Goal: Task Accomplishment & Management: Complete application form

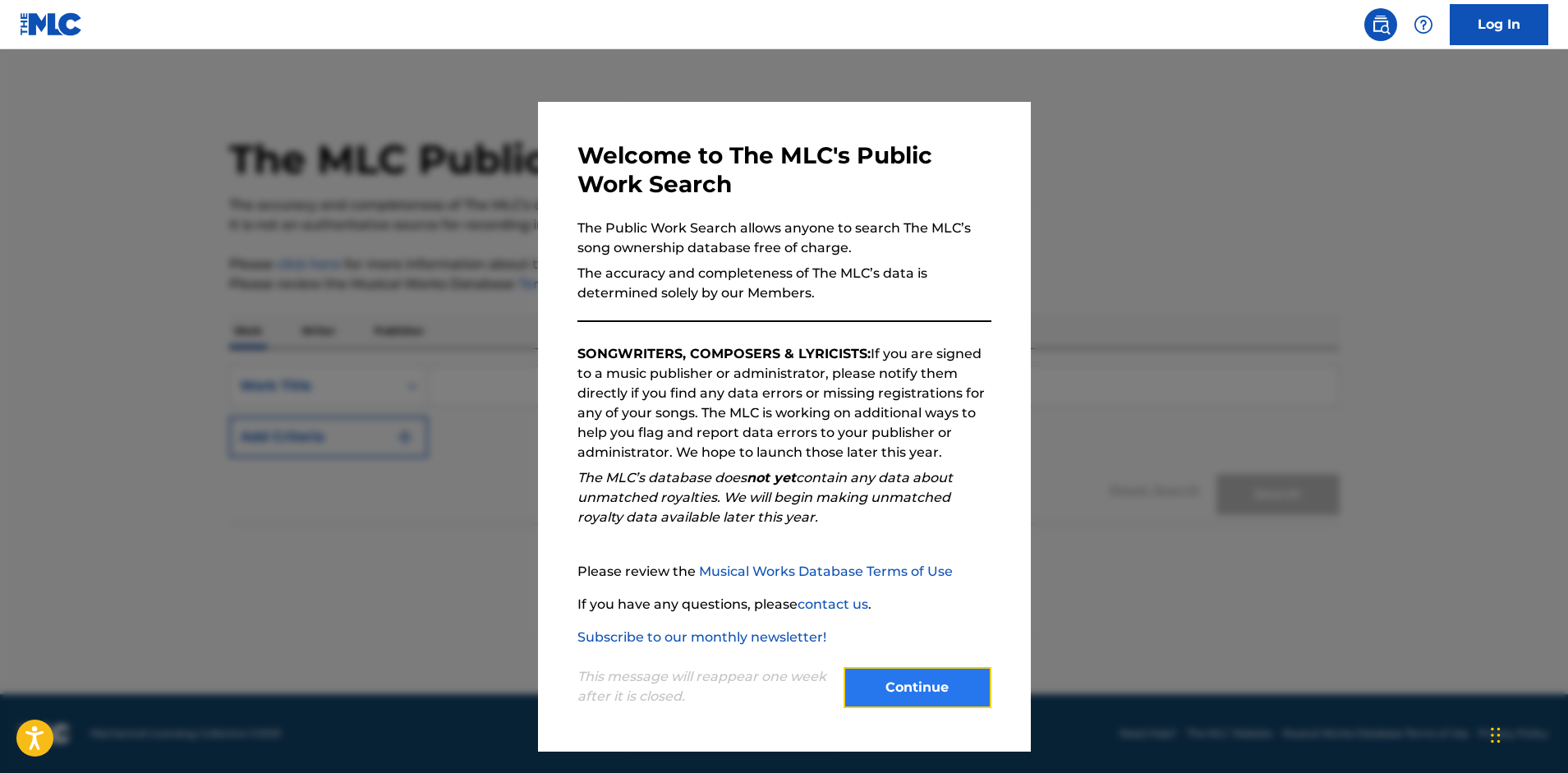
click at [958, 682] on button "Continue" at bounding box center [917, 687] width 148 height 41
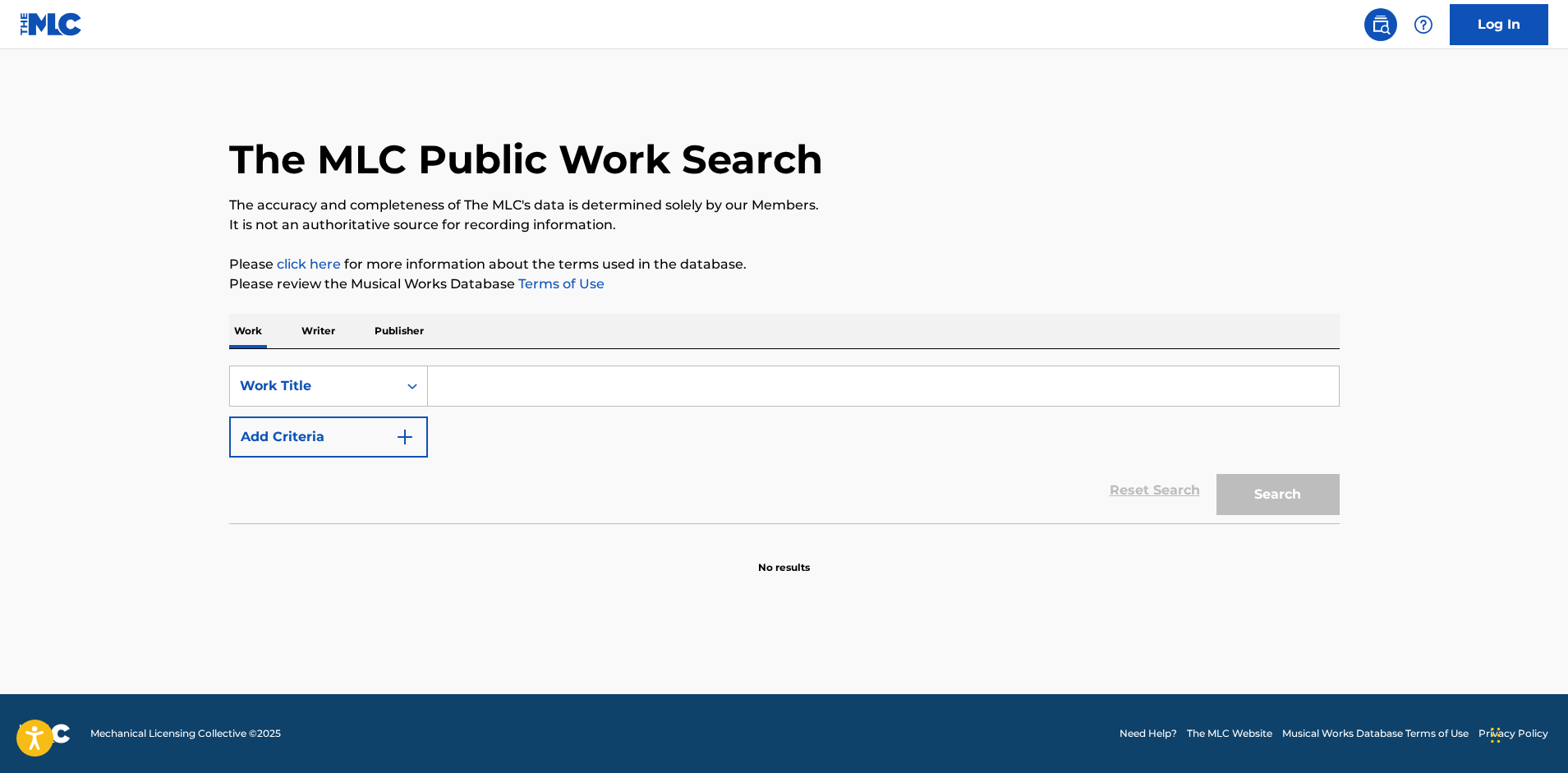
click at [476, 386] on input "Search Form" at bounding box center [883, 386] width 911 height 40
type input "Next Right Thing"
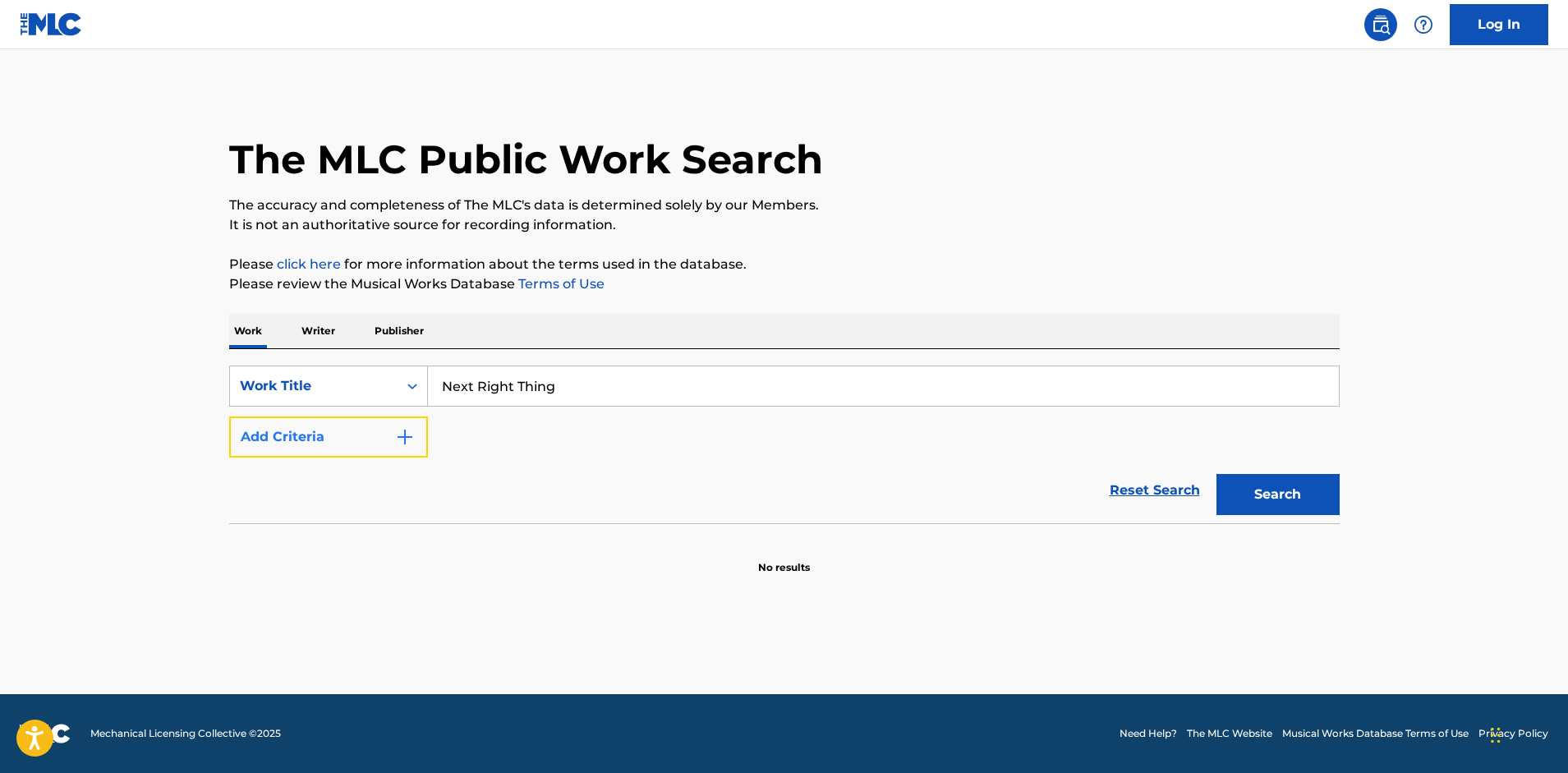
click at [402, 436] on img "Search Form" at bounding box center [404, 436] width 19 height 19
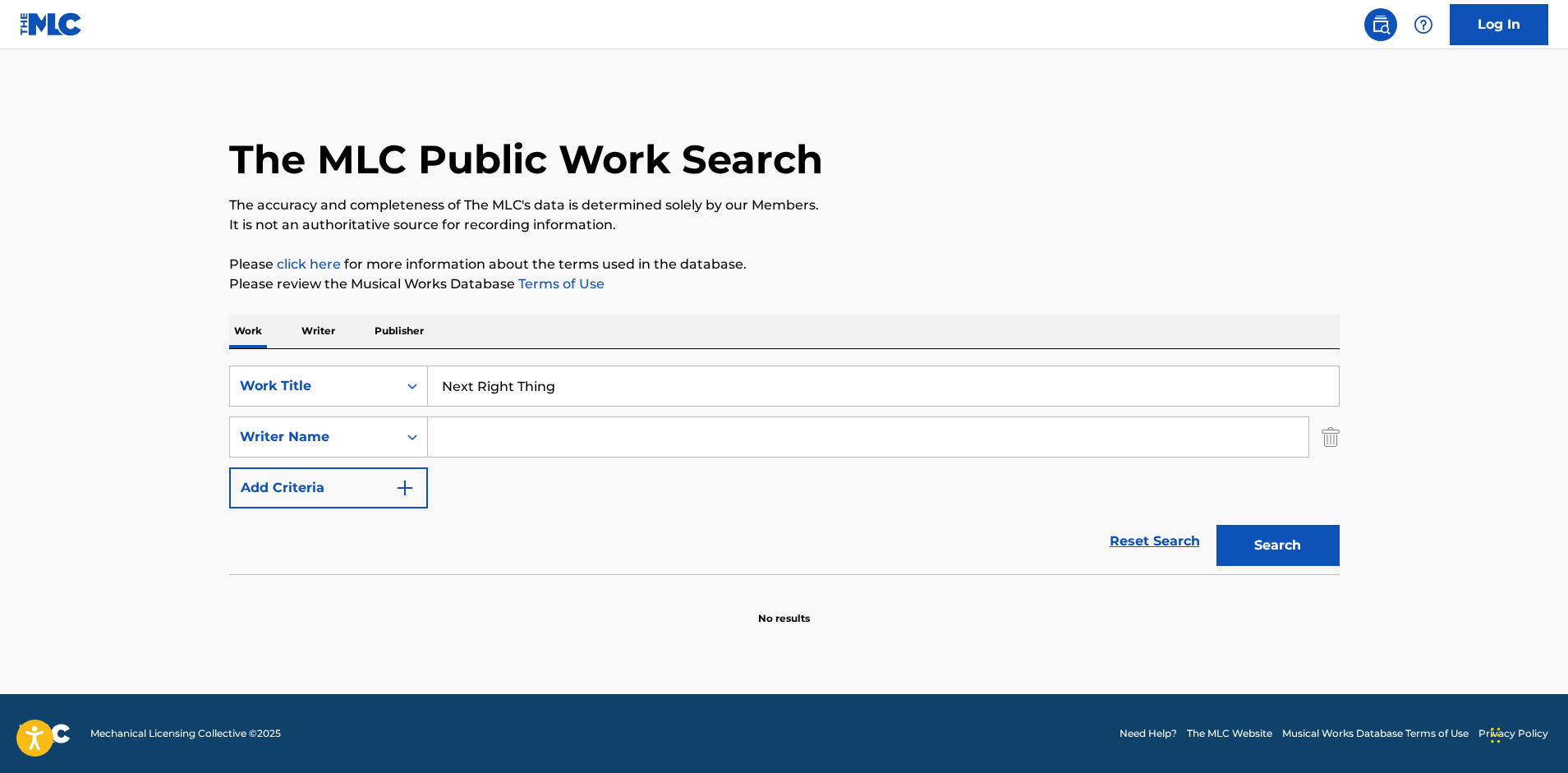
click at [466, 444] on input "Search Form" at bounding box center [868, 436] width 881 height 40
type input "[PERSON_NAME]"
click at [1299, 541] on button "Search" at bounding box center [1278, 545] width 123 height 41
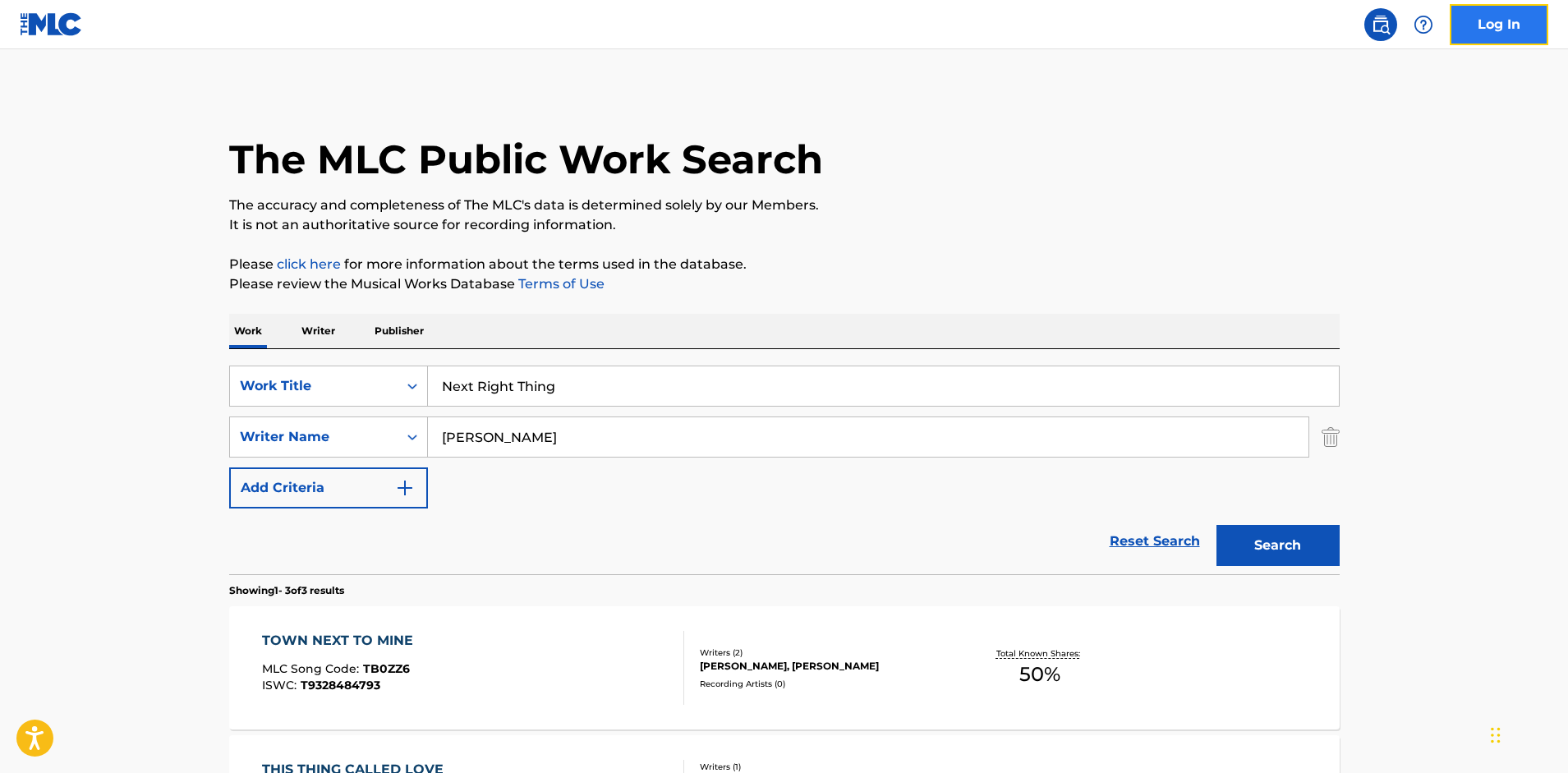
click at [1495, 30] on link "Log In" at bounding box center [1498, 24] width 98 height 41
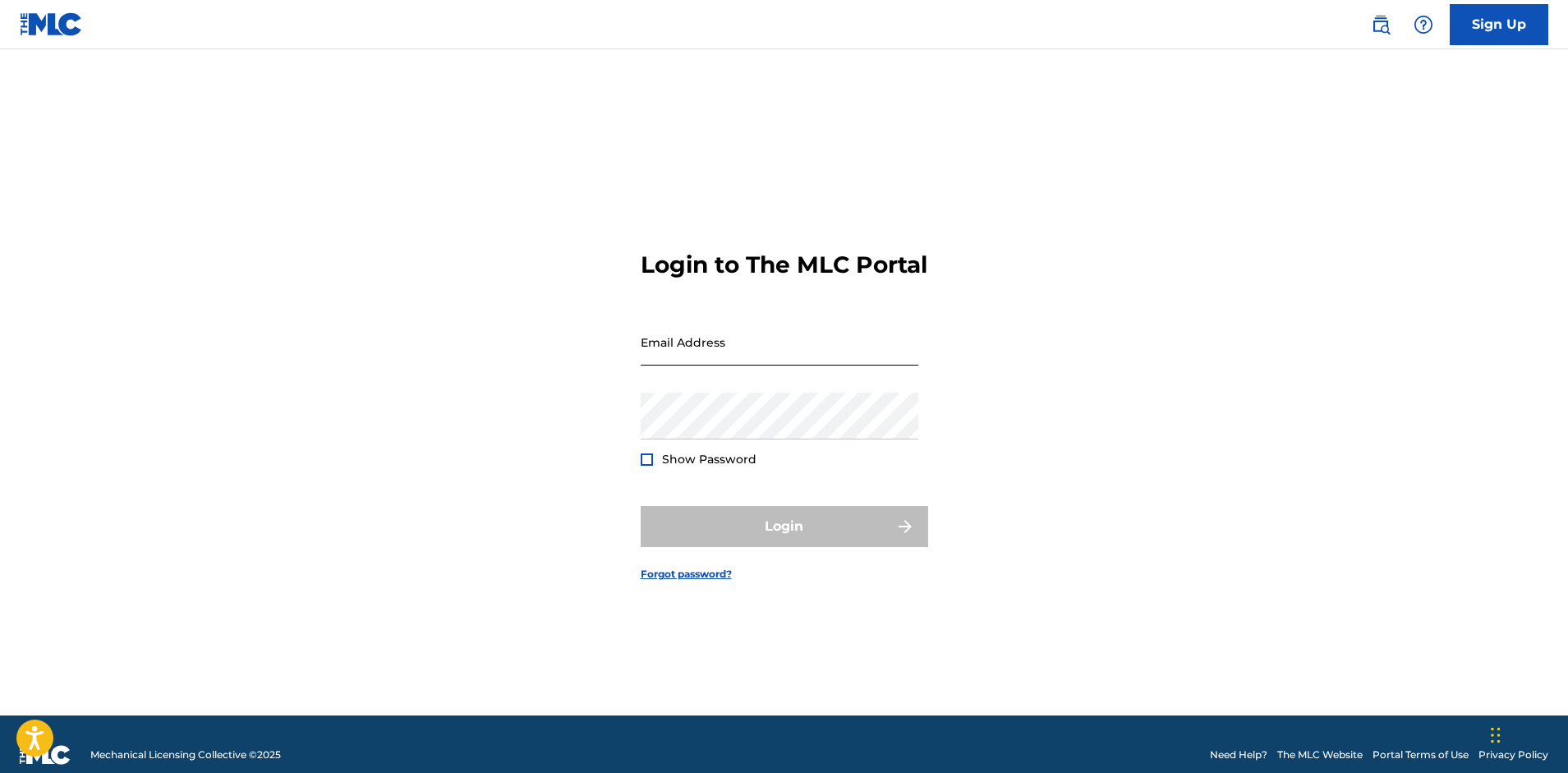
click at [837, 362] on input "Email Address" at bounding box center [779, 341] width 278 height 47
click at [815, 365] on input "Email Address" at bounding box center [779, 341] width 278 height 47
type input "[EMAIL_ADDRESS][DOMAIN_NAME]"
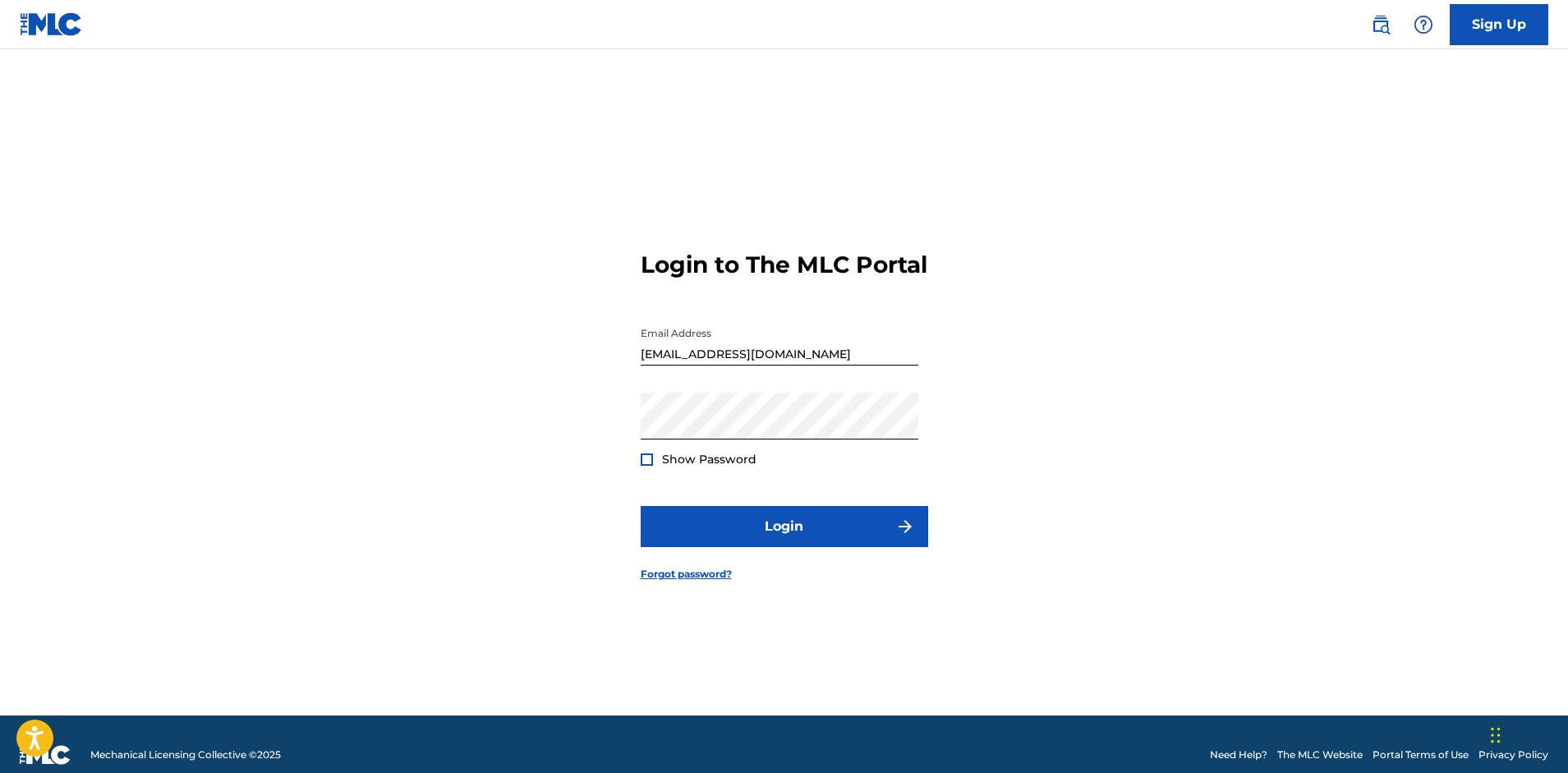
click at [645, 466] on div at bounding box center [646, 459] width 12 height 12
click at [645, 464] on img at bounding box center [647, 459] width 9 height 9
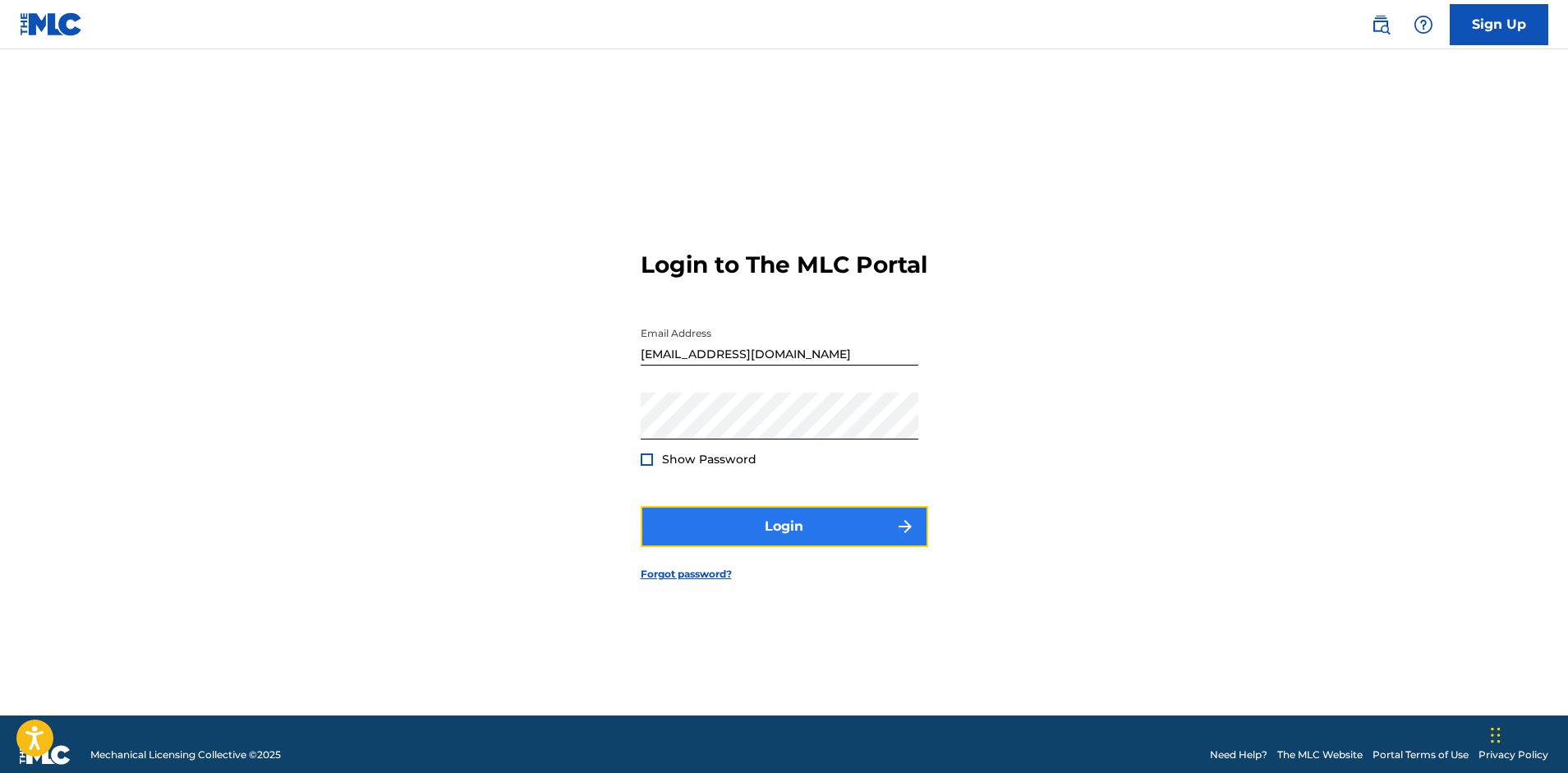
click at [799, 542] on button "Login" at bounding box center [784, 526] width 287 height 41
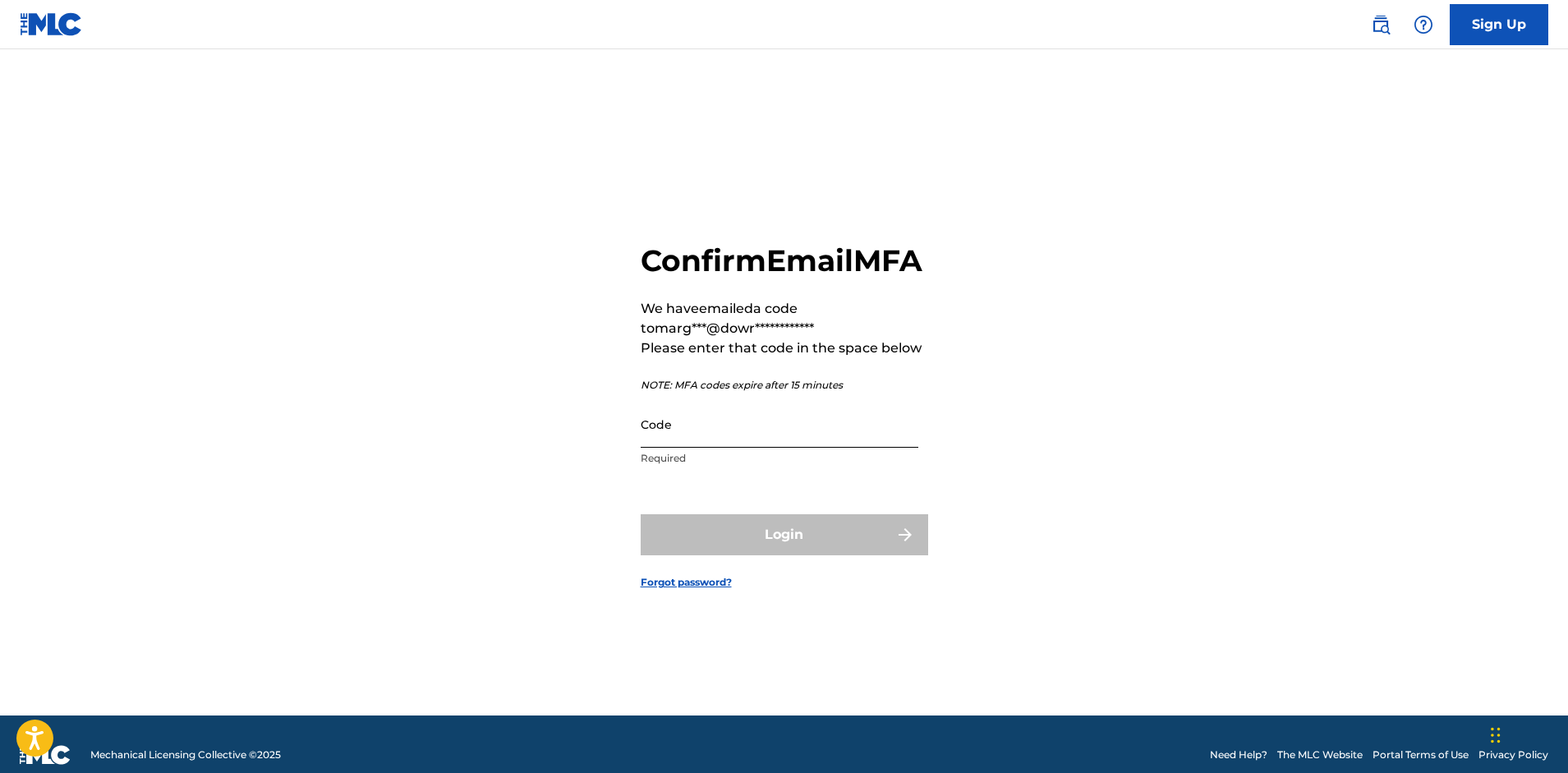
click at [836, 447] on input "Code" at bounding box center [779, 424] width 278 height 47
click at [725, 447] on input "Code" at bounding box center [779, 424] width 278 height 47
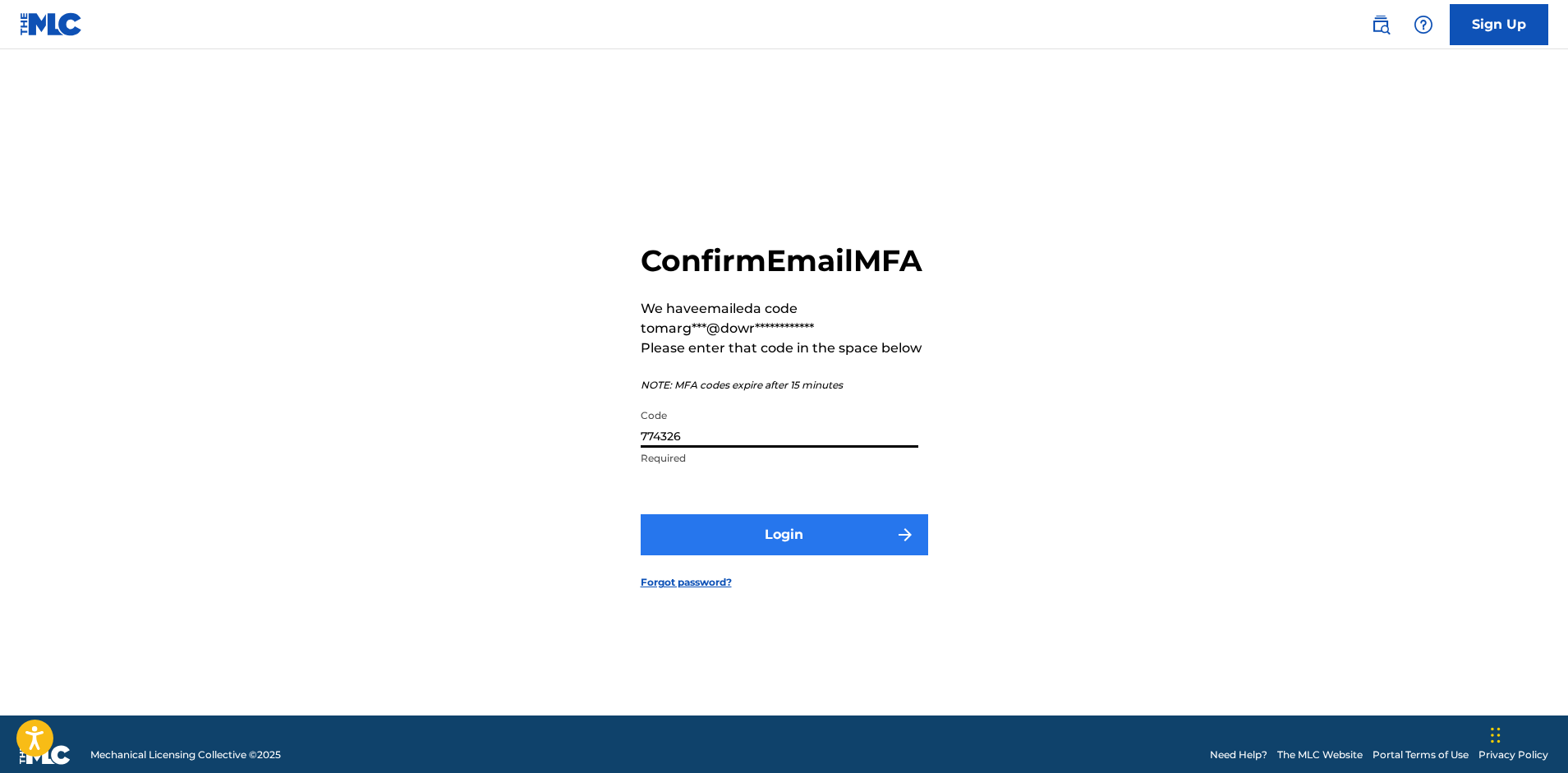
type input "774326"
click at [728, 548] on button "Login" at bounding box center [784, 535] width 287 height 41
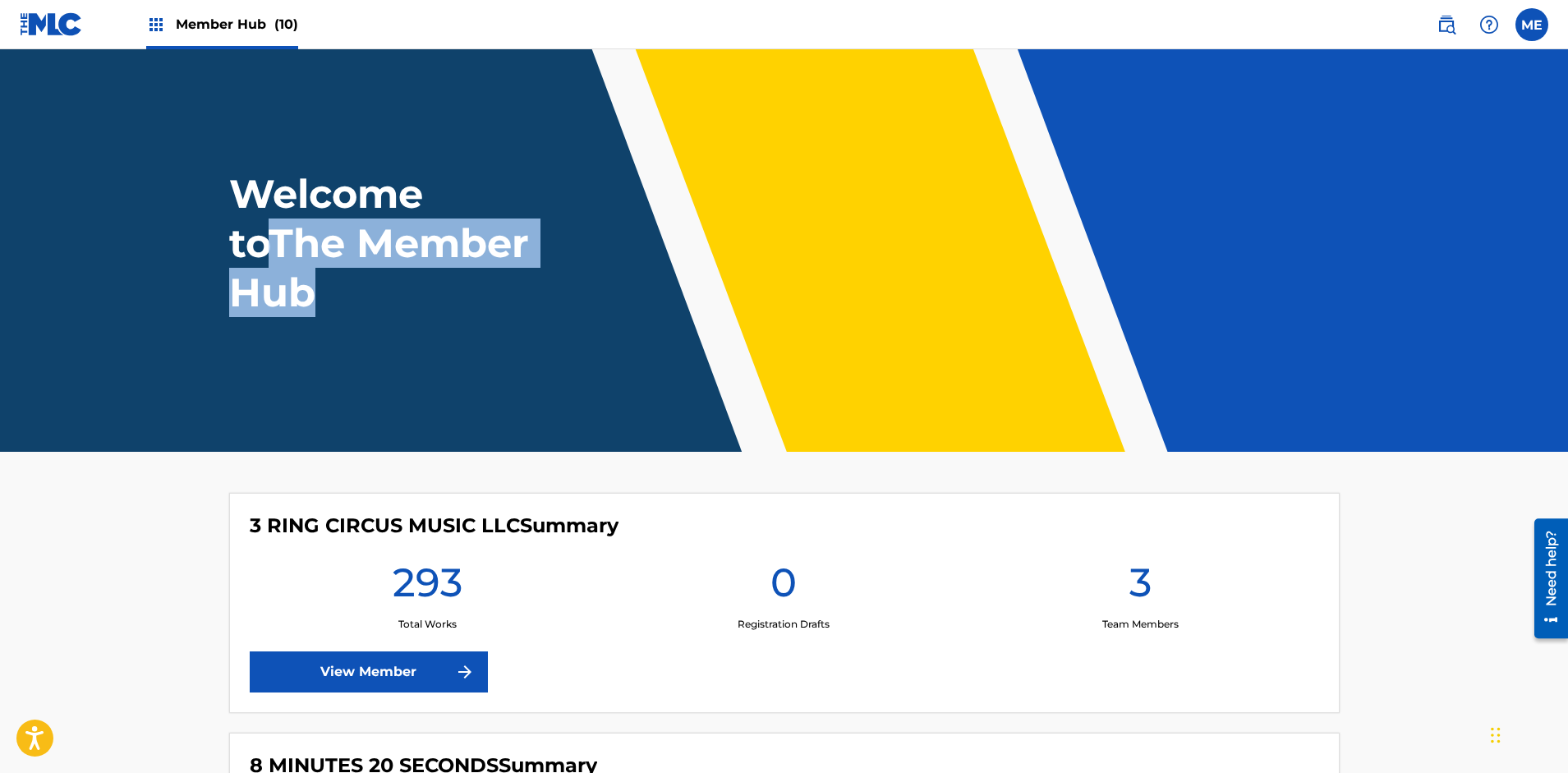
drag, startPoint x: 1567, startPoint y: 188, endPoint x: 1558, endPoint y: 368, distance: 180.2
click at [1558, 368] on header "Welcome to The Member Hub" at bounding box center [784, 250] width 1568 height 402
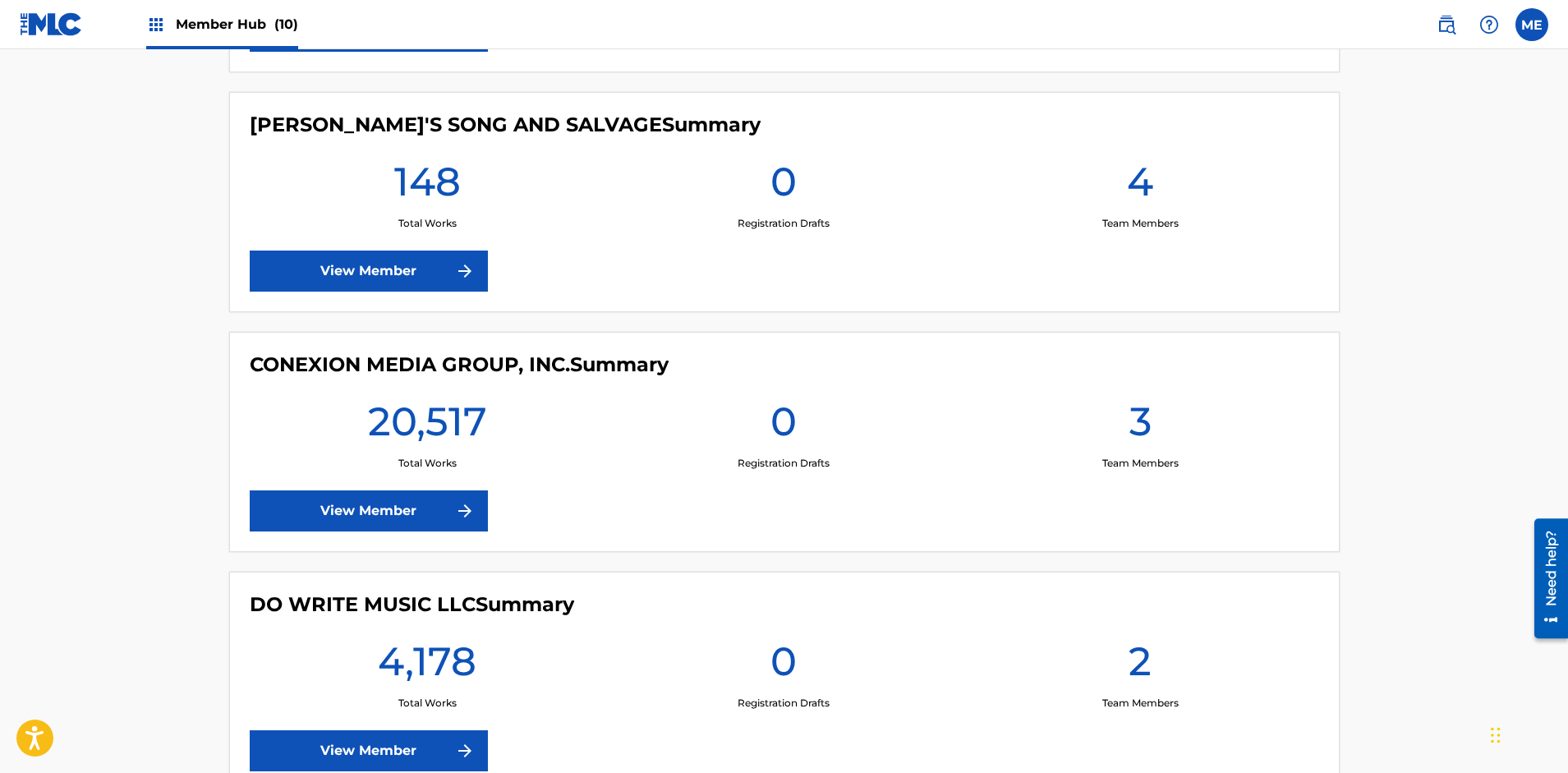
scroll to position [1517, 0]
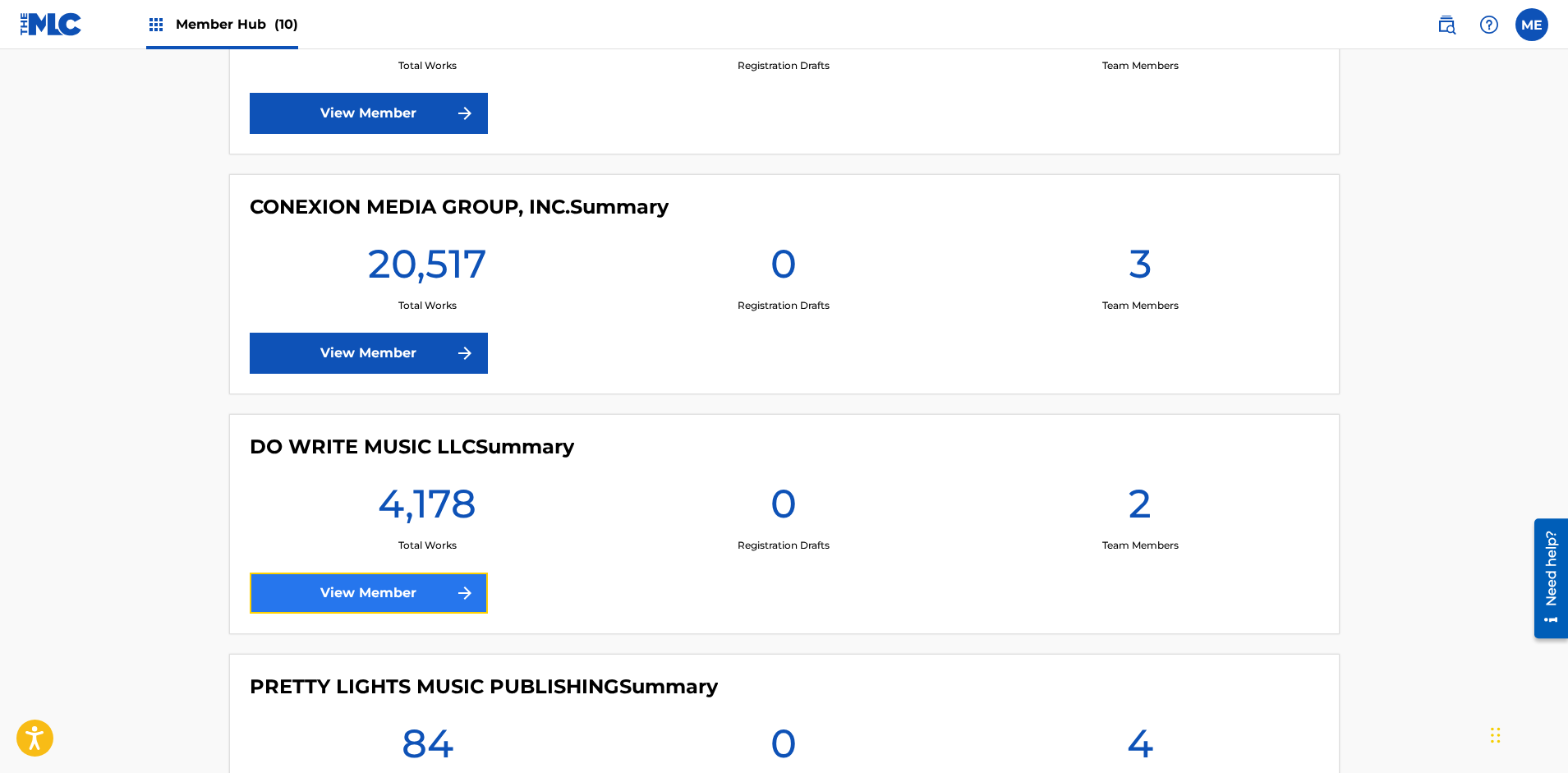
click at [444, 597] on link "View Member" at bounding box center [368, 593] width 238 height 41
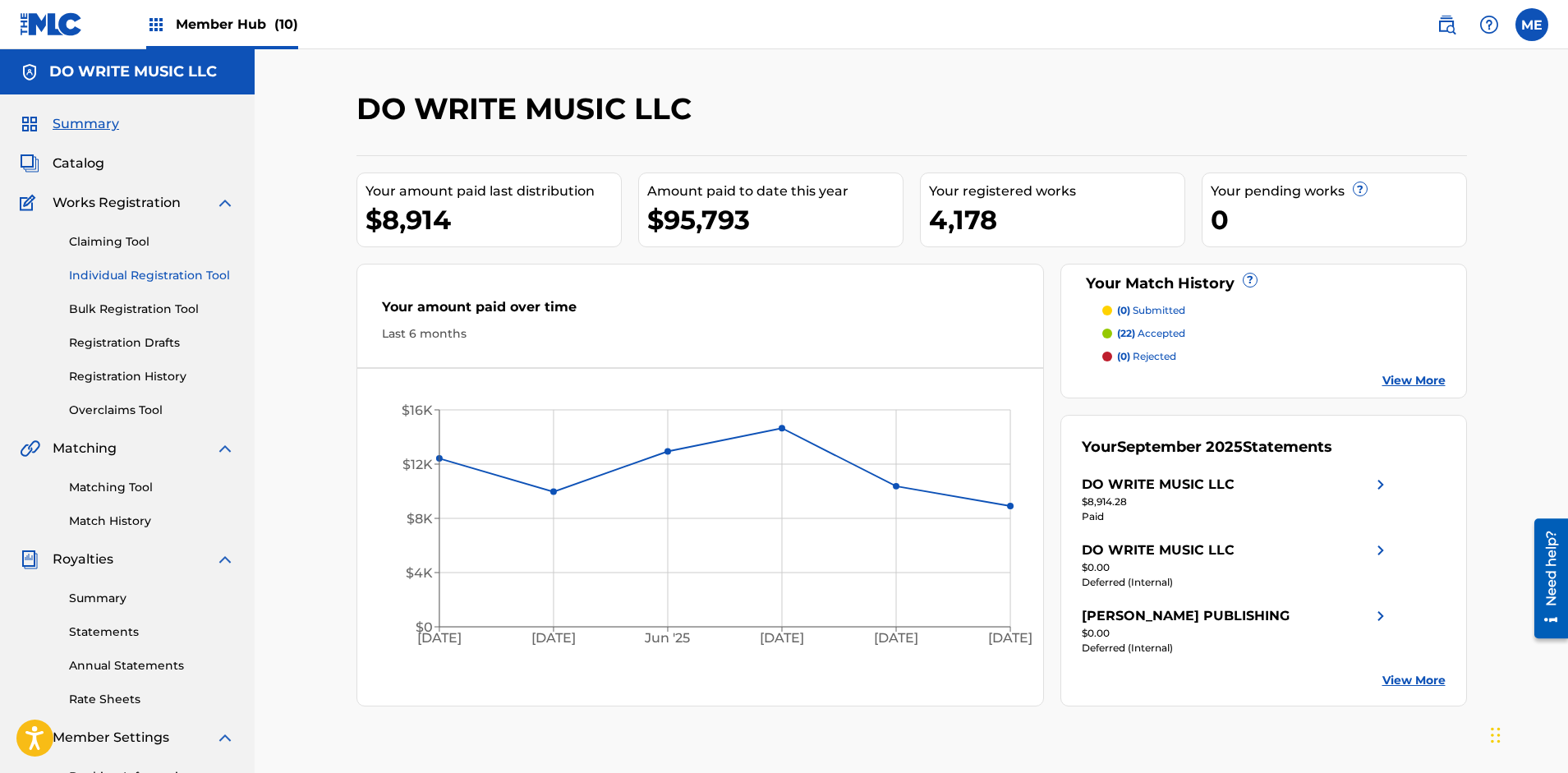
click at [144, 271] on link "Individual Registration Tool" at bounding box center [152, 275] width 166 height 17
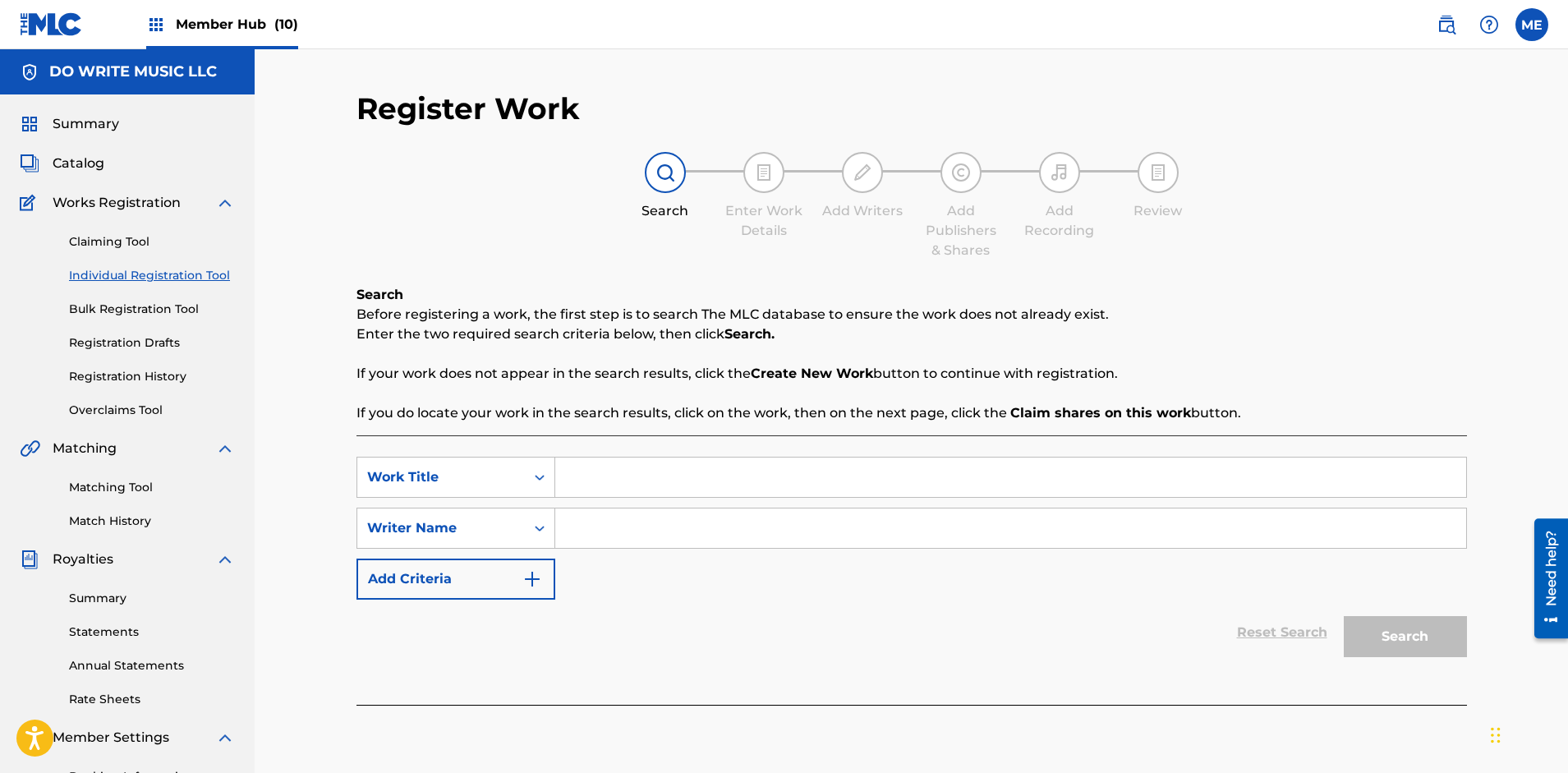
click at [631, 490] on input "Search Form" at bounding box center [1010, 477] width 911 height 40
click at [643, 487] on input "Search Form" at bounding box center [1010, 477] width 911 height 40
type input "Next Right Thing"
click at [584, 531] on input "Search Form" at bounding box center [1010, 527] width 911 height 40
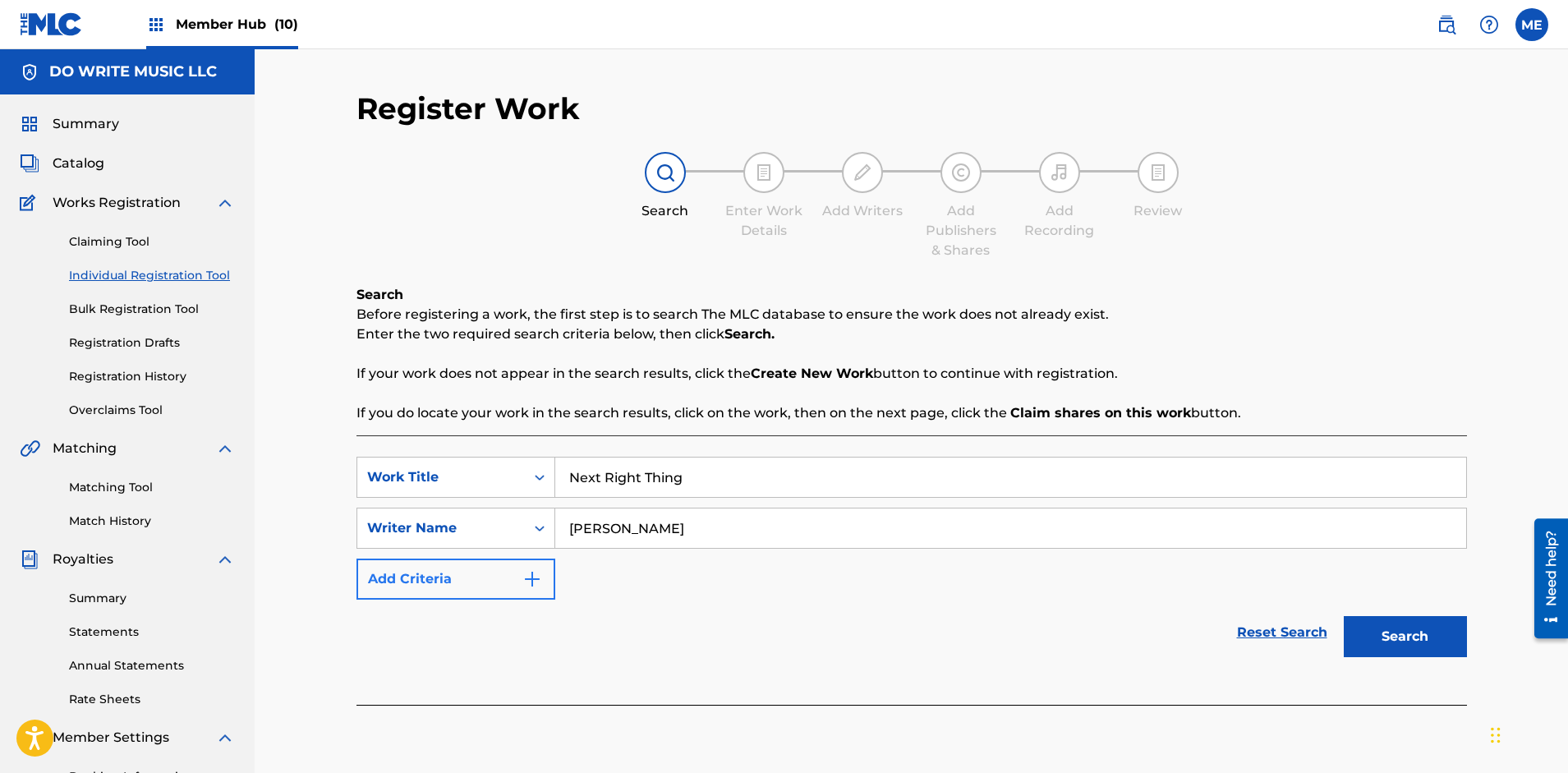
type input "[PERSON_NAME]"
click at [473, 570] on button "Add Criteria" at bounding box center [455, 579] width 199 height 41
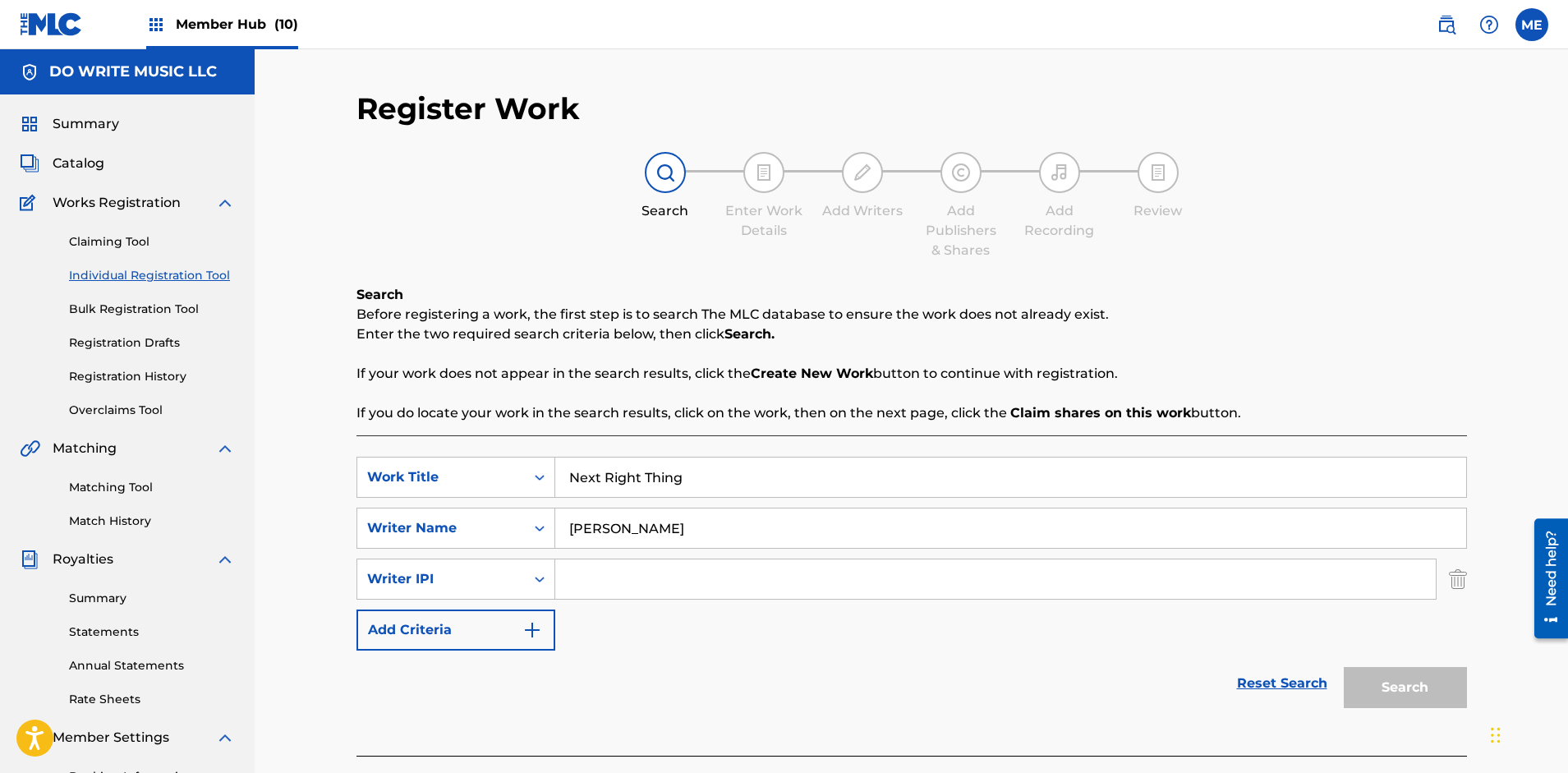
click at [1401, 680] on div "Search" at bounding box center [1401, 683] width 132 height 65
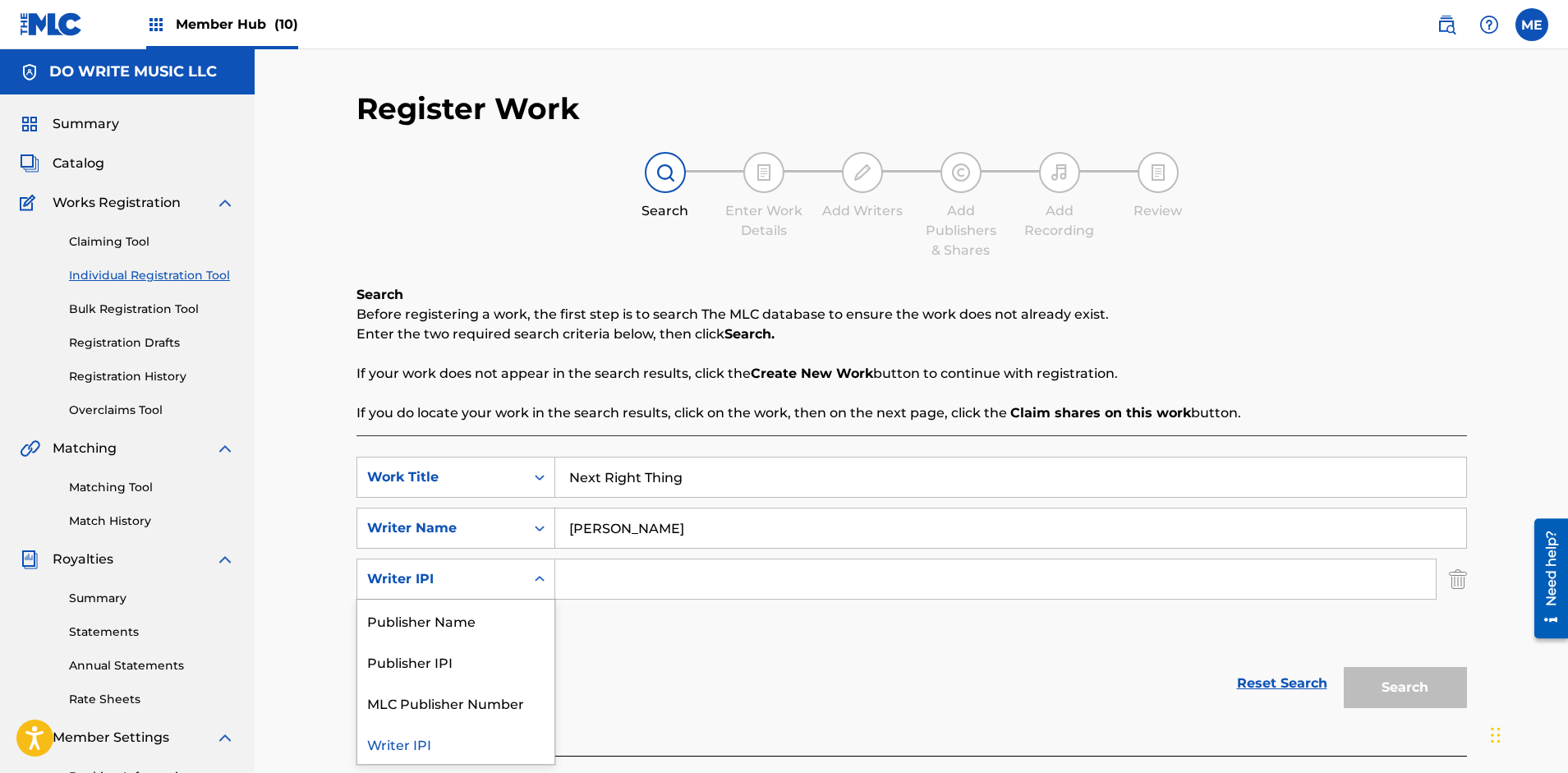
click at [538, 583] on icon "Search Form" at bounding box center [539, 579] width 17 height 17
click at [527, 632] on div "Publisher Name" at bounding box center [455, 619] width 197 height 41
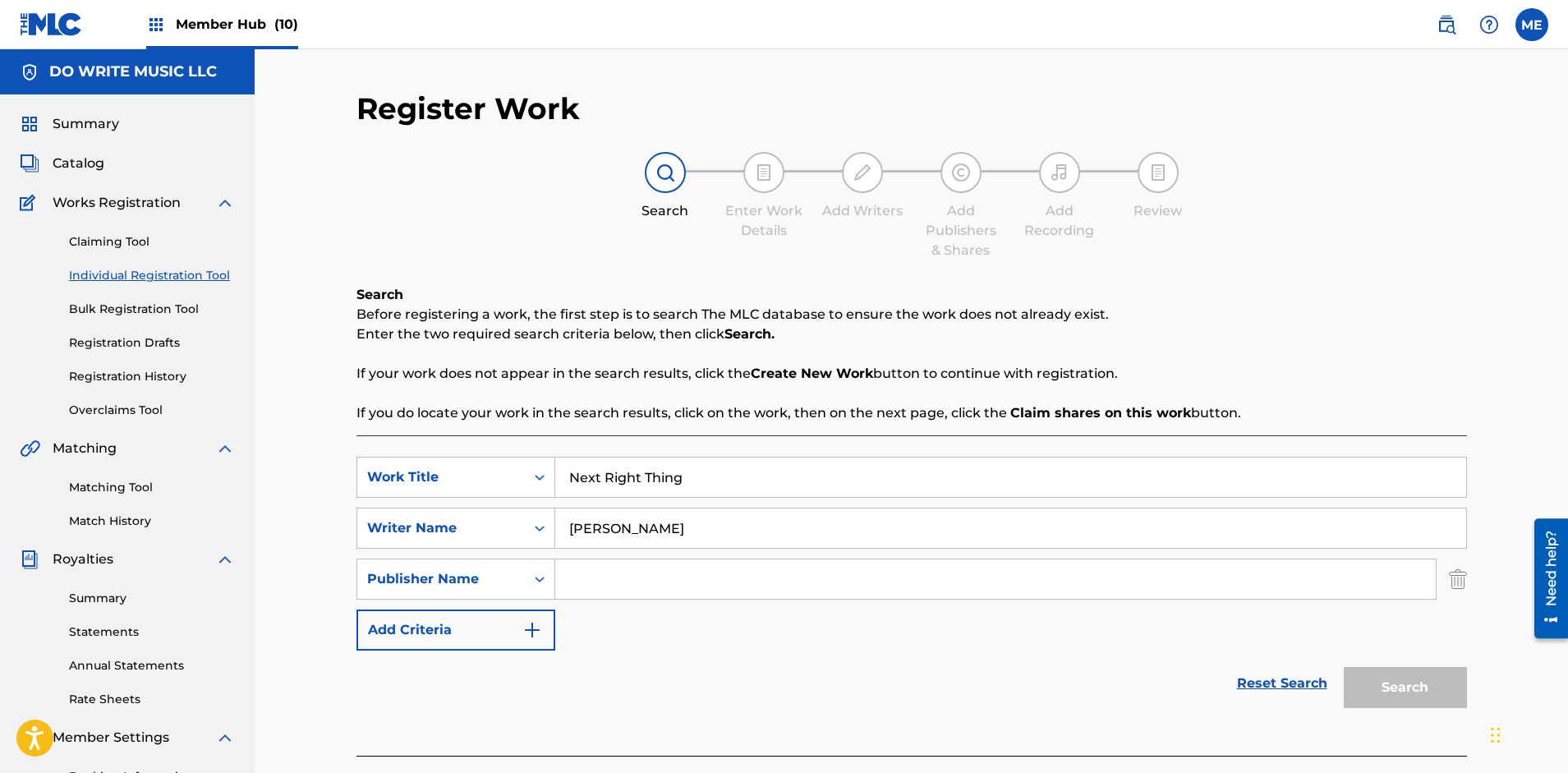
click at [595, 576] on input "Search Form" at bounding box center [995, 579] width 881 height 40
click at [576, 574] on input "Search Form" at bounding box center [995, 579] width 881 height 40
type input "[PERSON_NAME] Music"
click at [907, 684] on div "Reset Search Search" at bounding box center [911, 683] width 1111 height 65
click at [1409, 686] on button "Search" at bounding box center [1405, 687] width 123 height 41
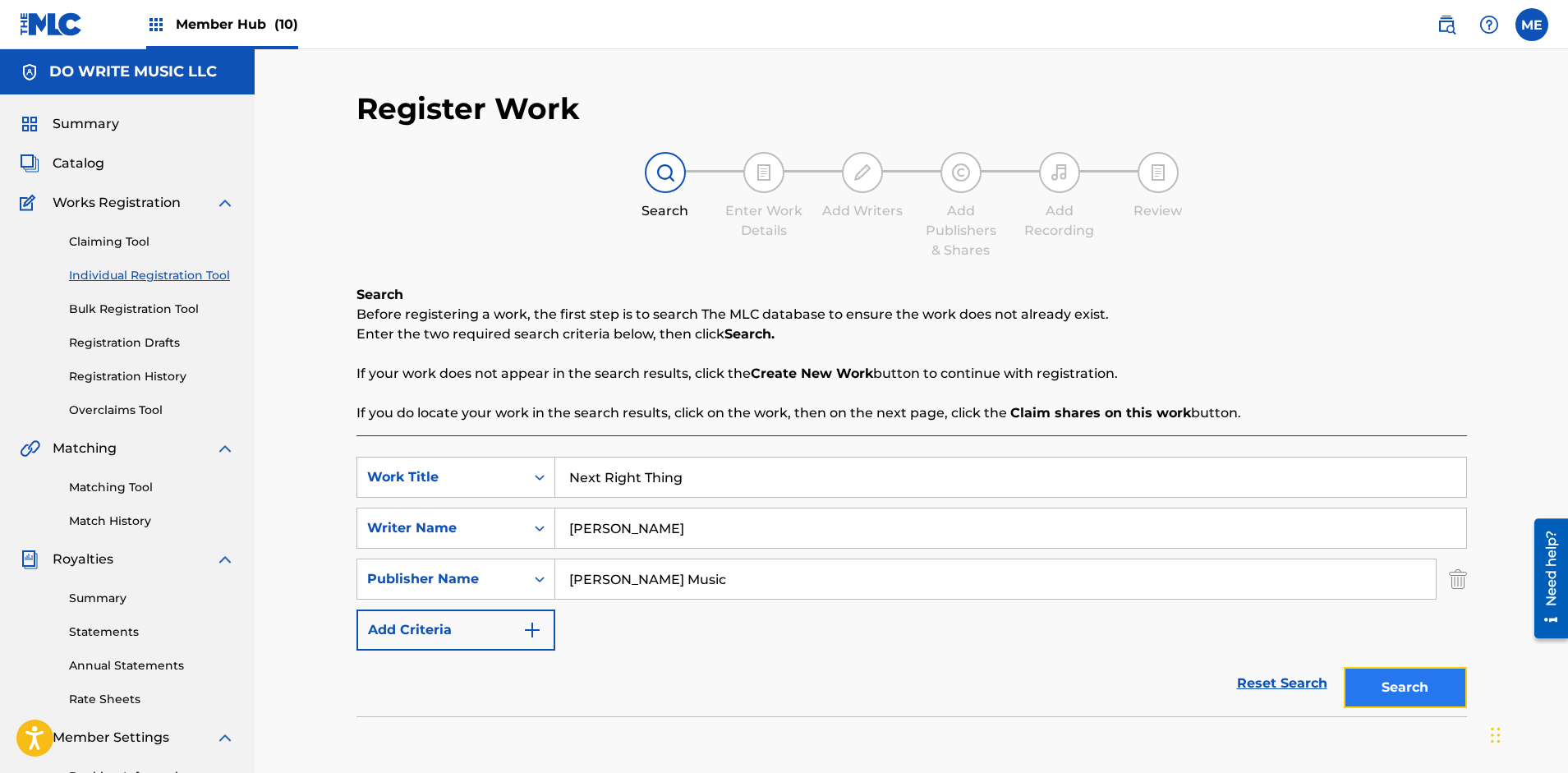
click at [1413, 684] on button "Search" at bounding box center [1405, 687] width 123 height 41
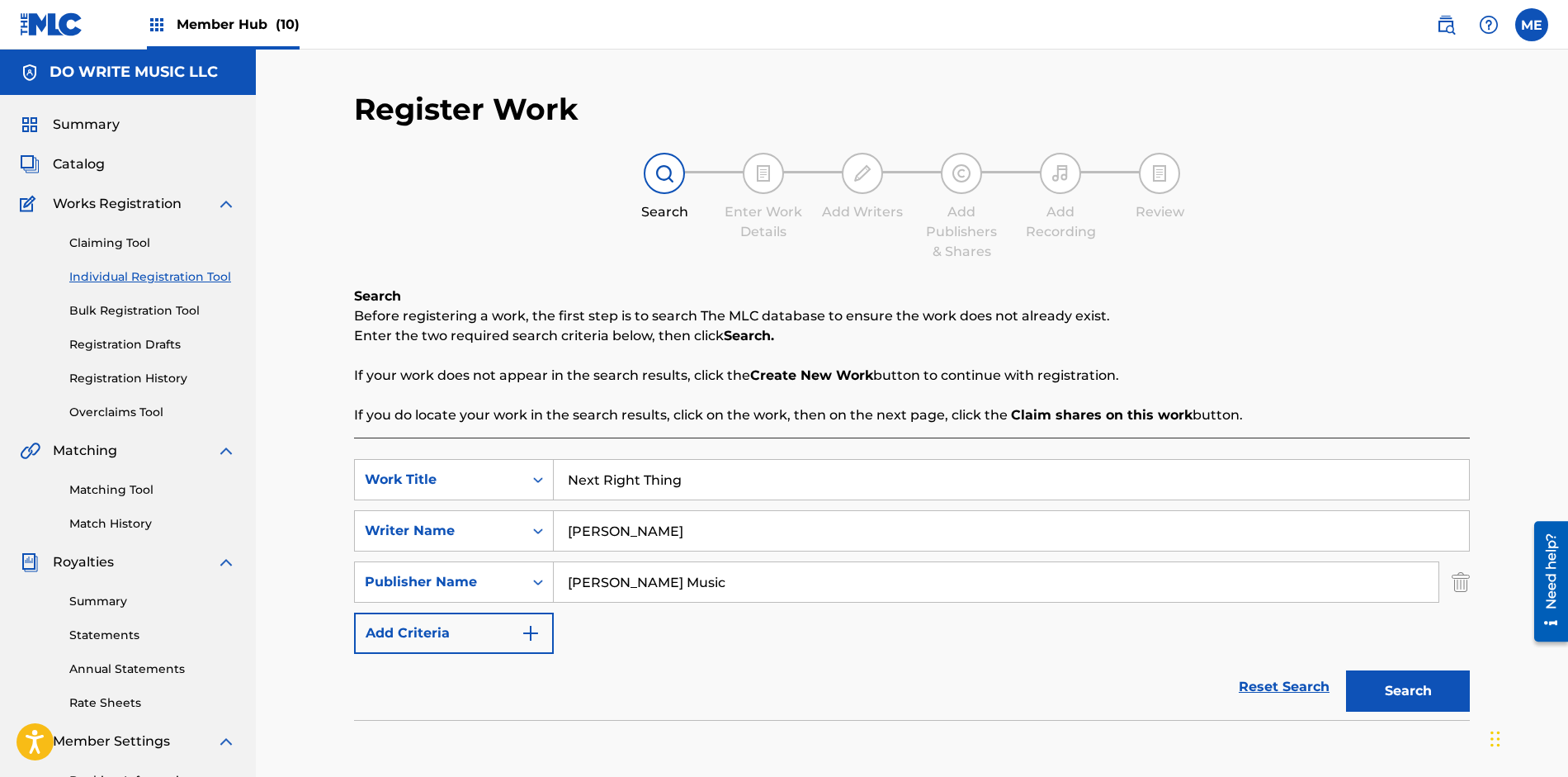
drag, startPoint x: 1565, startPoint y: 381, endPoint x: 1578, endPoint y: 599, distance: 218.4
click at [1568, 599] on html "Accessibility Screen-Reader Guide, Feedback, and Issue Reporting | New window C…" at bounding box center [784, 388] width 1568 height 777
click at [1111, 663] on div "Reset Search Search" at bounding box center [912, 686] width 1116 height 66
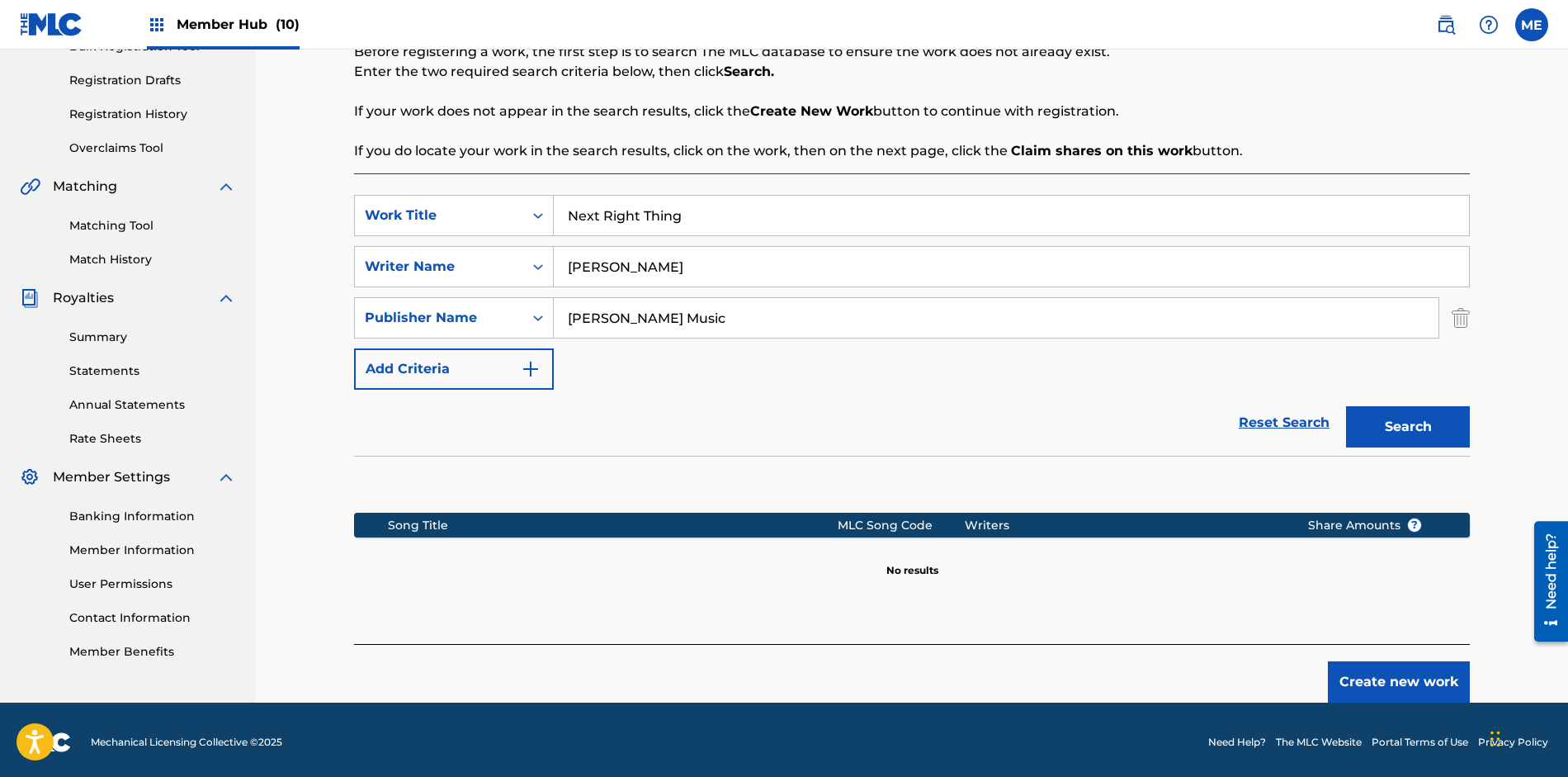
scroll to position [269, 0]
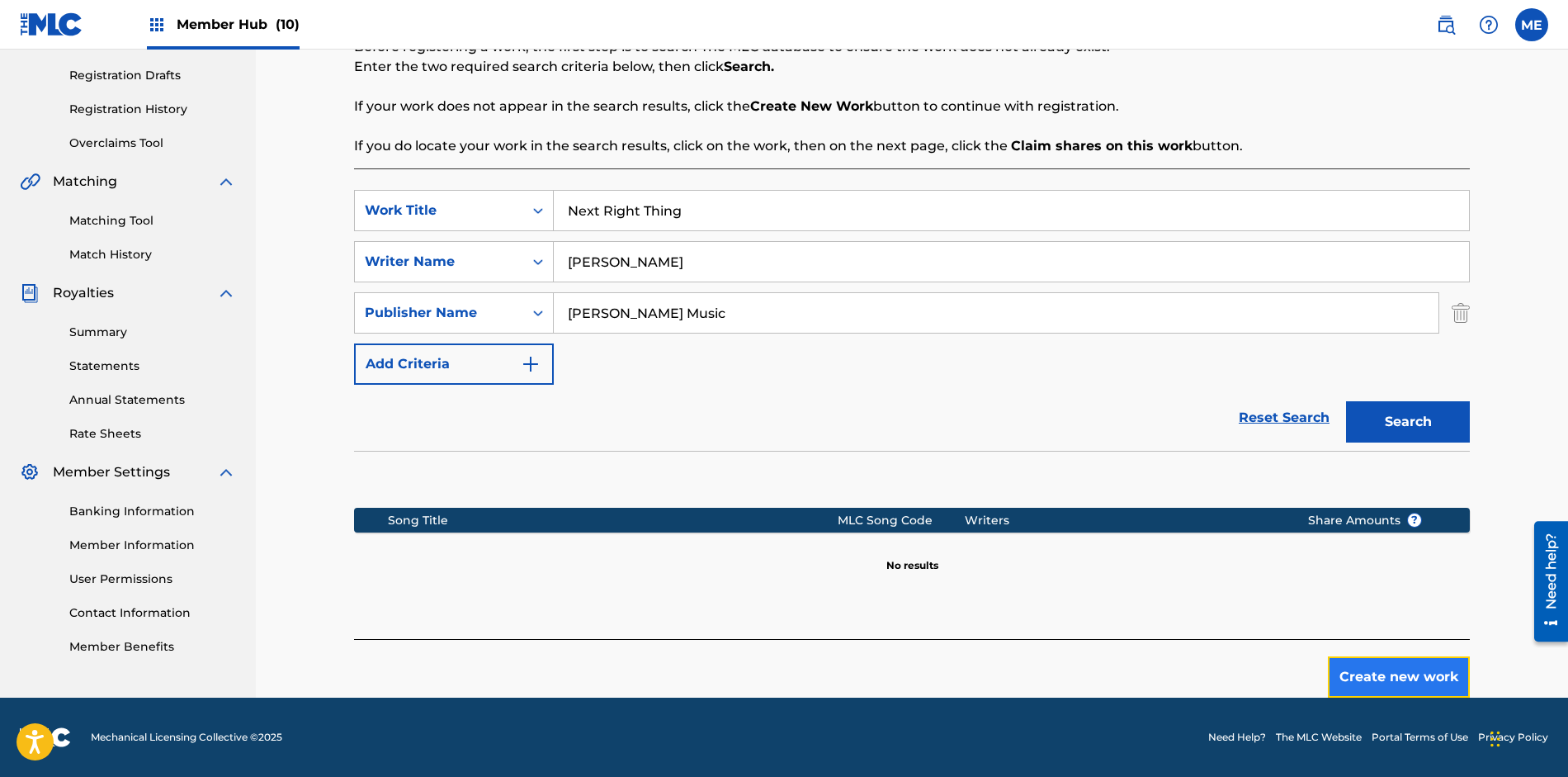
click at [1403, 686] on button "Create new work" at bounding box center [1398, 676] width 141 height 42
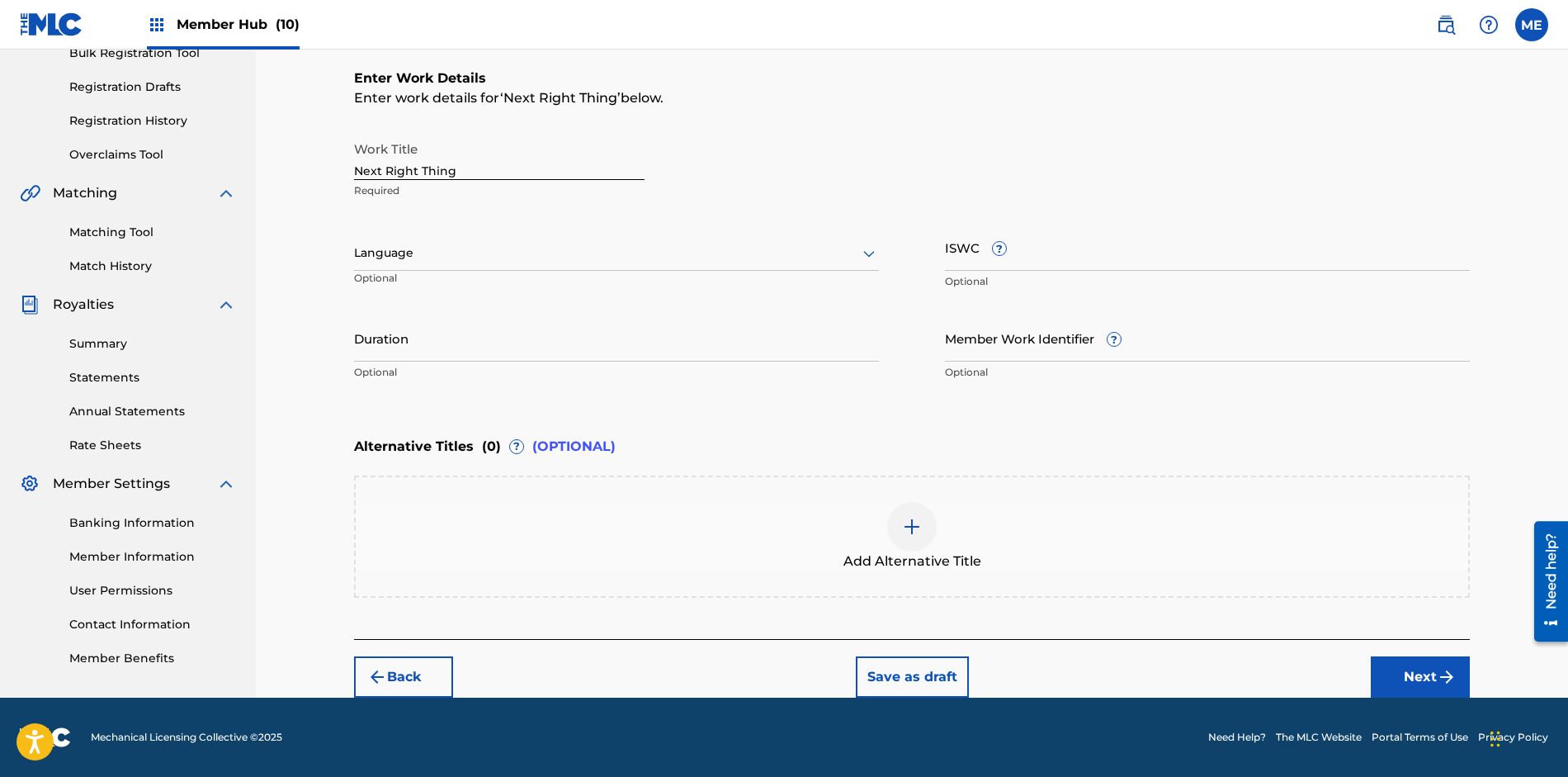
scroll to position [257, 0]
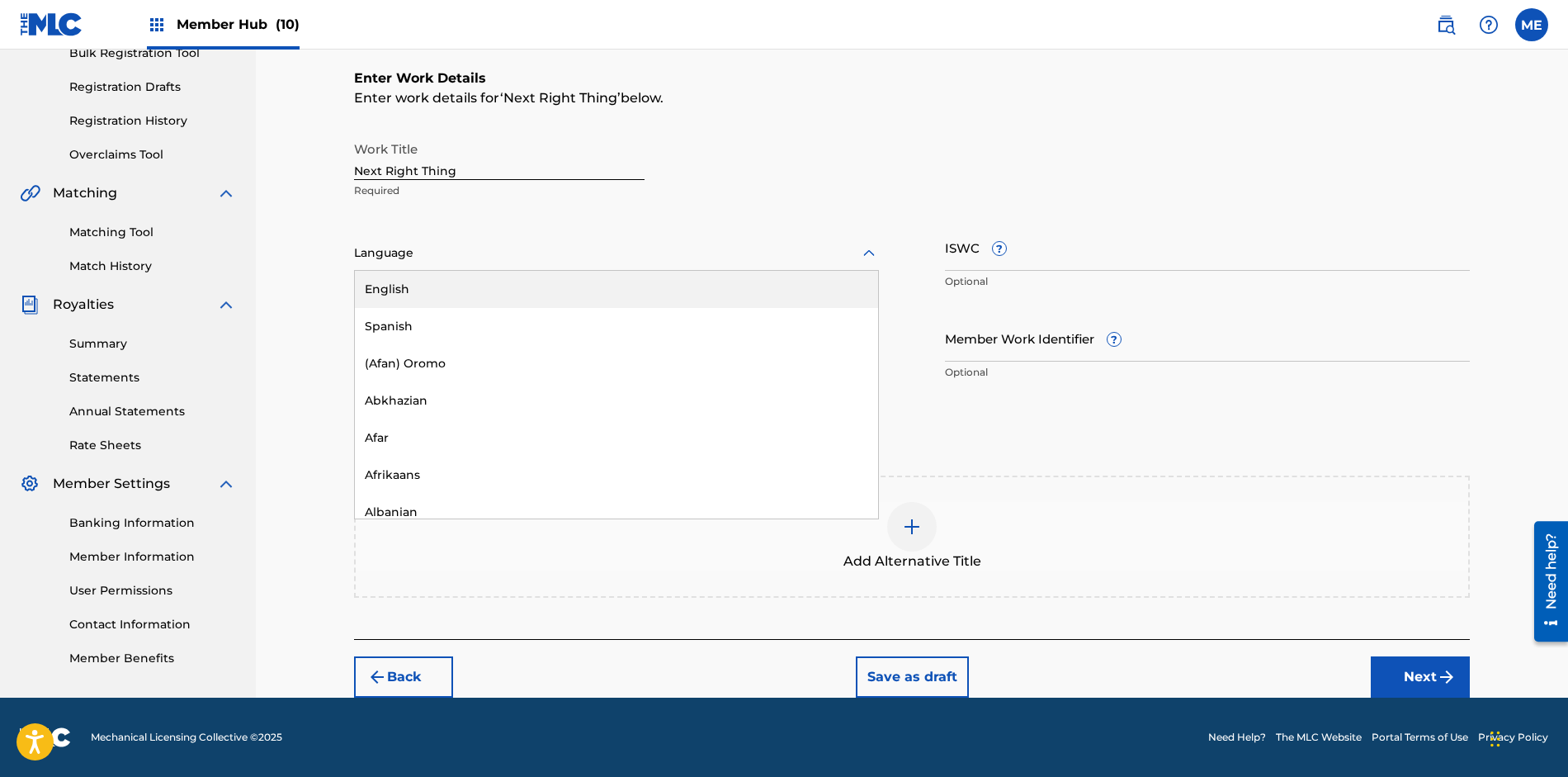
click at [594, 242] on div at bounding box center [617, 253] width 525 height 20
click at [601, 280] on div "English" at bounding box center [617, 290] width 523 height 37
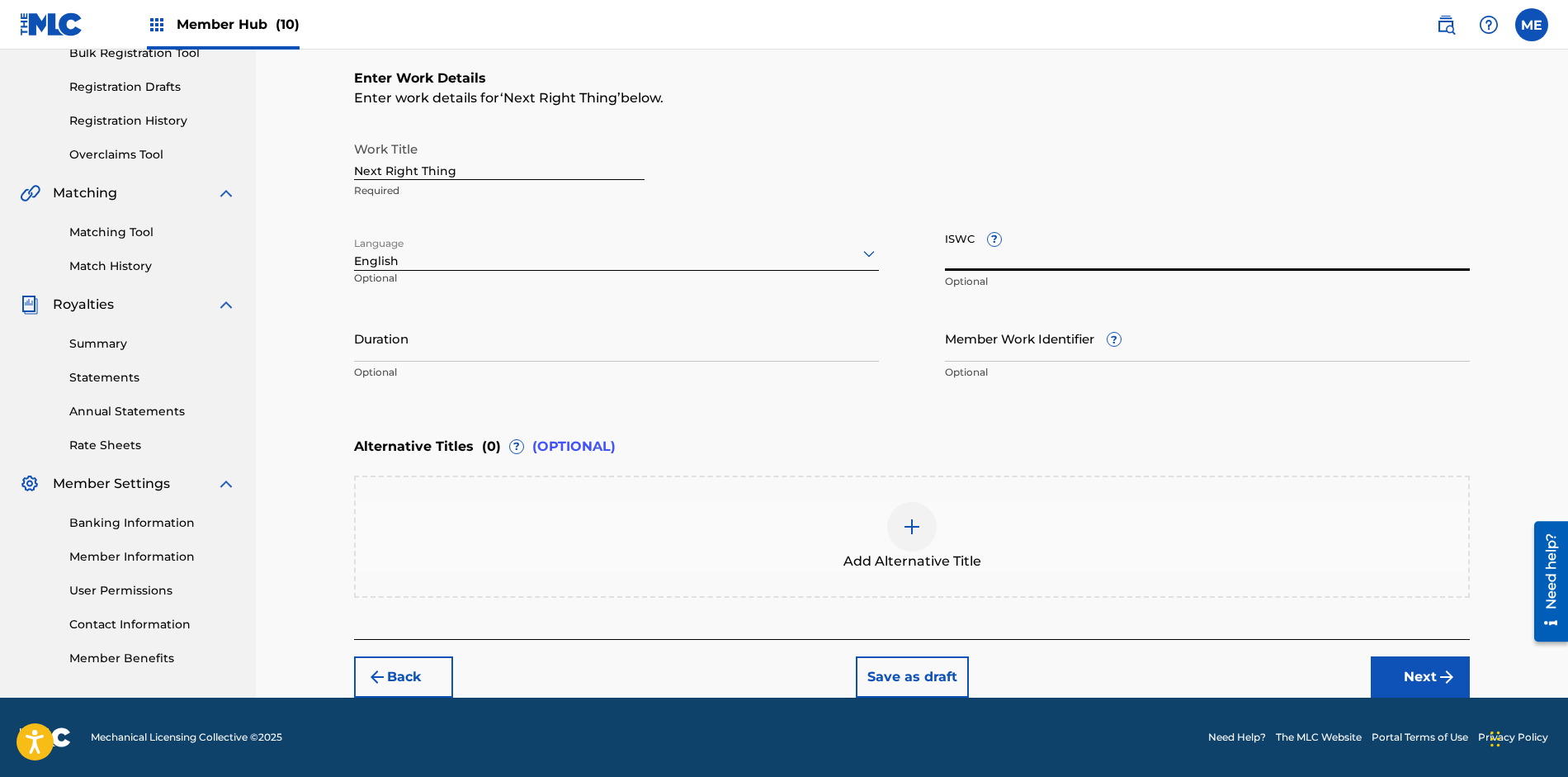
click at [1139, 255] on input "ISWC ?" at bounding box center [1207, 247] width 525 height 47
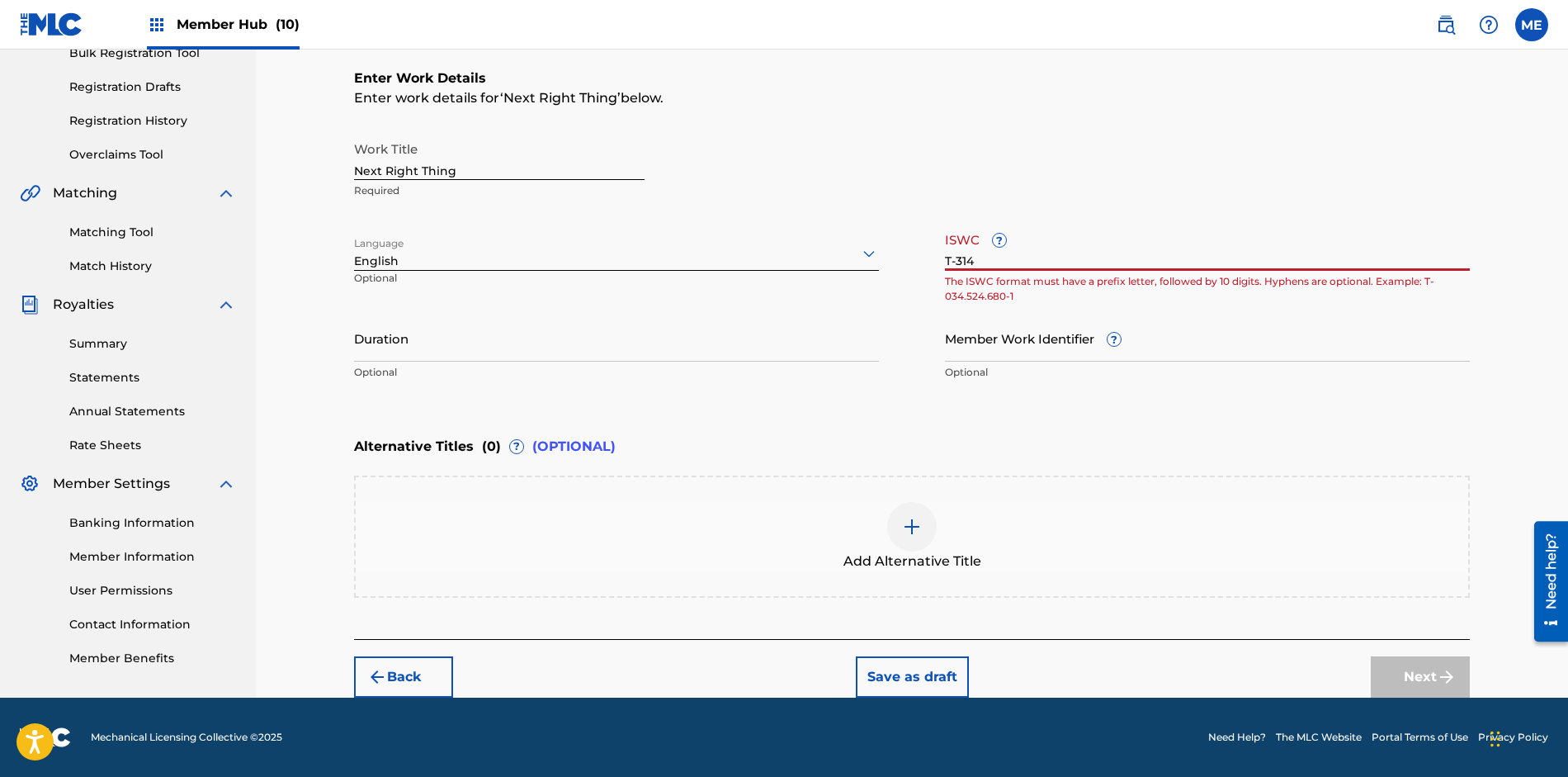
click at [1139, 255] on input "T-314" at bounding box center [1207, 247] width 525 height 47
type input "T"
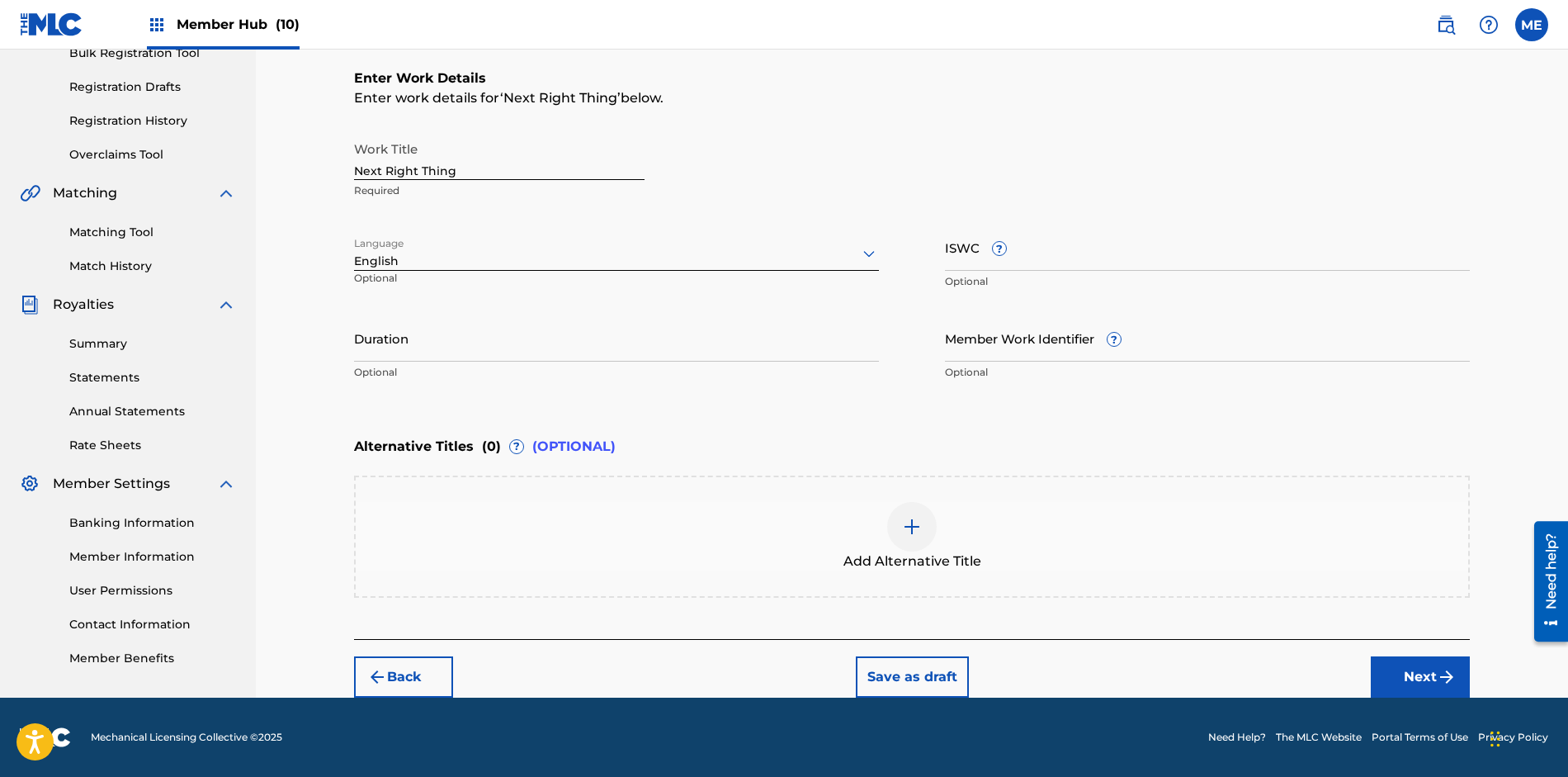
click at [912, 527] on img at bounding box center [911, 526] width 19 height 19
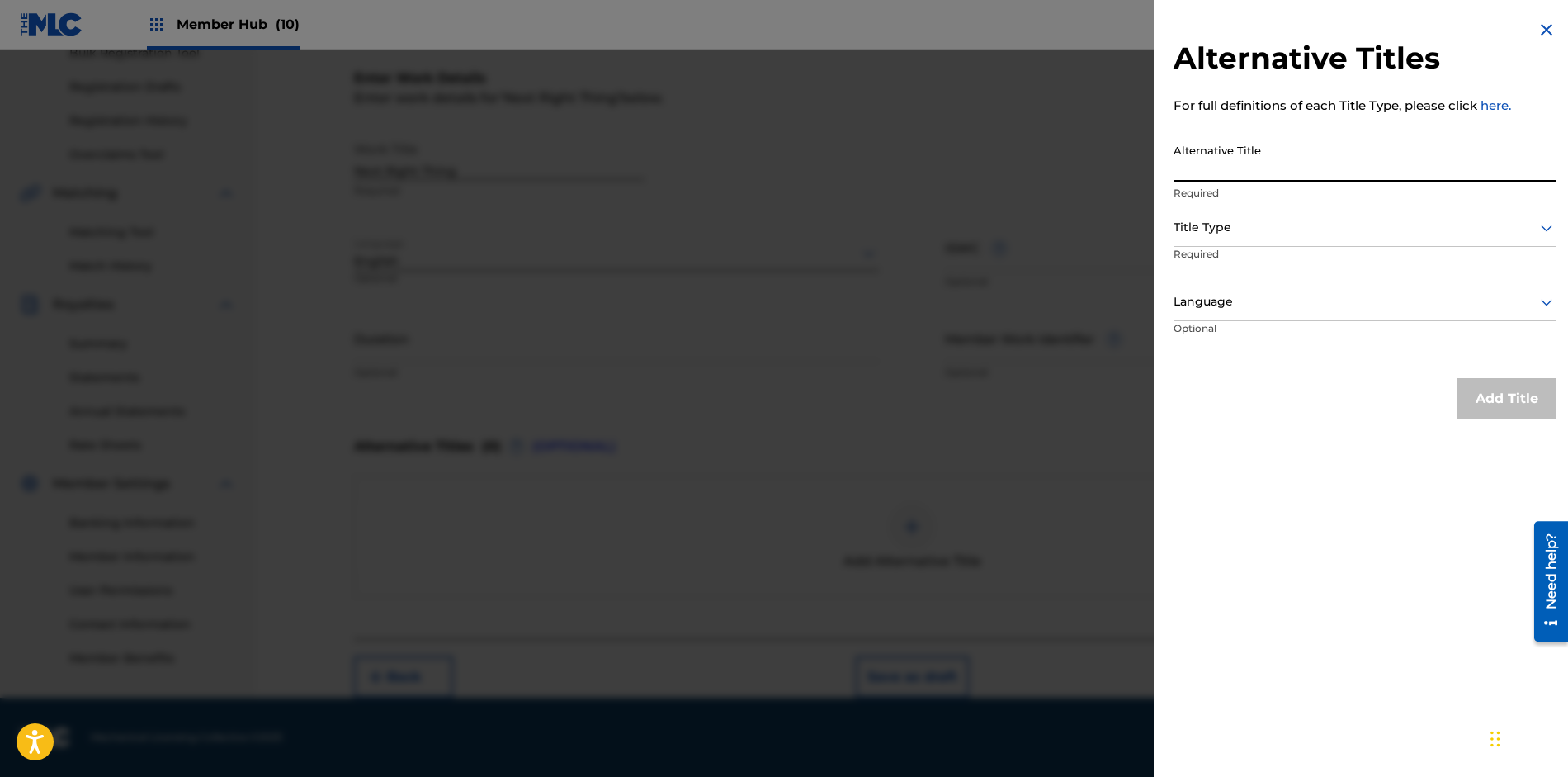
click at [1208, 160] on input "Alternative Title" at bounding box center [1365, 158] width 383 height 47
type input "The Next Right Thing"
click at [1250, 220] on div at bounding box center [1365, 228] width 383 height 20
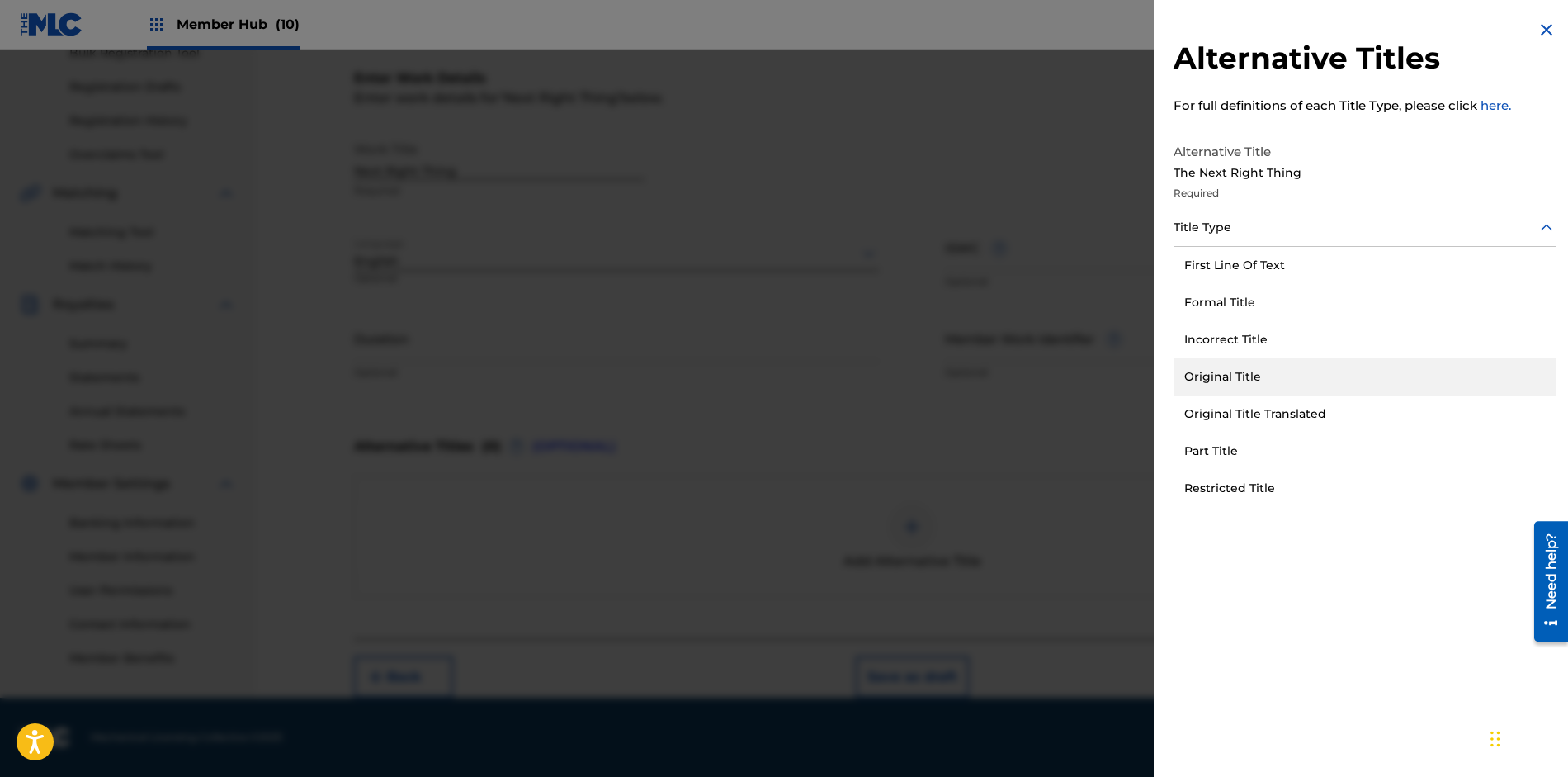
click at [1253, 374] on div "Original Title" at bounding box center [1365, 376] width 381 height 37
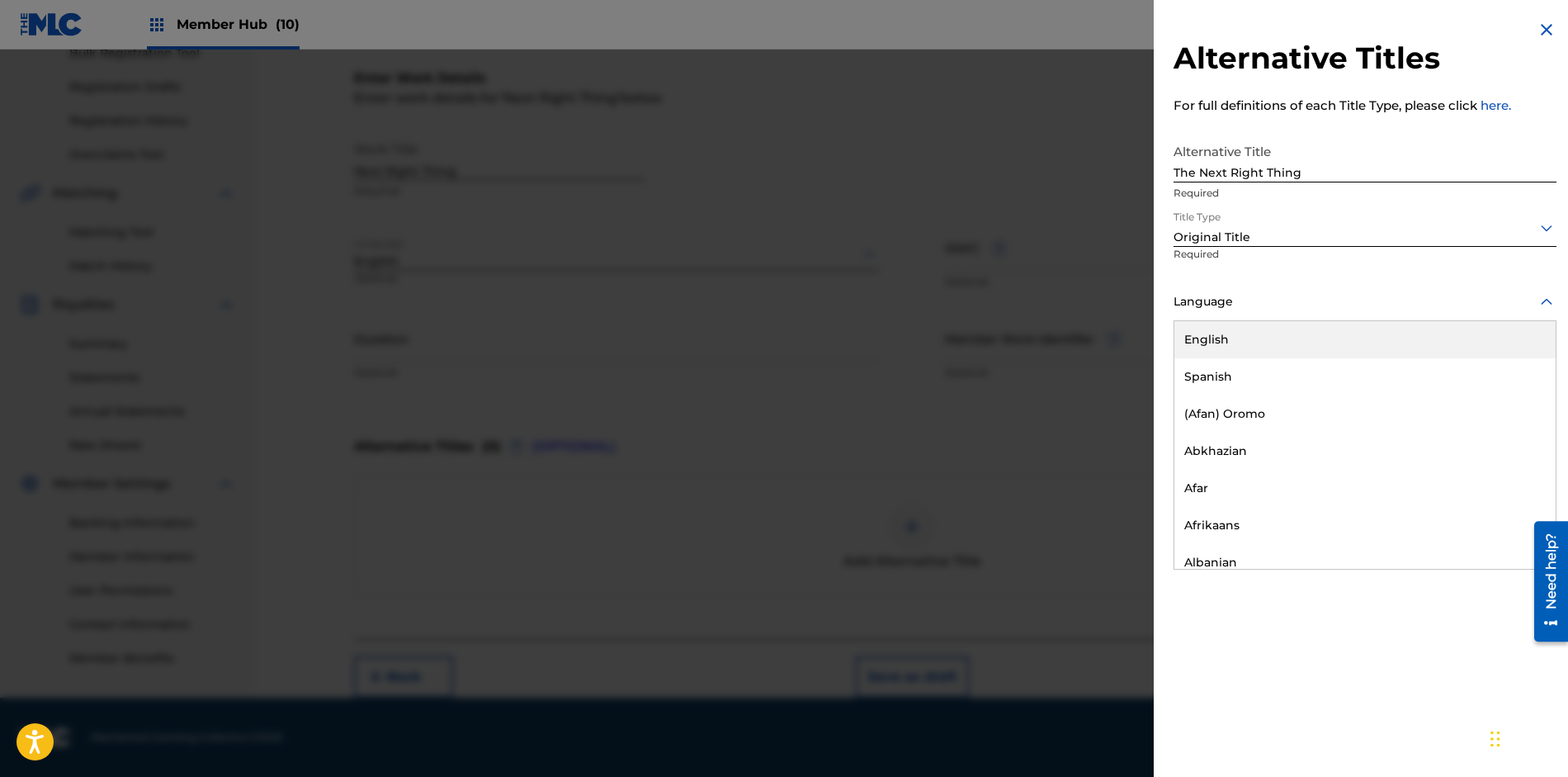
click at [1255, 301] on div at bounding box center [1365, 302] width 383 height 20
click at [1246, 328] on div "English" at bounding box center [1365, 339] width 381 height 37
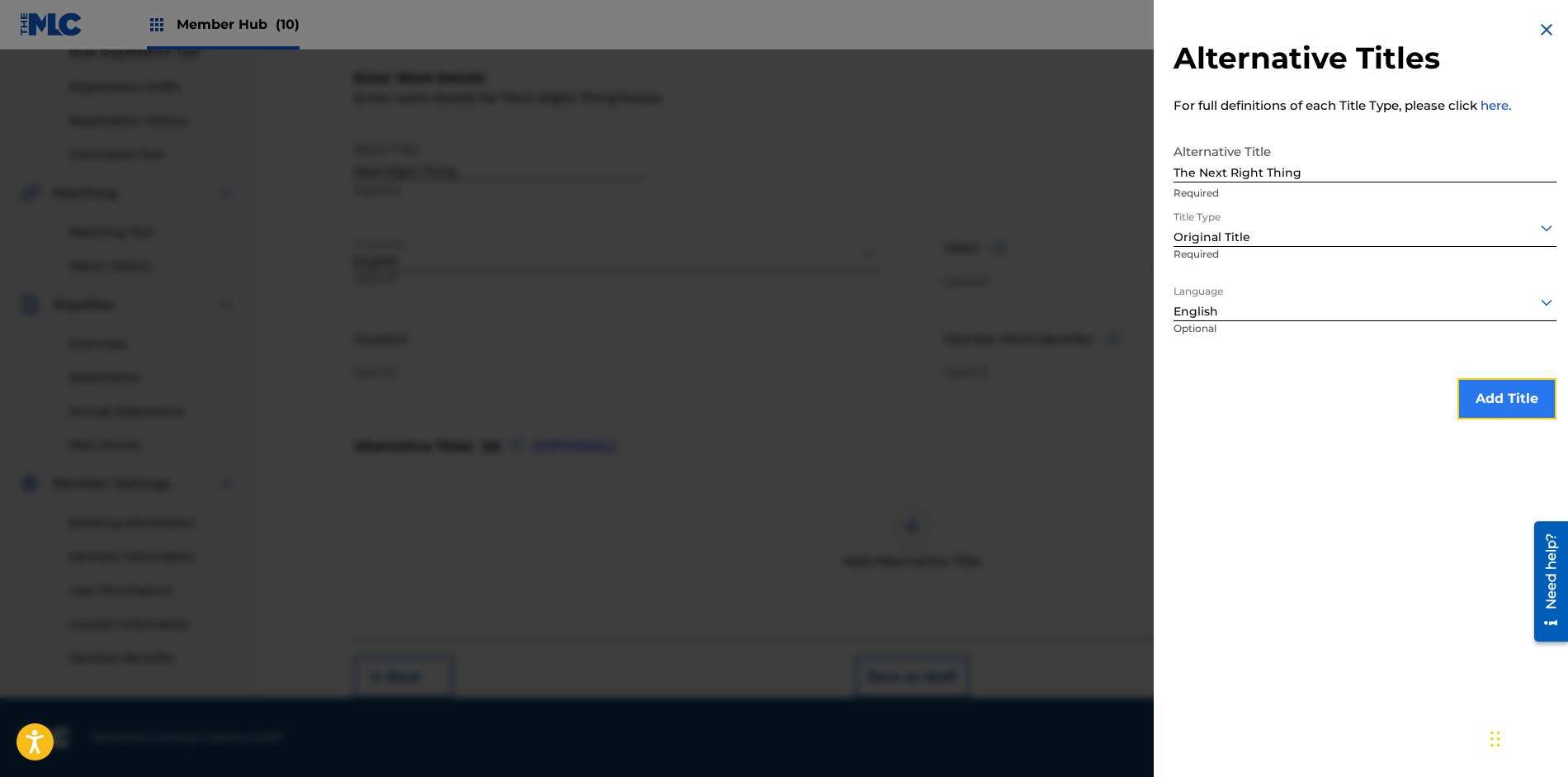
click at [1517, 398] on button "Add Title" at bounding box center [1506, 399] width 99 height 42
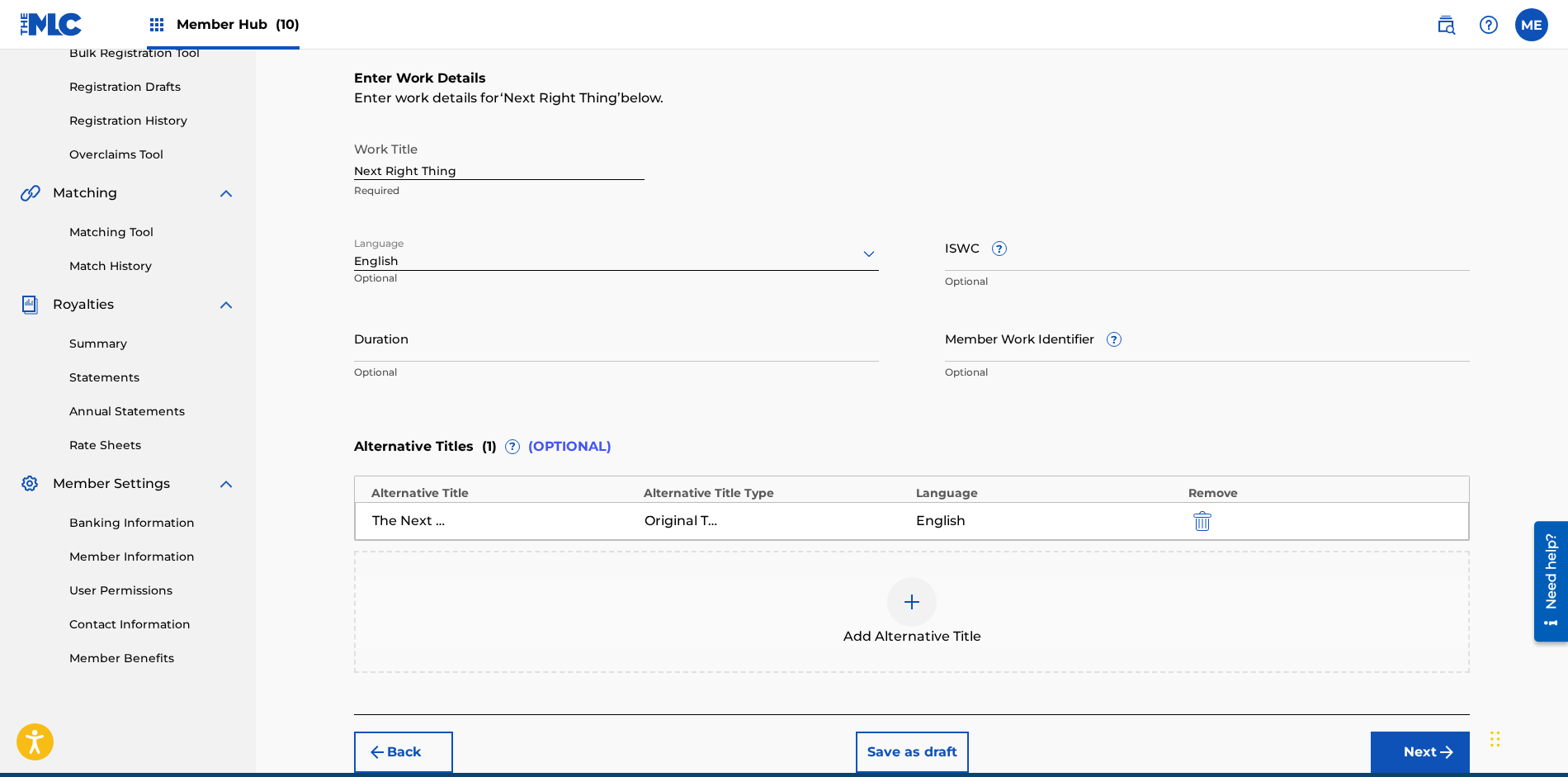
scroll to position [333, 0]
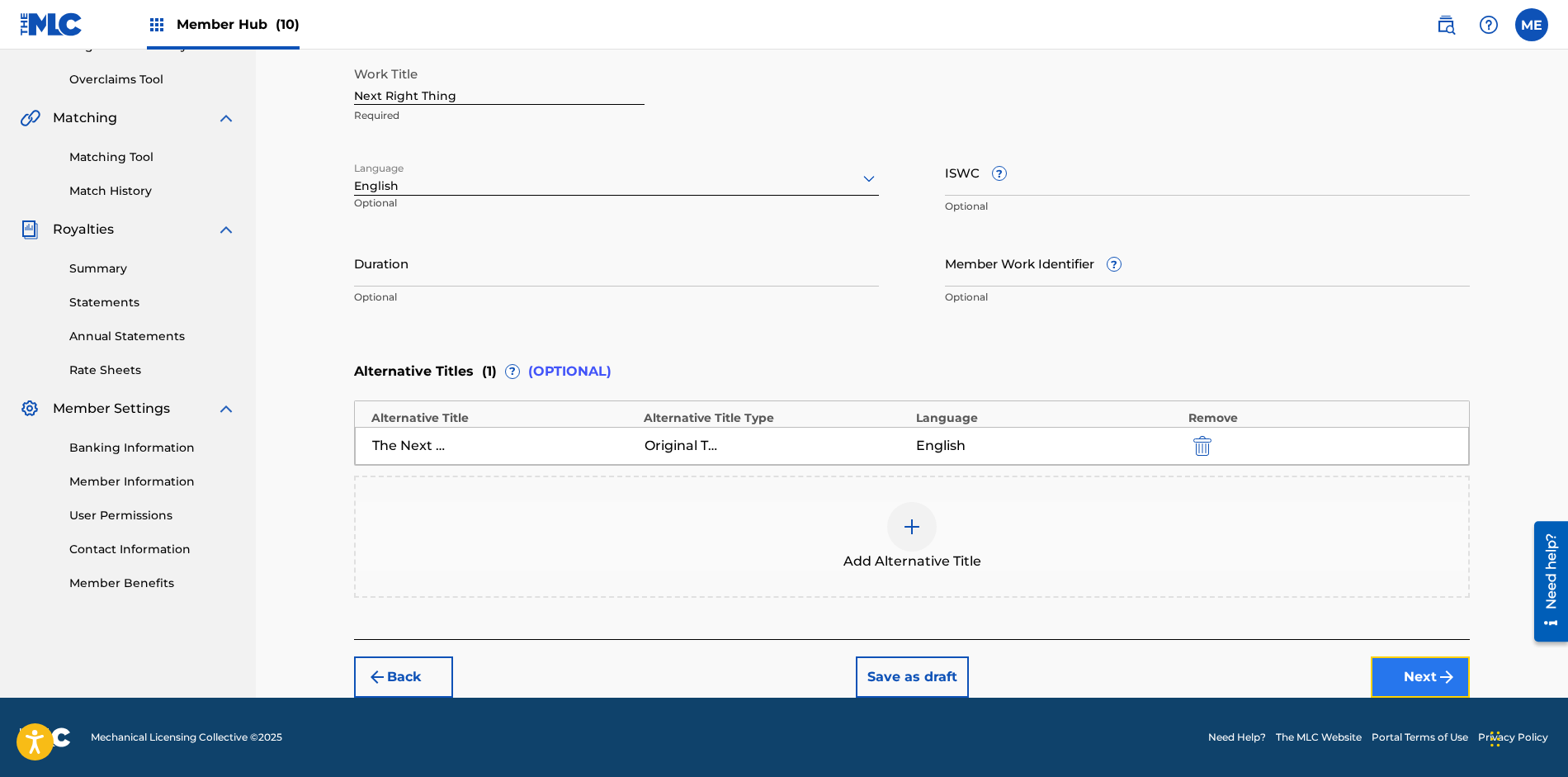
click at [1445, 672] on img "submit" at bounding box center [1446, 676] width 19 height 19
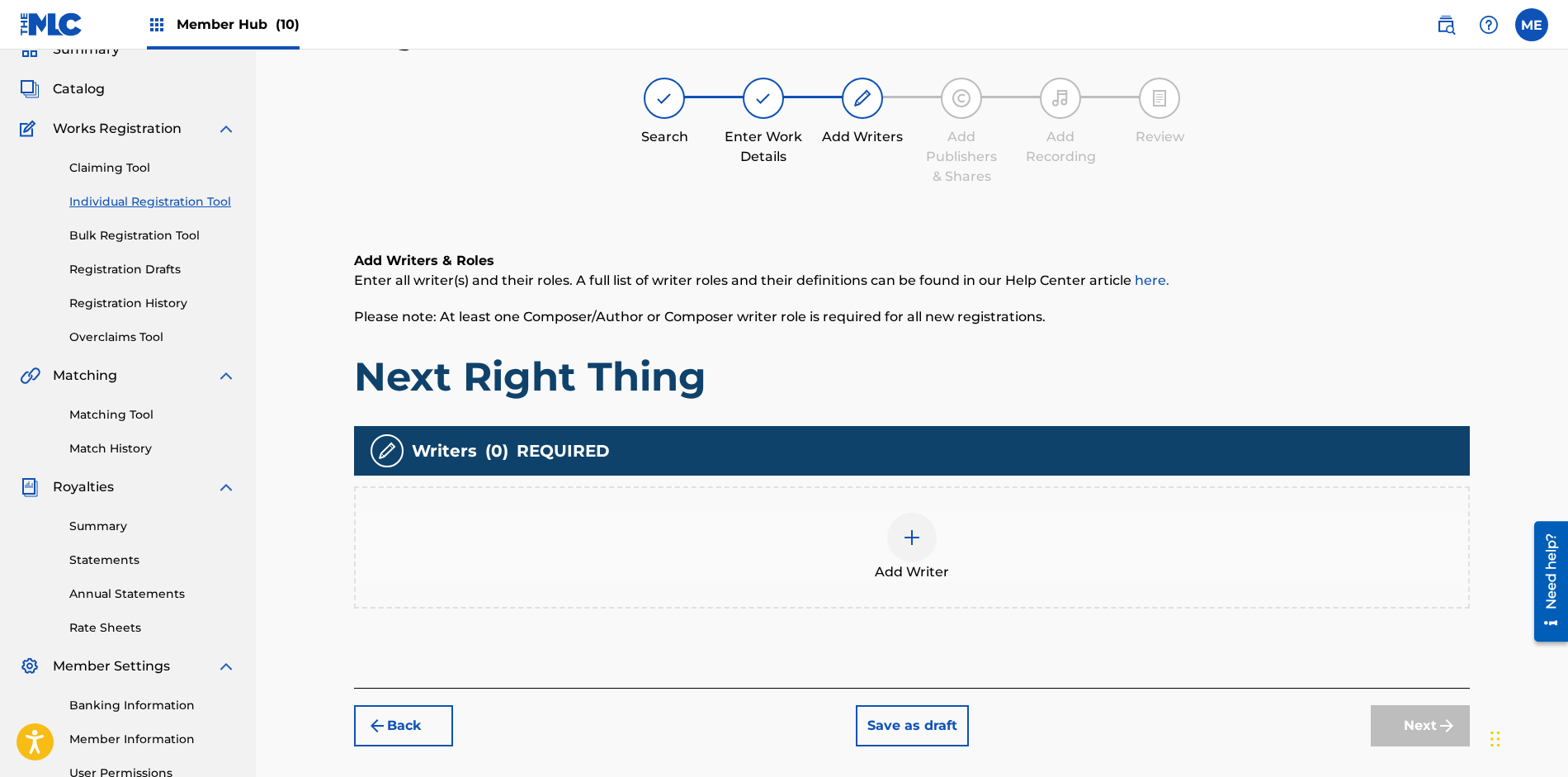
scroll to position [74, 0]
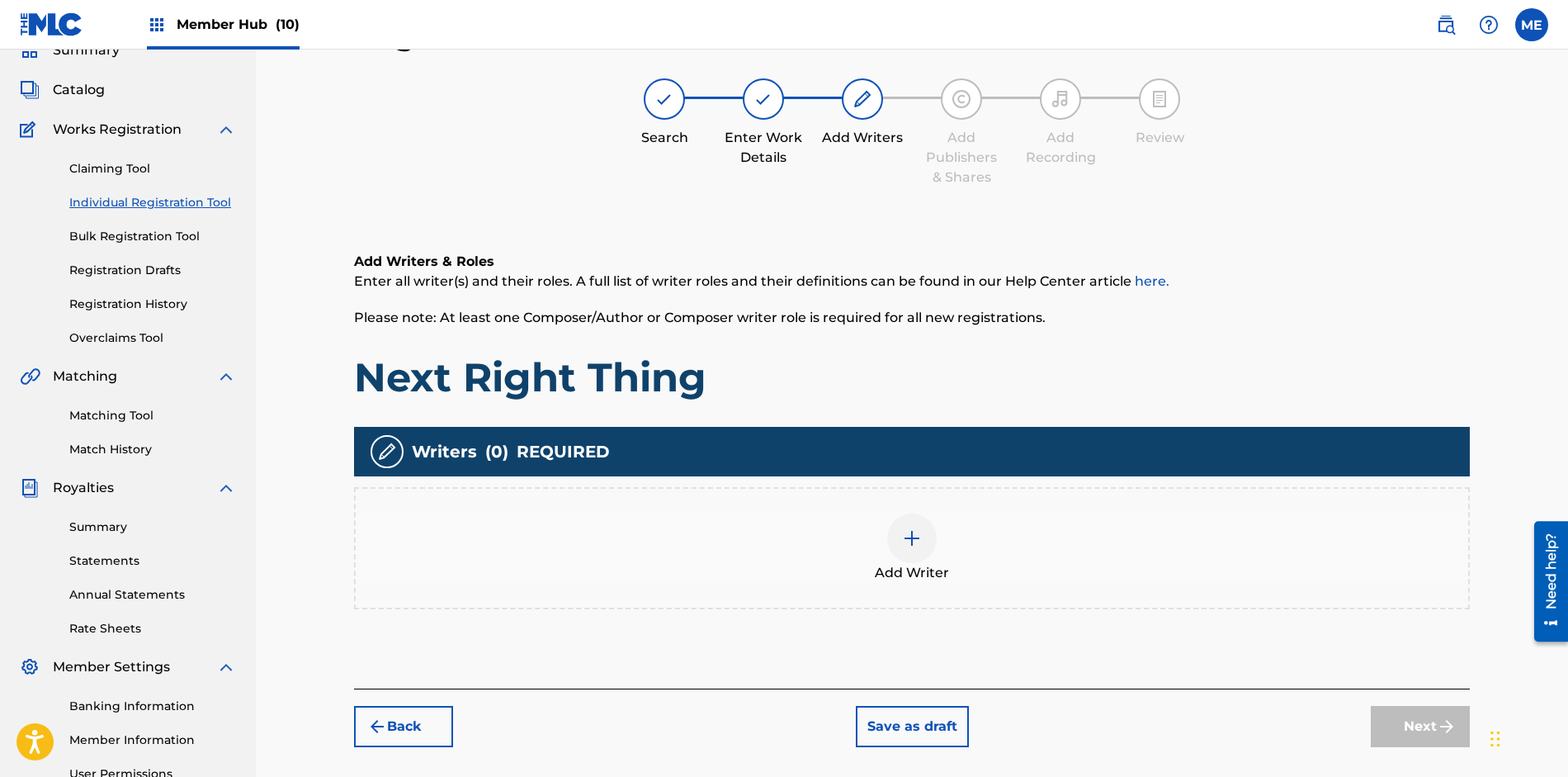
click at [913, 537] on img at bounding box center [911, 537] width 19 height 19
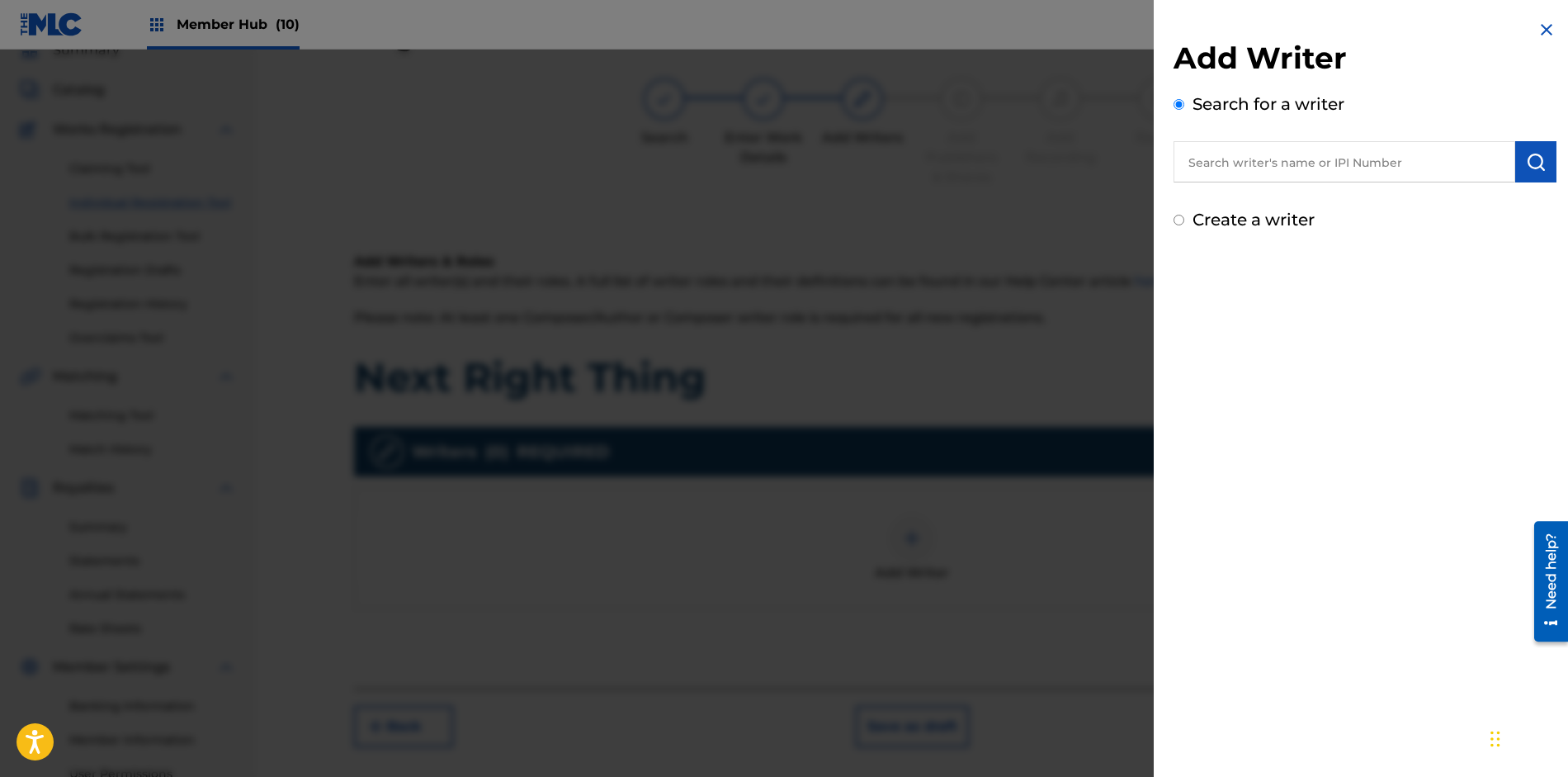
click at [1338, 163] on input "text" at bounding box center [1343, 162] width 341 height 42
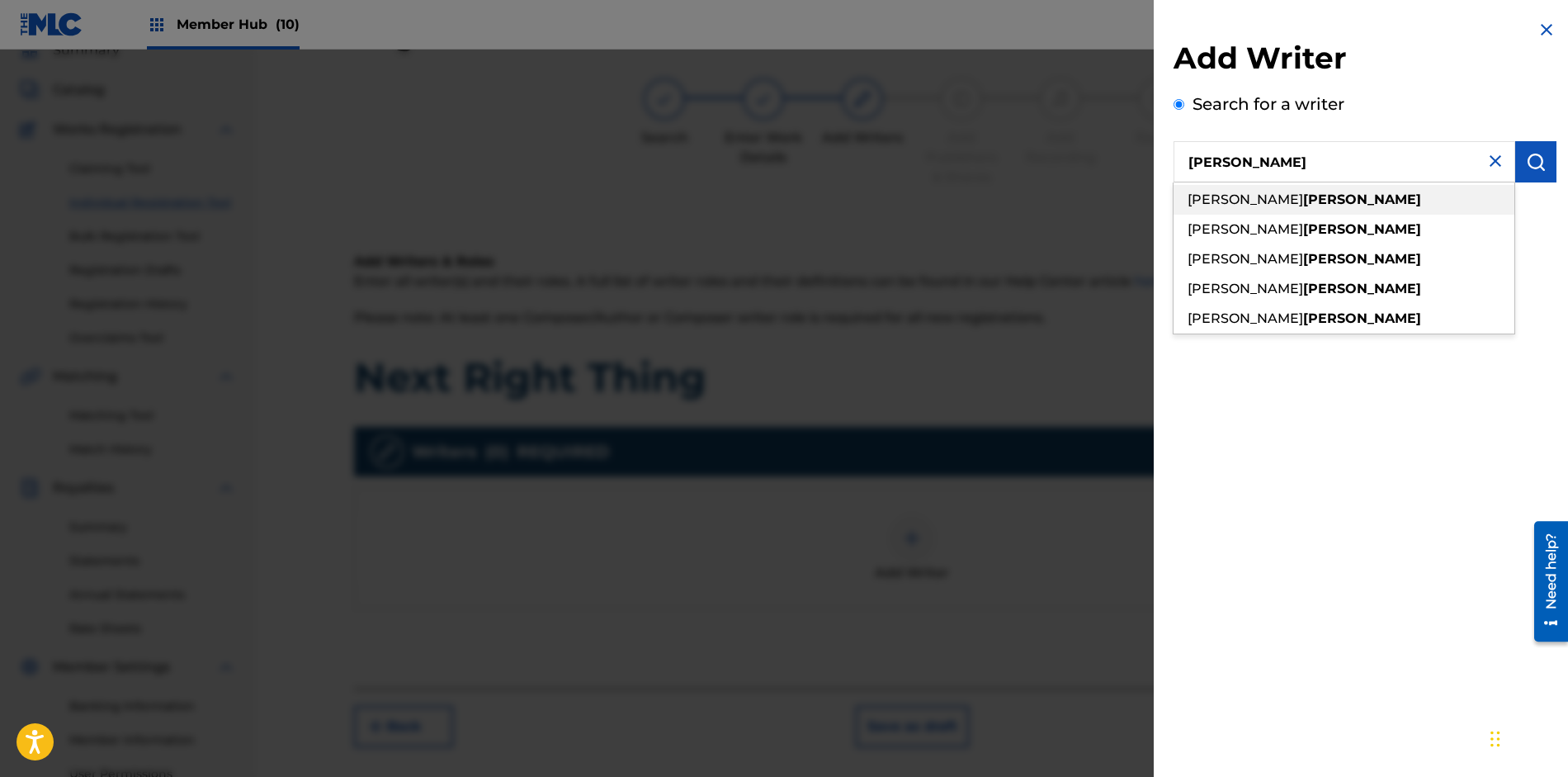
click at [1303, 204] on strong "[PERSON_NAME]" at bounding box center [1362, 199] width 118 height 16
type input "[PERSON_NAME]"
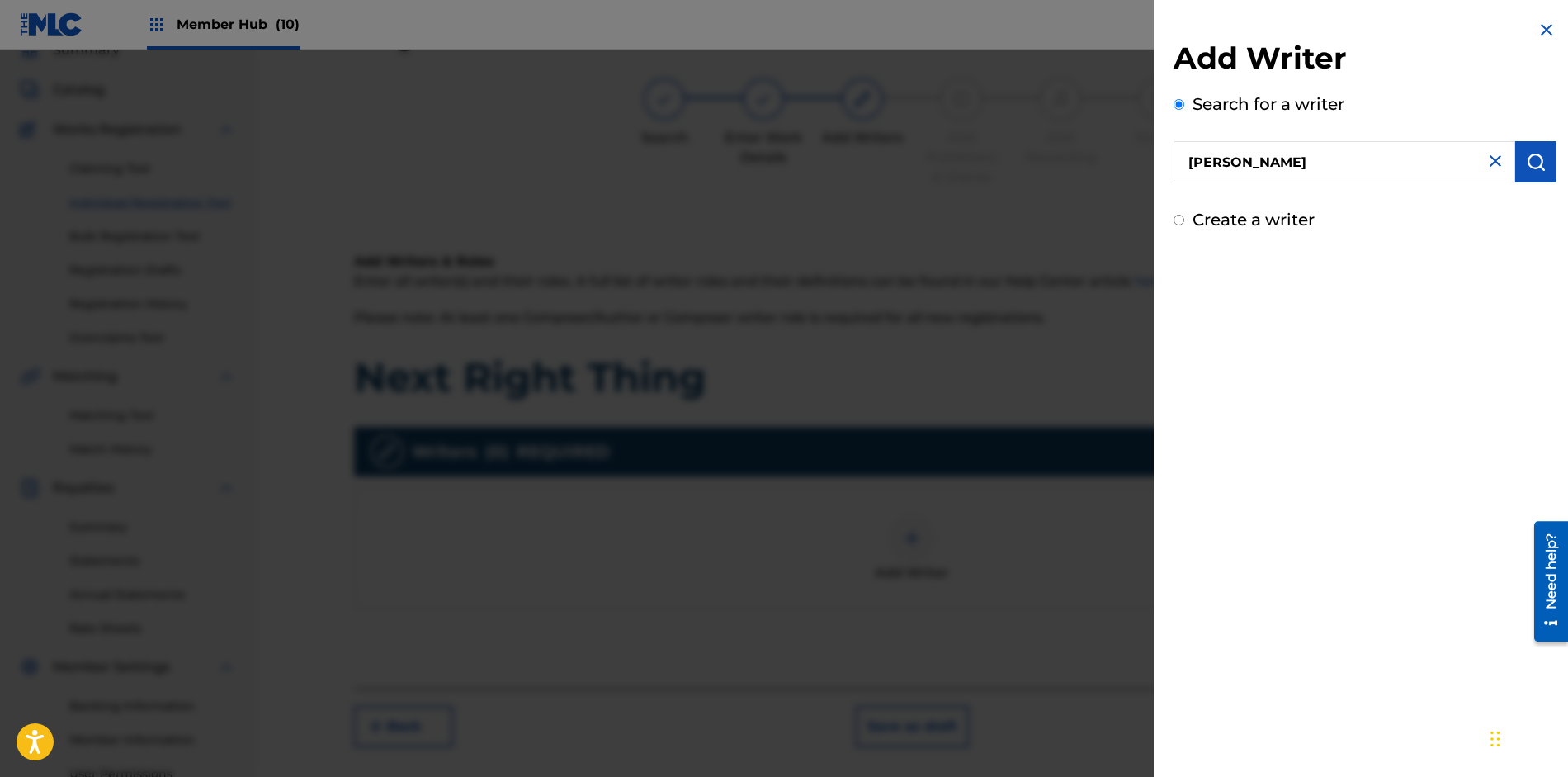
drag, startPoint x: 1365, startPoint y: 150, endPoint x: 1175, endPoint y: 153, distance: 190.0
click at [1177, 153] on input "[PERSON_NAME]" at bounding box center [1343, 162] width 341 height 42
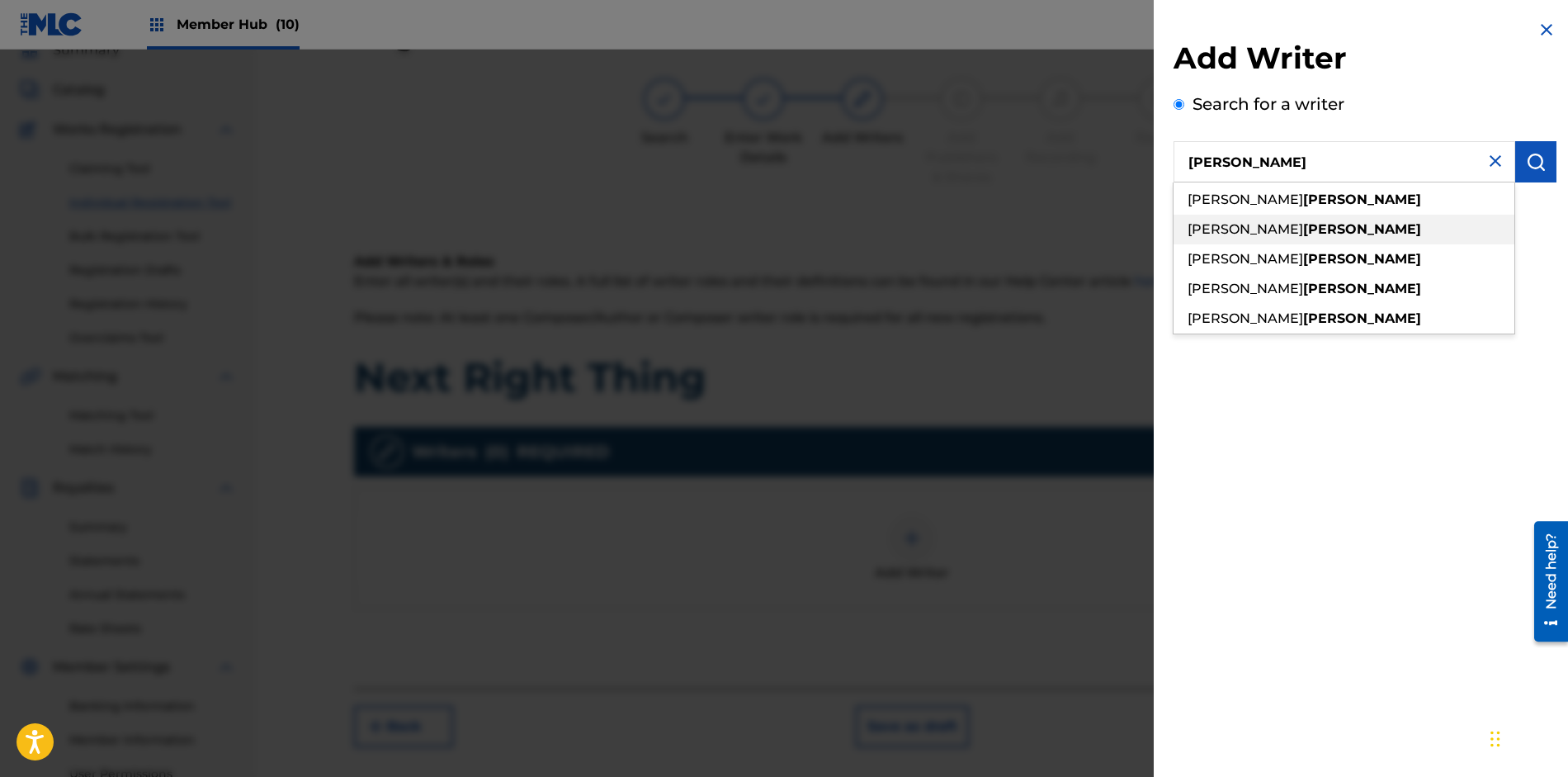
click at [1204, 234] on span "[PERSON_NAME]" at bounding box center [1244, 228] width 116 height 16
type input "[PERSON_NAME]"
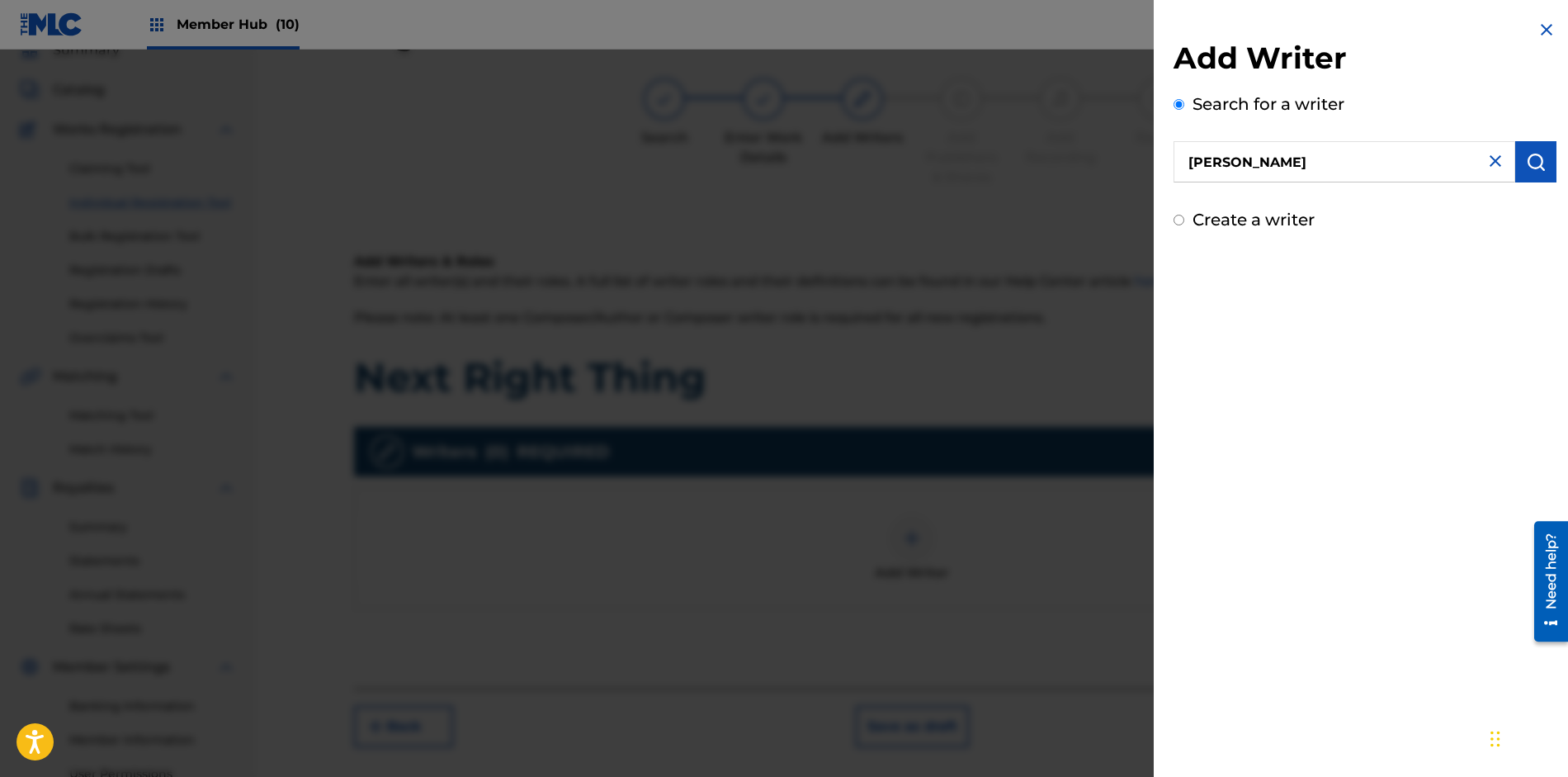
scroll to position [247, 0]
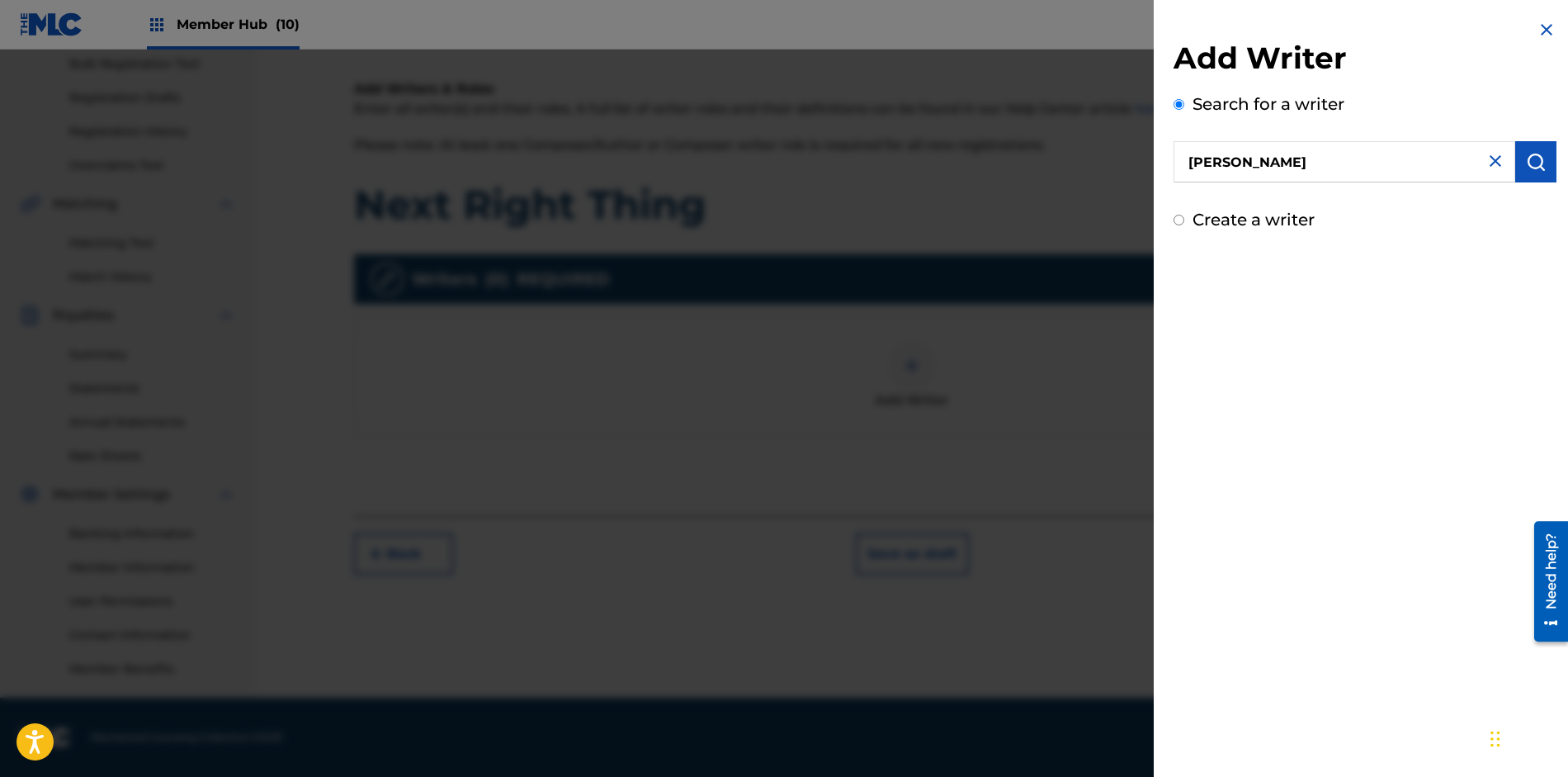
click at [1391, 166] on input "[PERSON_NAME]" at bounding box center [1343, 162] width 341 height 42
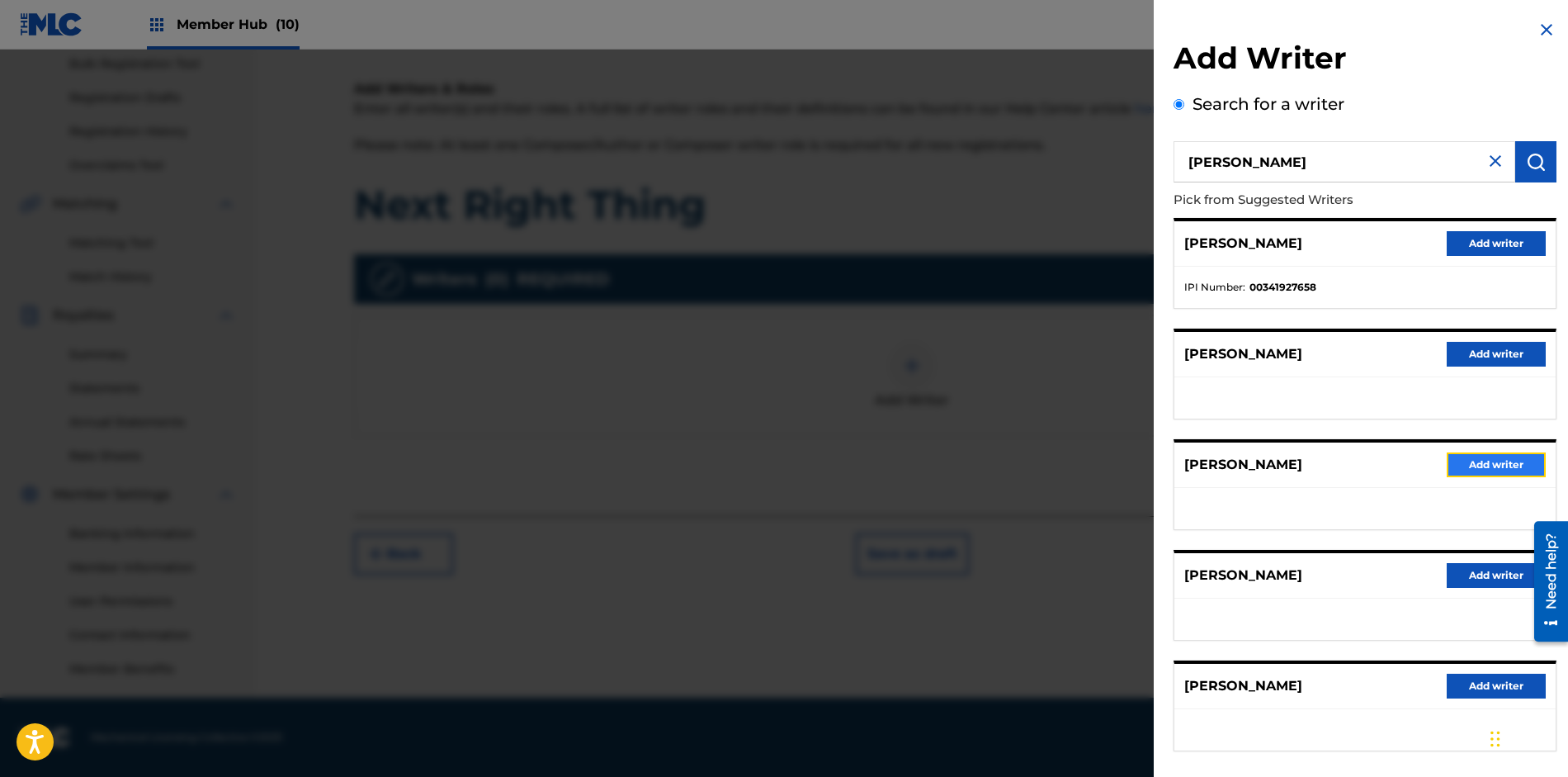
click at [1459, 470] on button "Add writer" at bounding box center [1495, 464] width 99 height 25
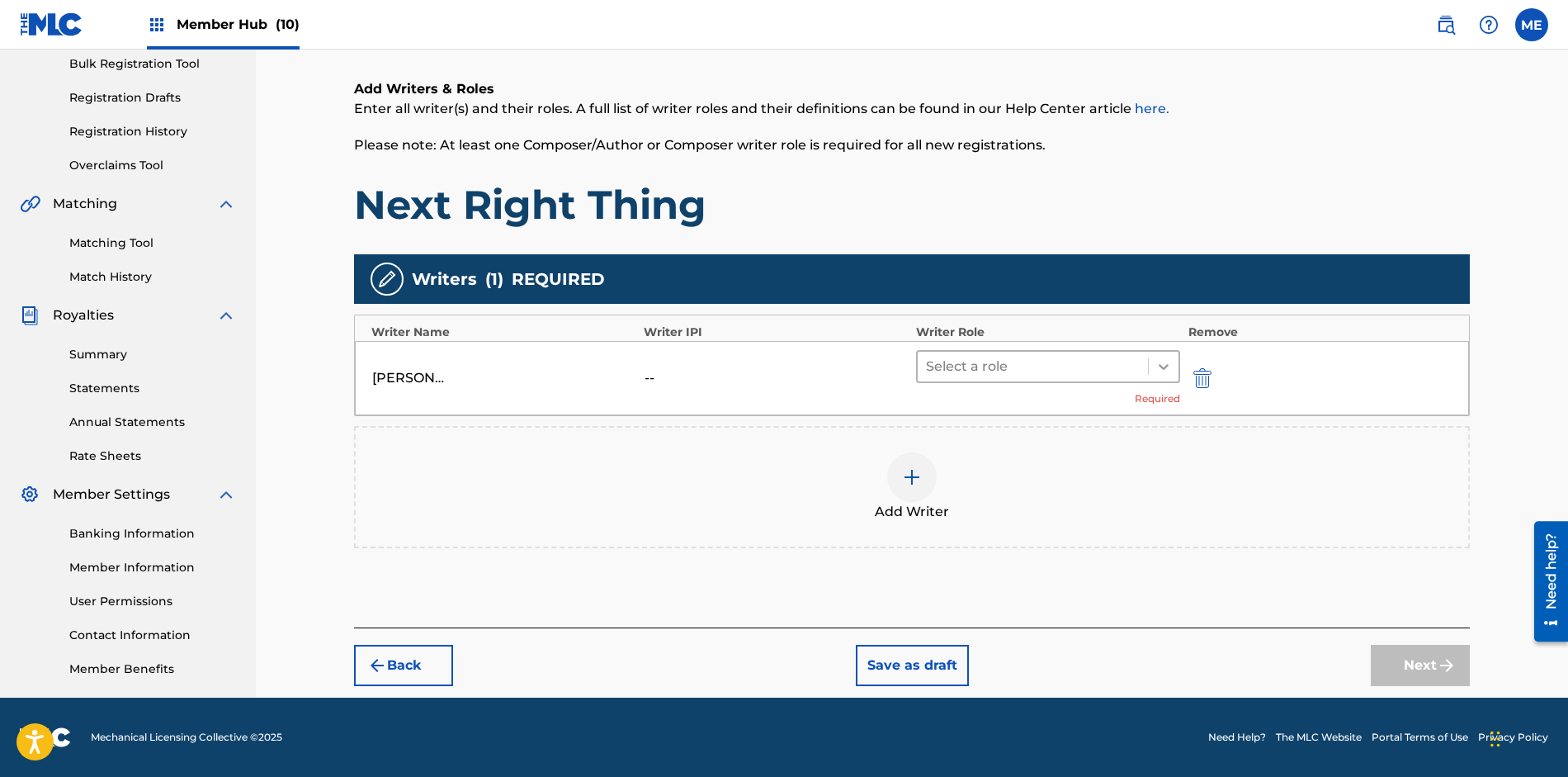
click at [1161, 361] on icon at bounding box center [1163, 366] width 17 height 17
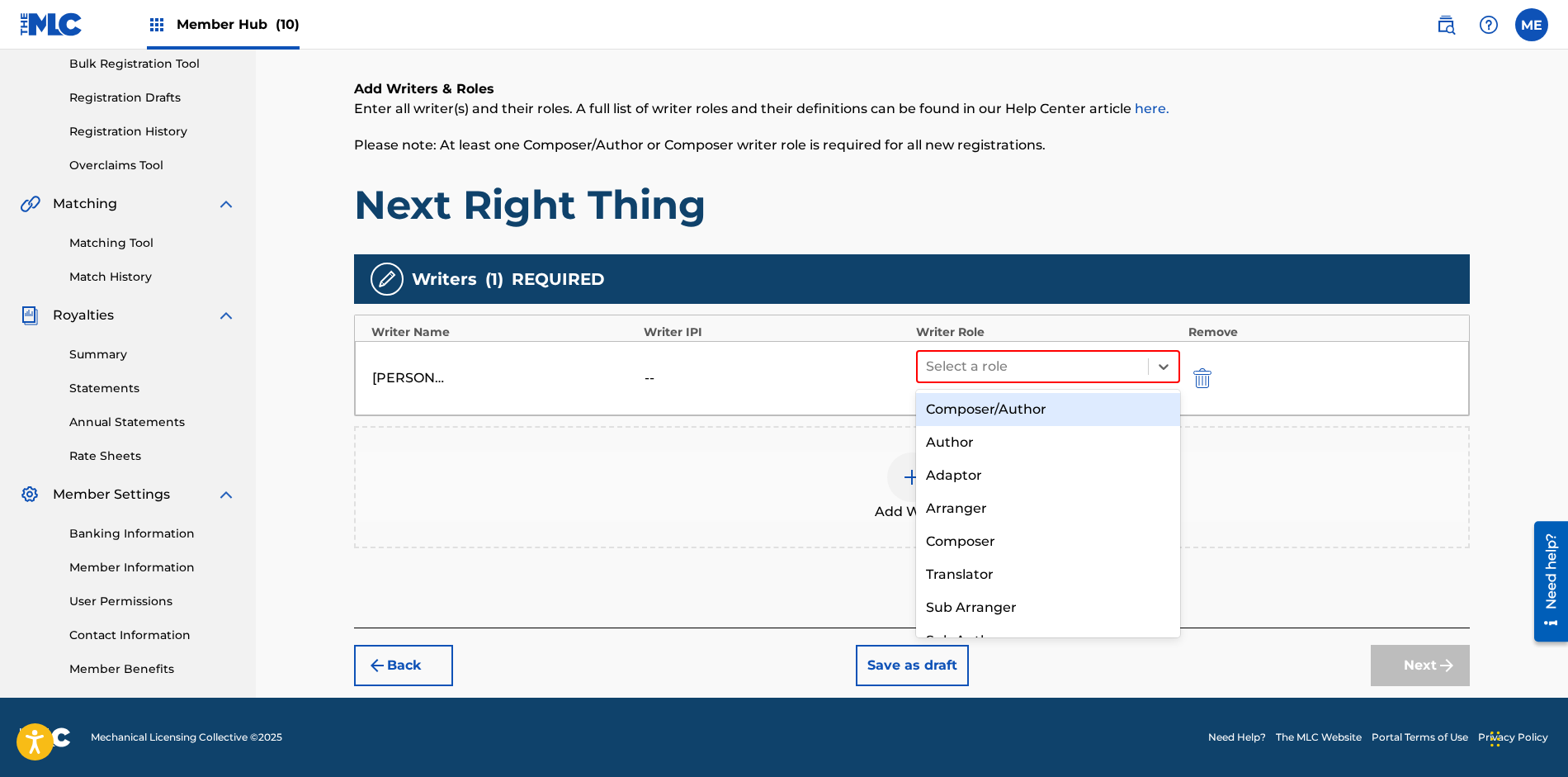
click at [1085, 395] on div "Composer/Author" at bounding box center [1048, 410] width 264 height 33
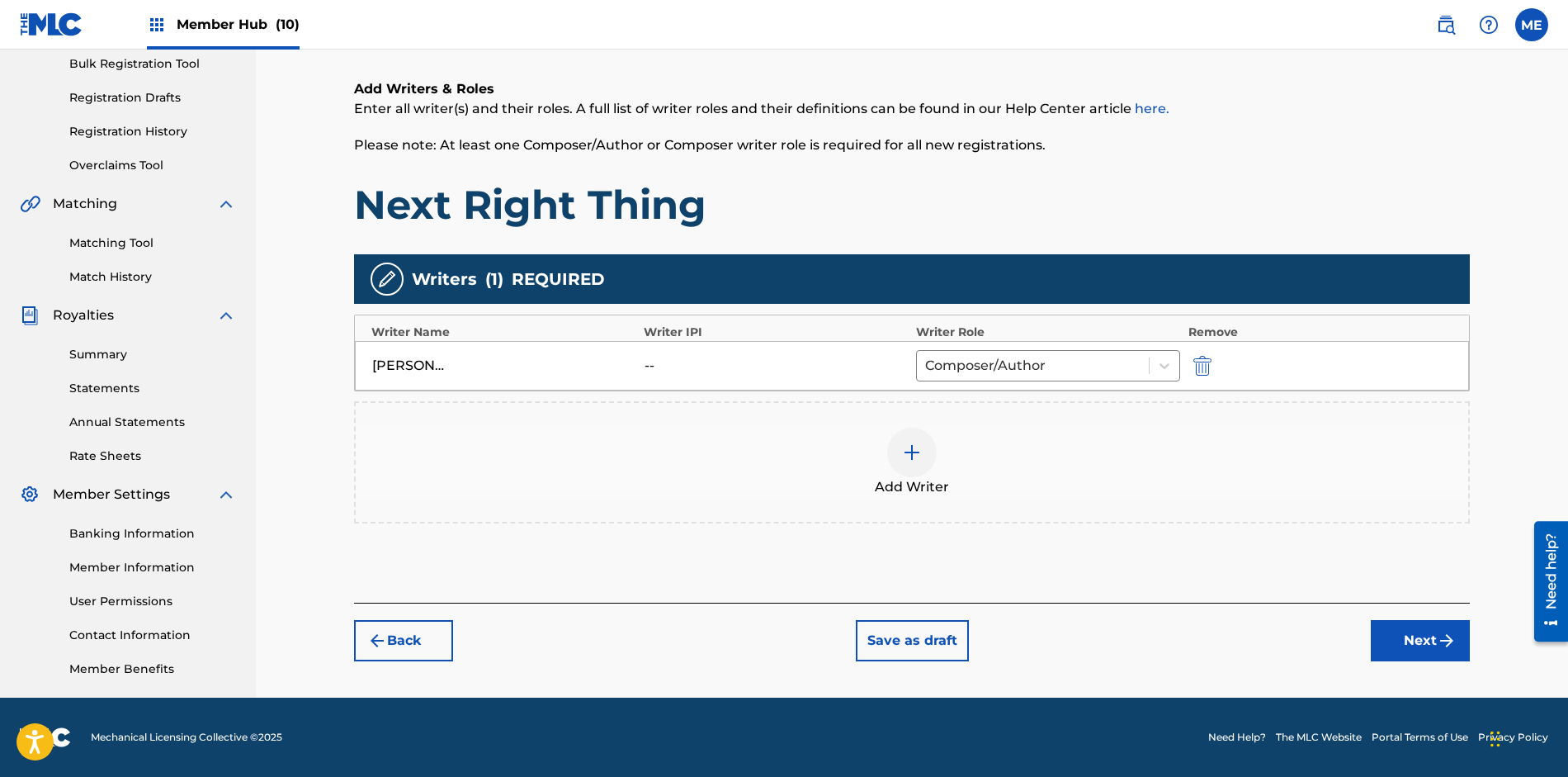
click at [901, 453] on div at bounding box center [912, 452] width 50 height 50
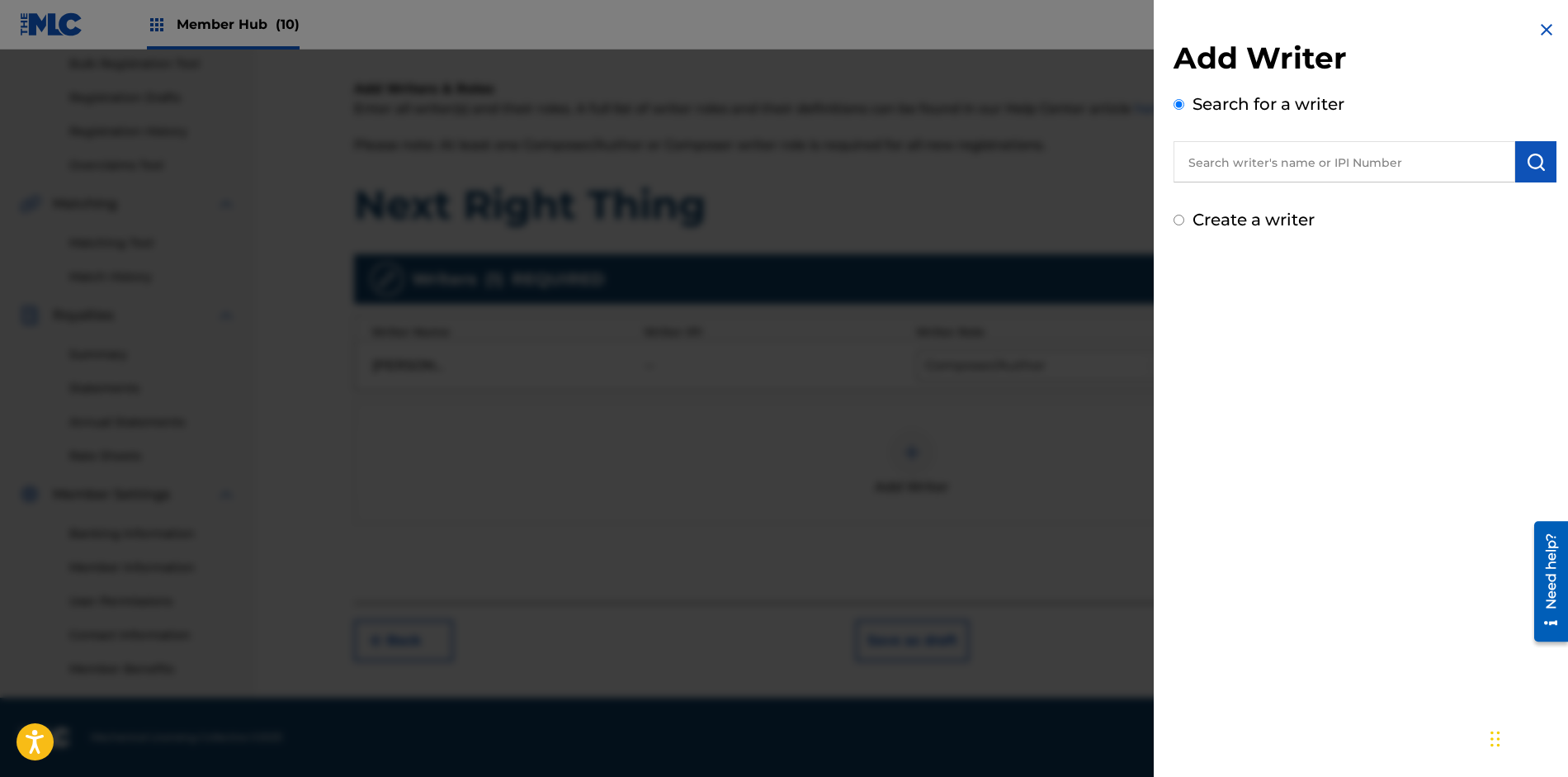
click at [1241, 165] on input "text" at bounding box center [1343, 162] width 341 height 42
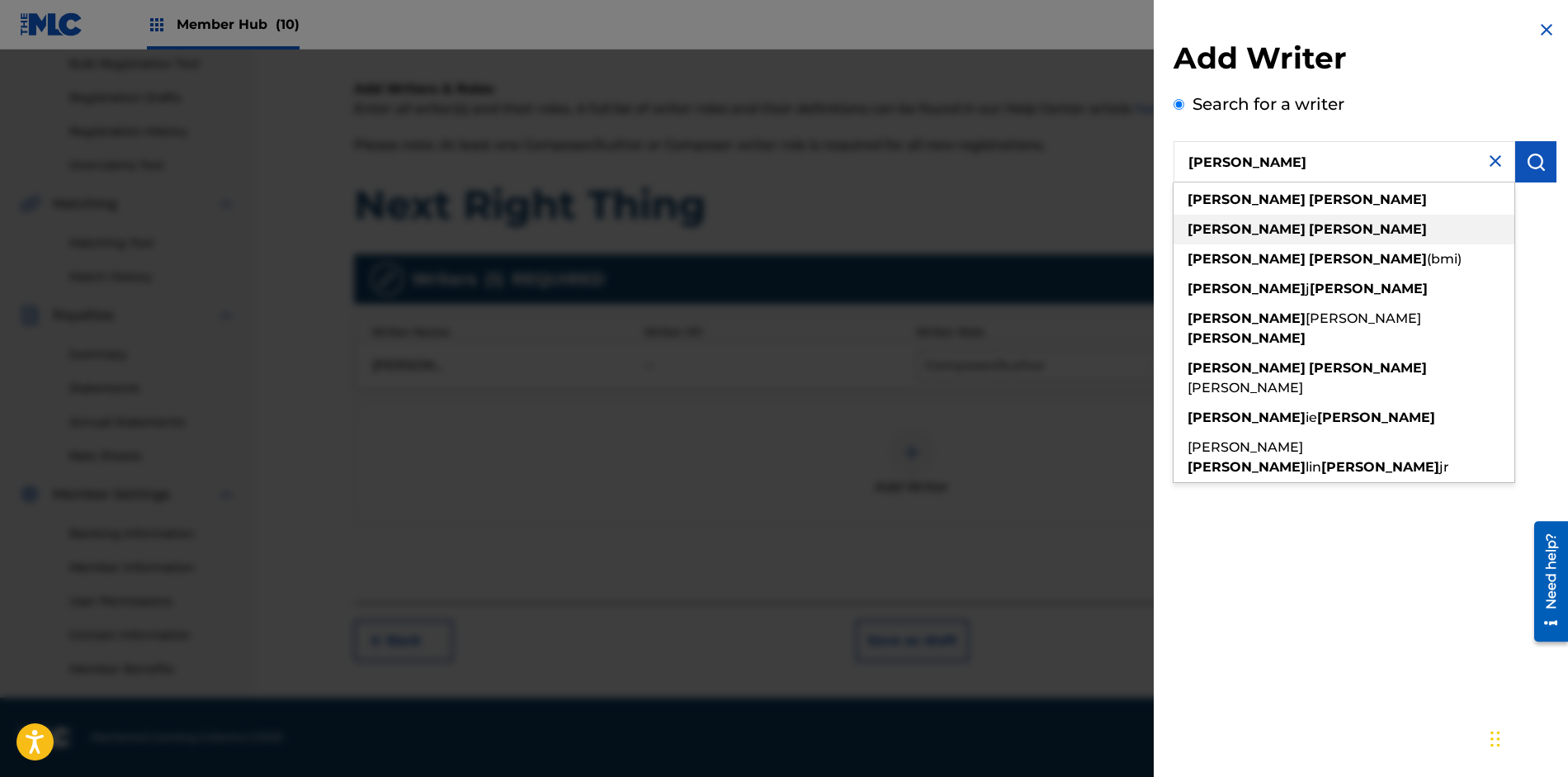
click at [1204, 222] on strong "[PERSON_NAME]" at bounding box center [1246, 228] width 118 height 16
type input "[PERSON_NAME]"
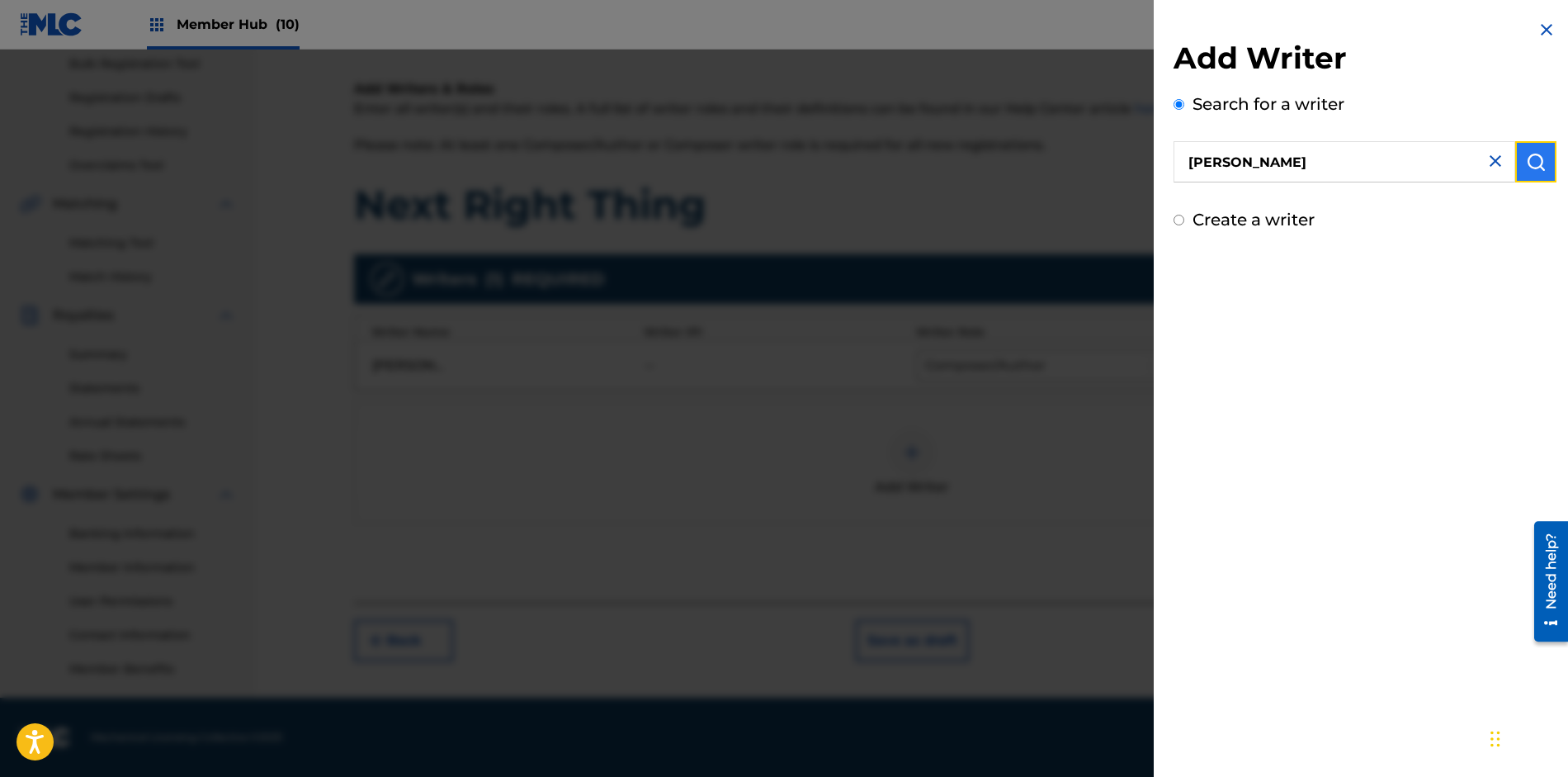
click at [1531, 153] on img "submit" at bounding box center [1535, 161] width 19 height 19
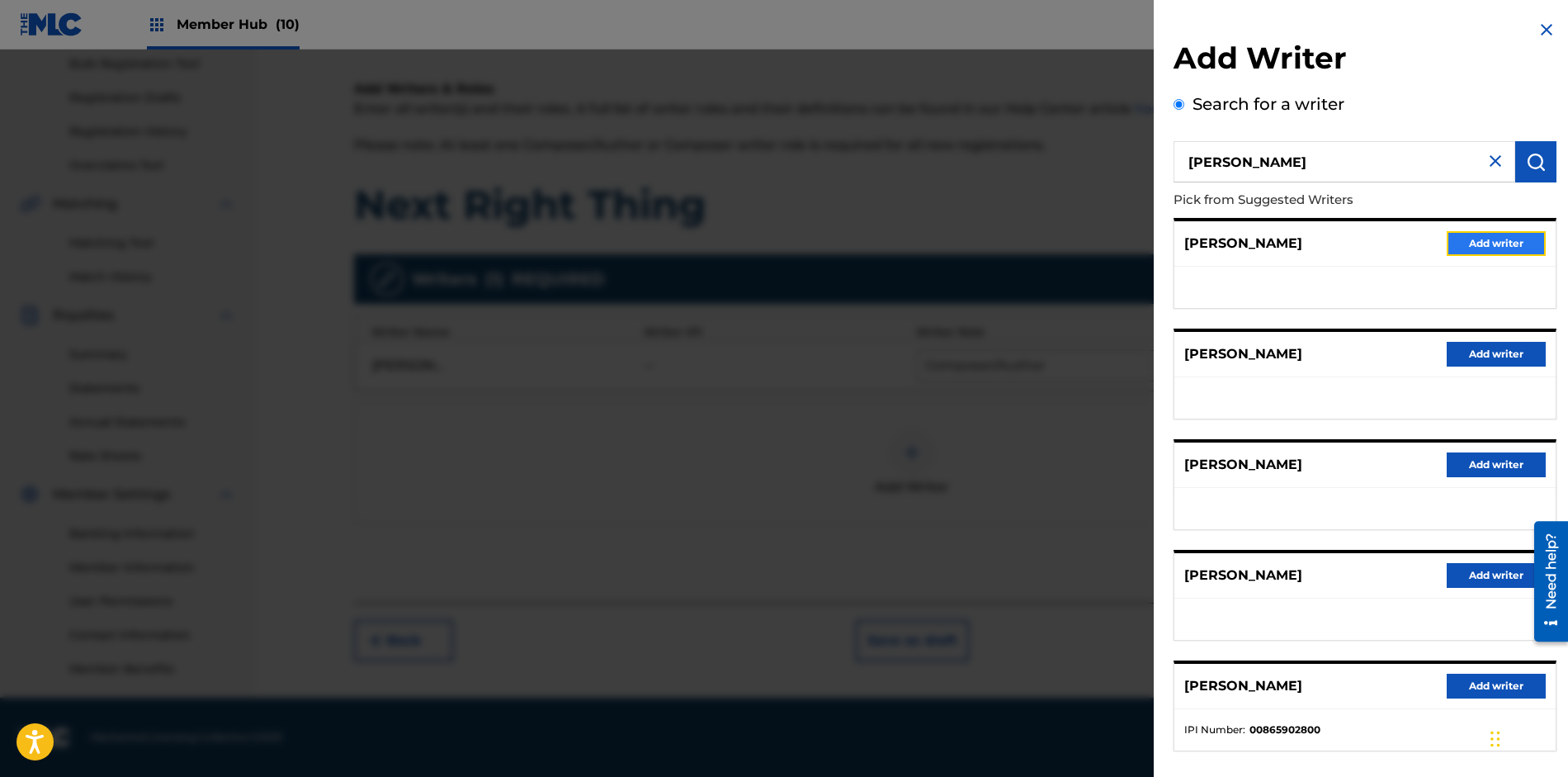
click at [1492, 242] on button "Add writer" at bounding box center [1495, 243] width 99 height 25
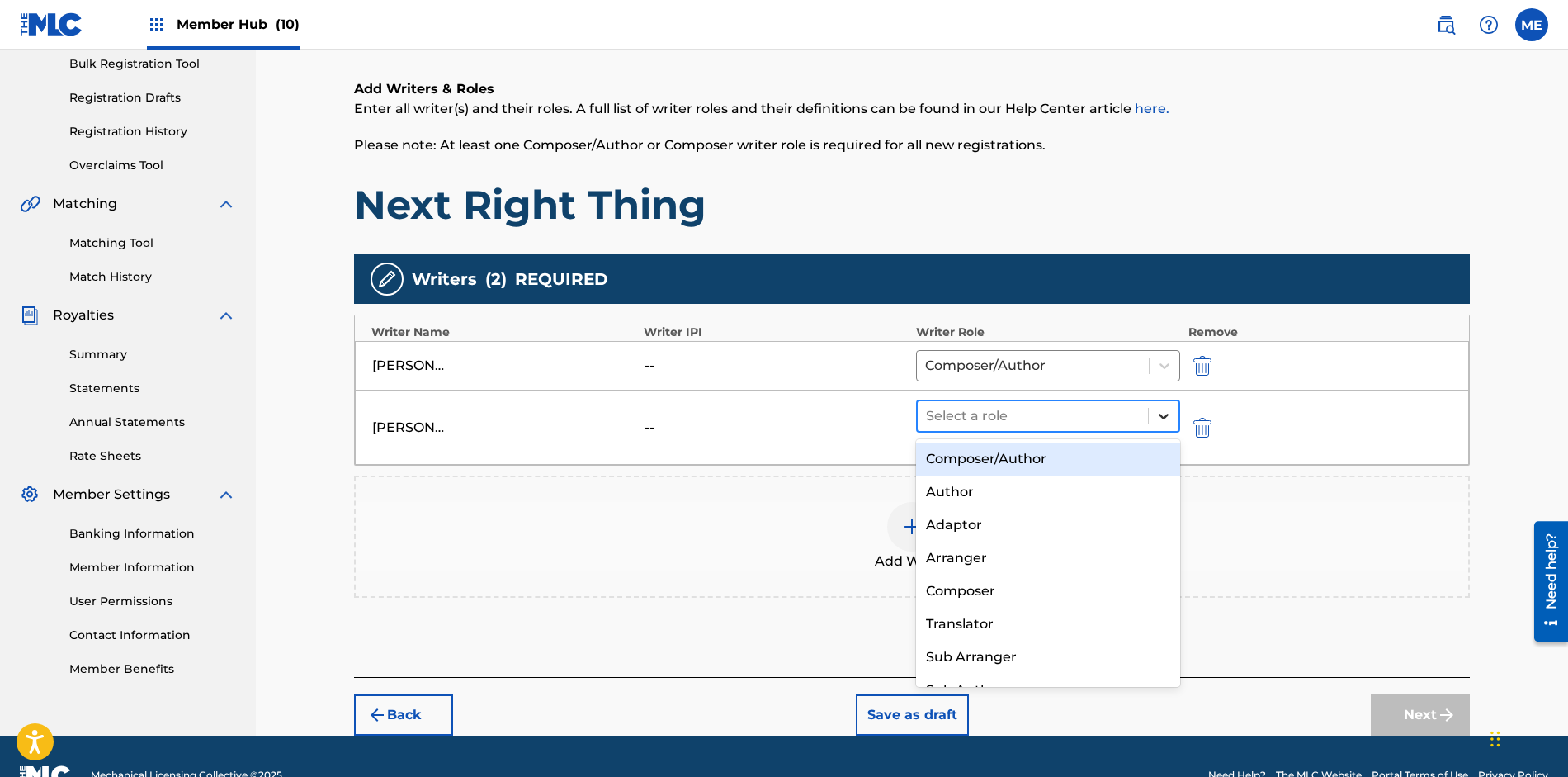
click at [1170, 412] on icon at bounding box center [1163, 416] width 17 height 17
click at [1094, 468] on div "Composer/Author" at bounding box center [1048, 459] width 264 height 33
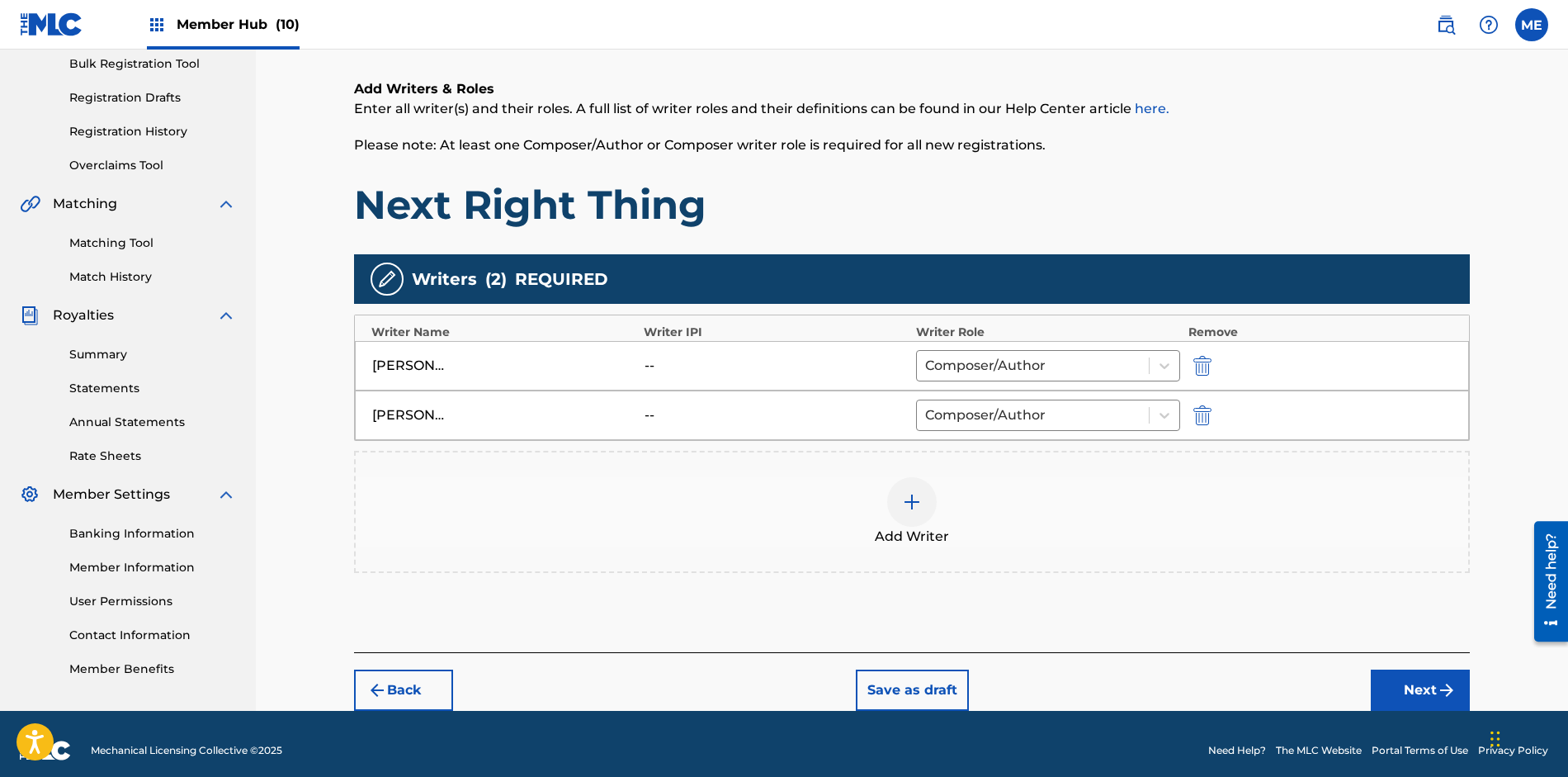
click at [915, 509] on img at bounding box center [911, 501] width 19 height 19
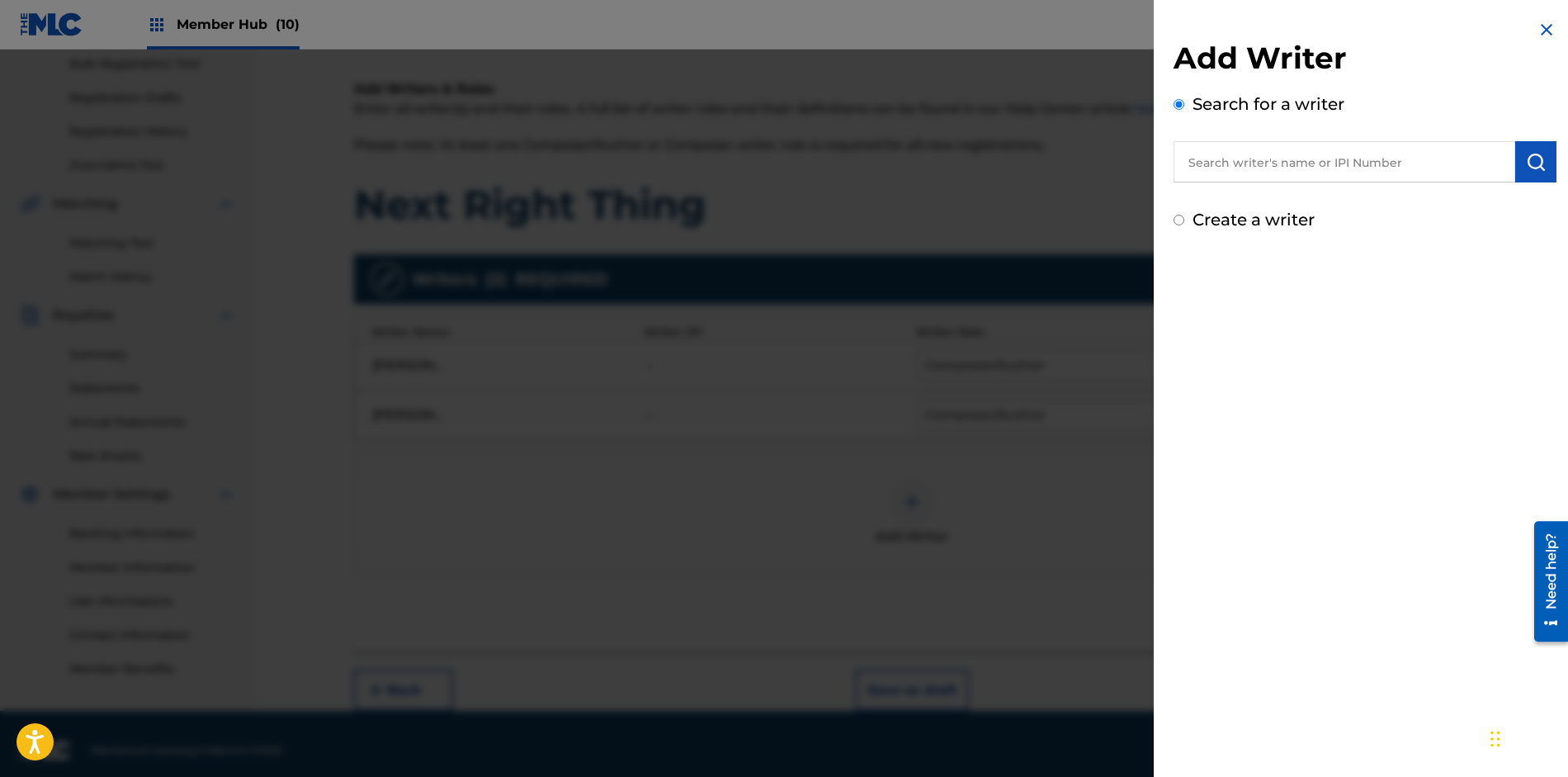
drag, startPoint x: 1313, startPoint y: 156, endPoint x: 1303, endPoint y: 147, distance: 13.5
click at [1314, 153] on input "text" at bounding box center [1343, 162] width 341 height 42
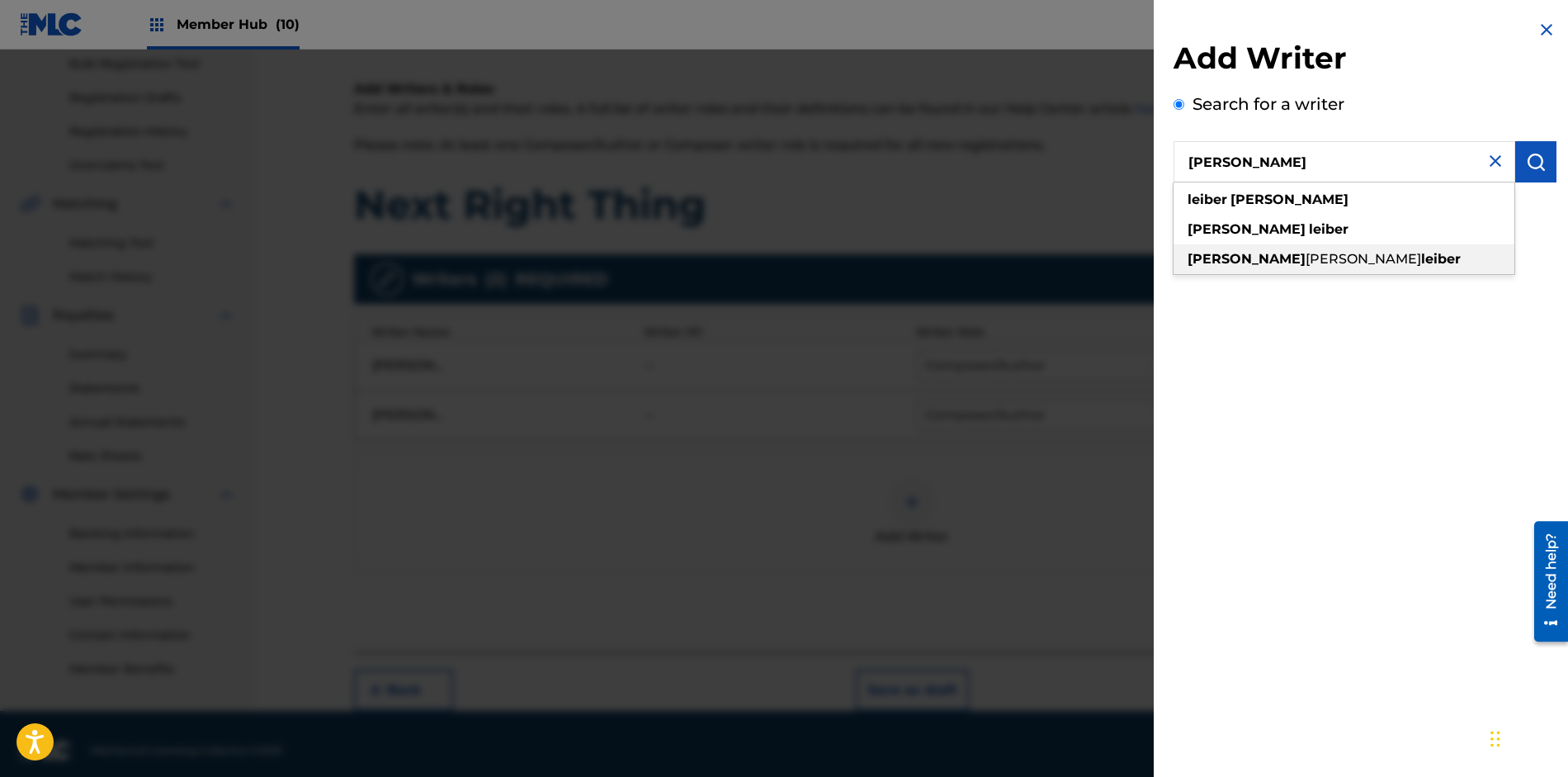
click at [1421, 259] on strong "leiber" at bounding box center [1440, 258] width 40 height 16
type input "[PERSON_NAME]"
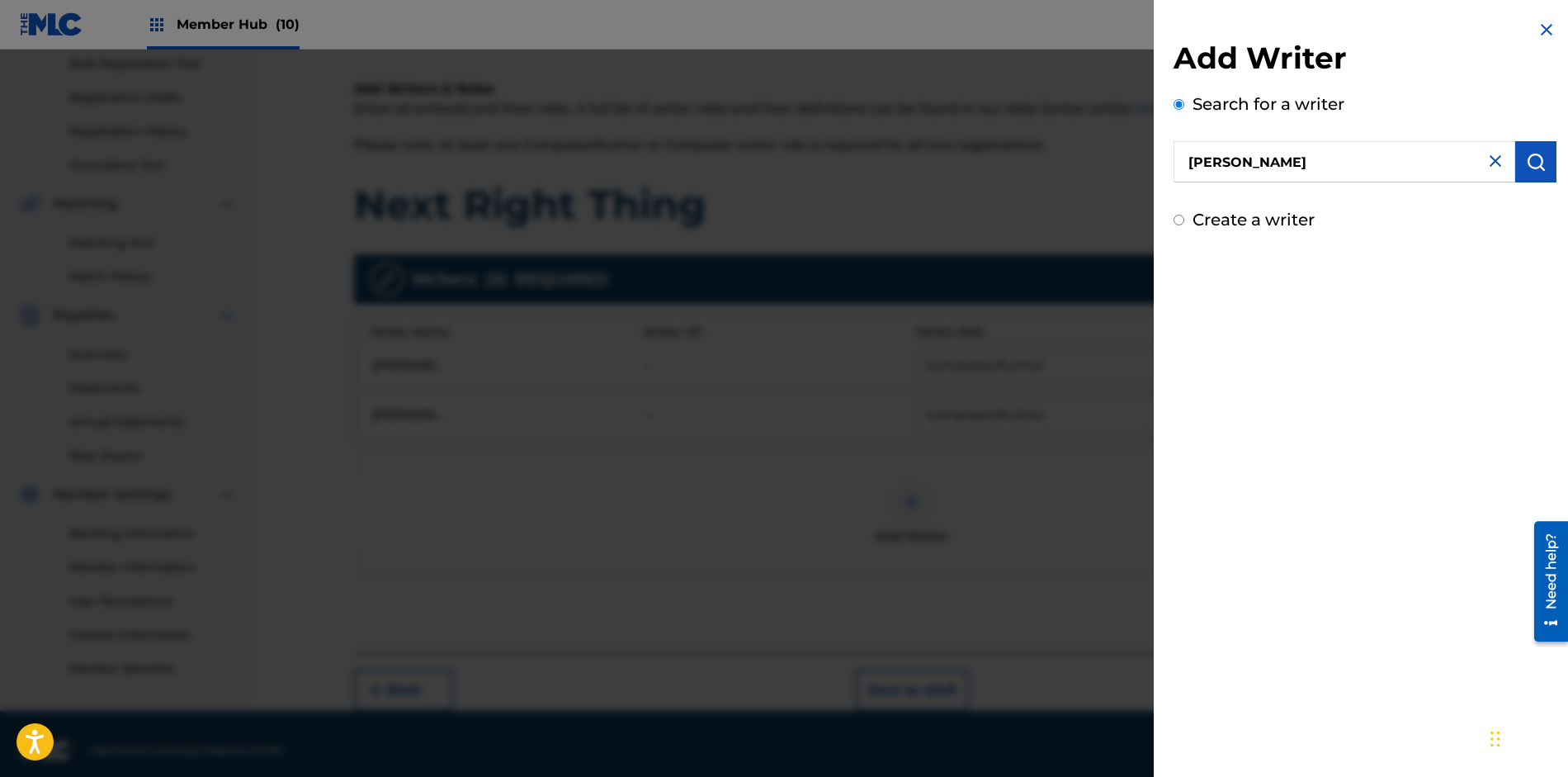
click at [1344, 157] on input "[PERSON_NAME]" at bounding box center [1343, 162] width 341 height 42
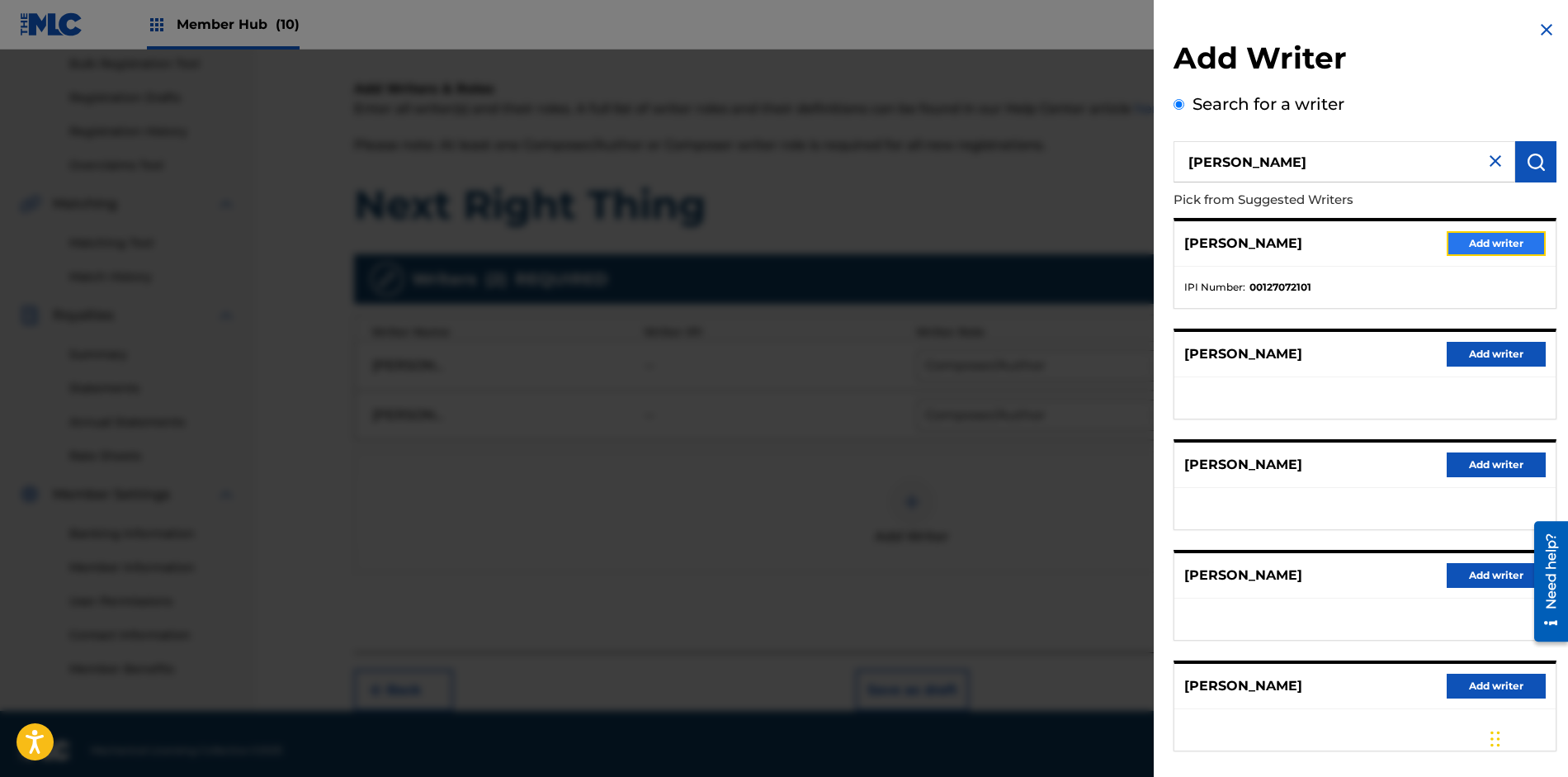
click at [1476, 243] on button "Add writer" at bounding box center [1495, 243] width 99 height 25
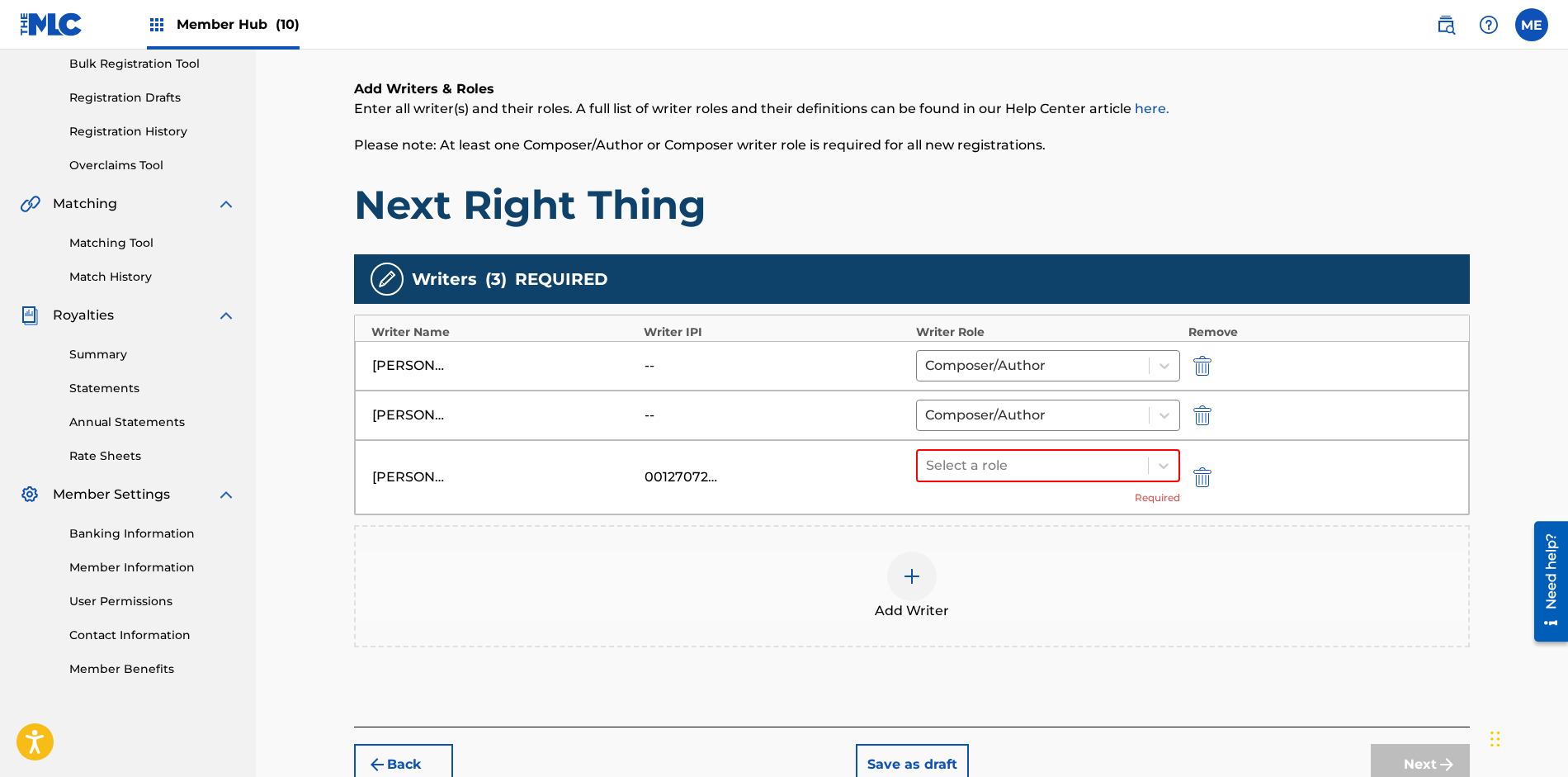
scroll to position [334, 0]
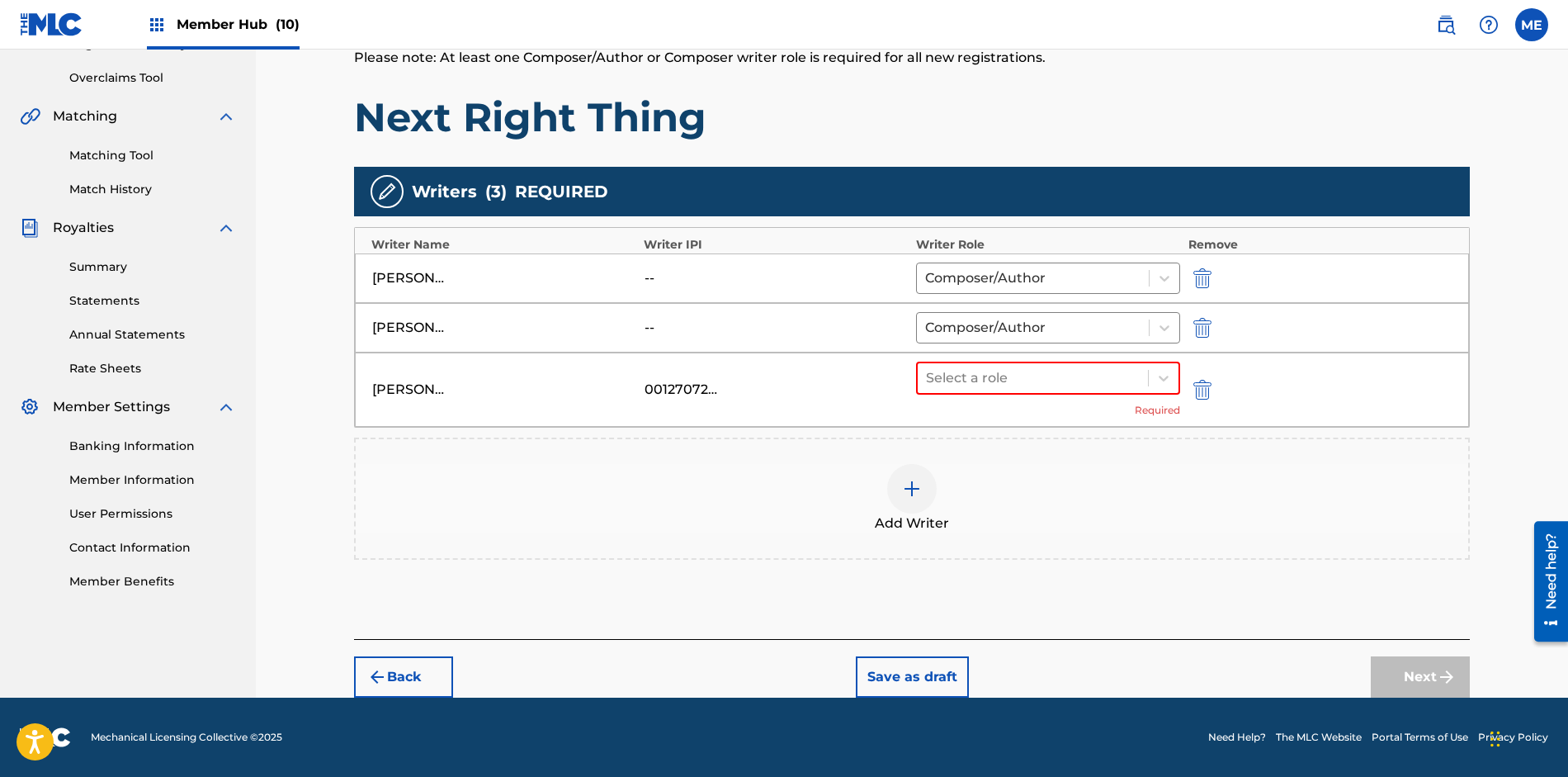
click at [1098, 561] on div "Add Writers & Roles Enter all writer(s) and their roles. A full list of writer …" at bounding box center [912, 295] width 1116 height 687
click at [1159, 375] on icon at bounding box center [1163, 378] width 17 height 17
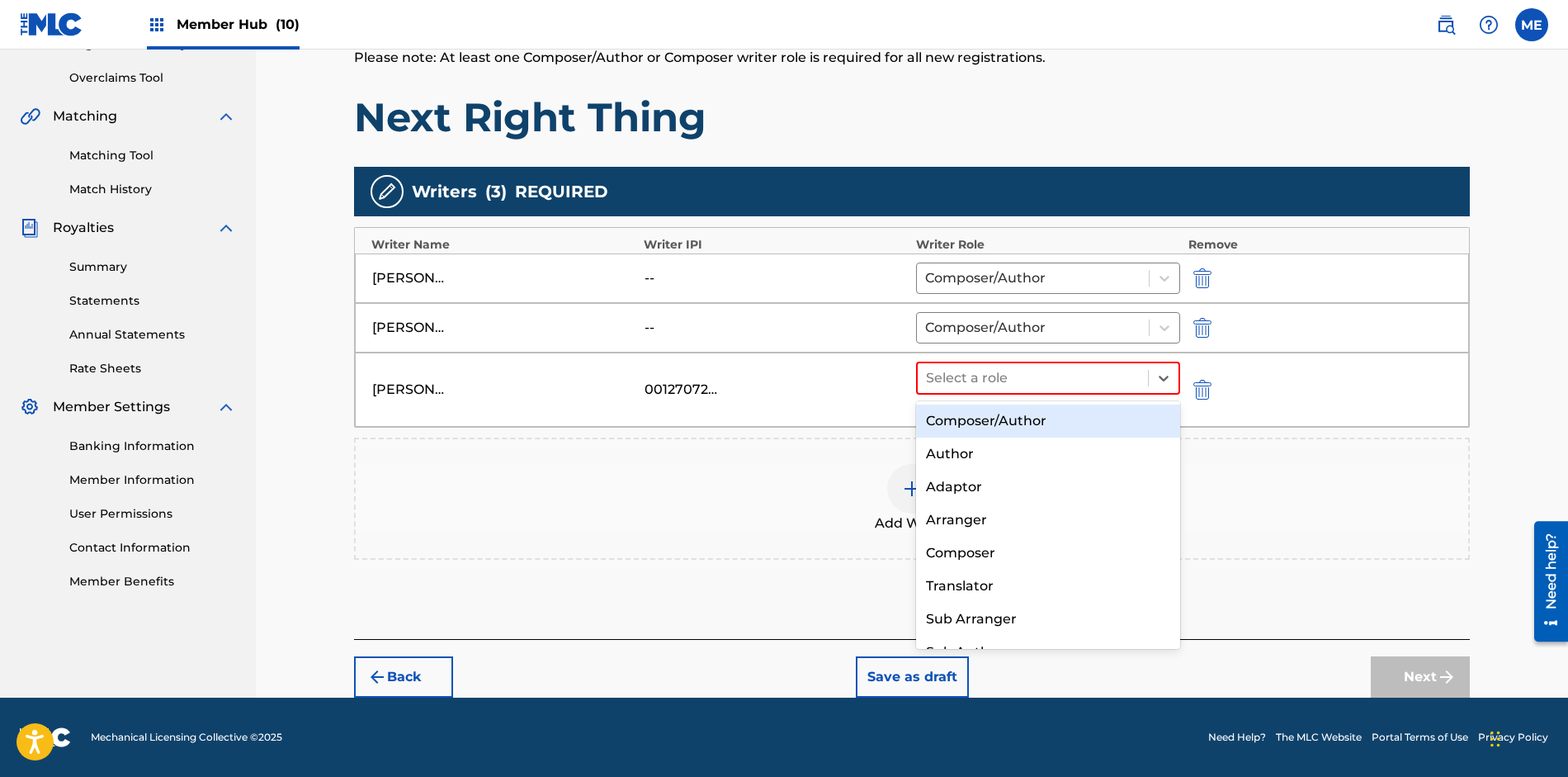
click at [1109, 406] on div "Composer/Author" at bounding box center [1048, 421] width 264 height 33
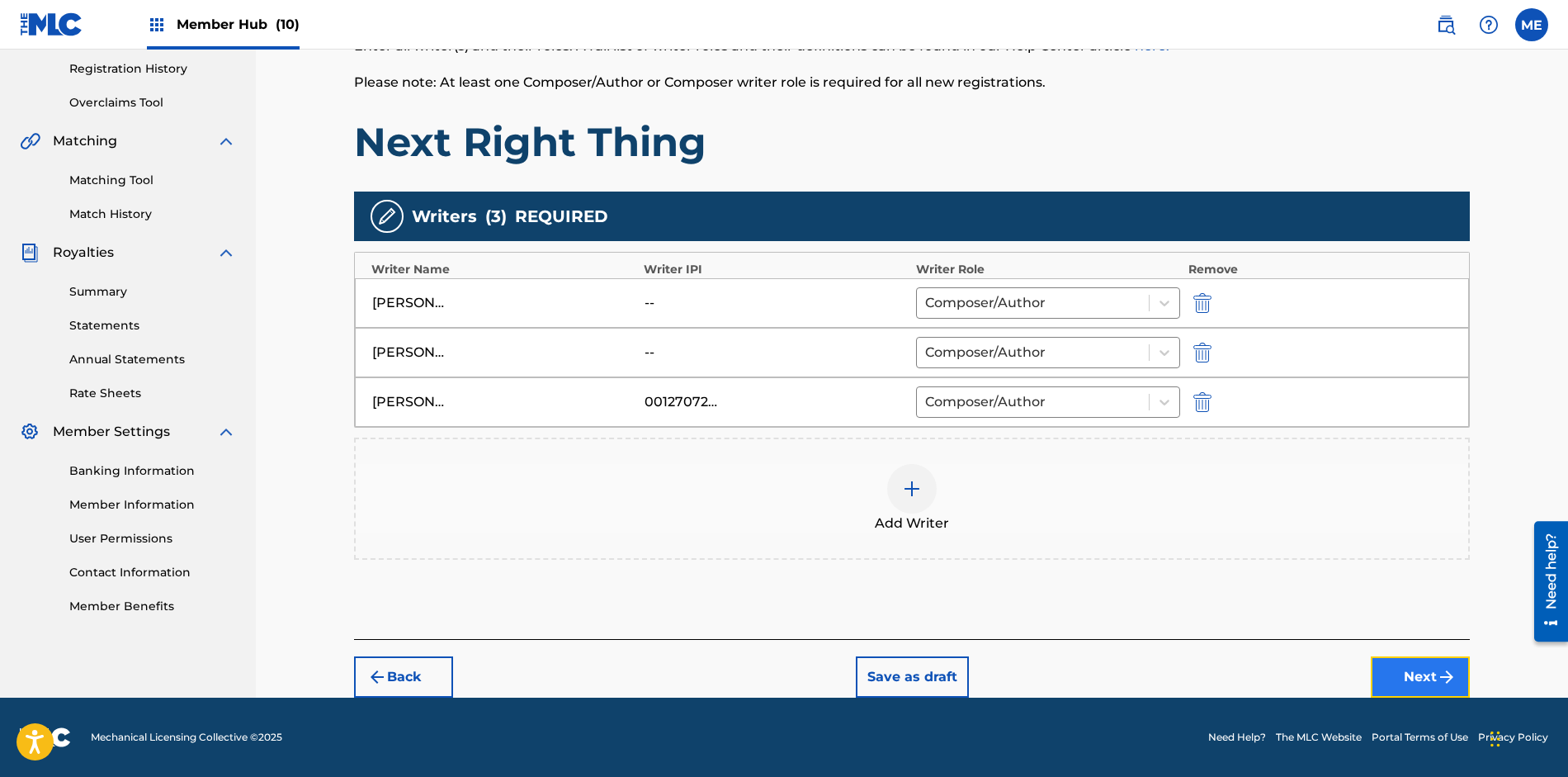
click at [1407, 676] on button "Next" at bounding box center [1419, 676] width 99 height 42
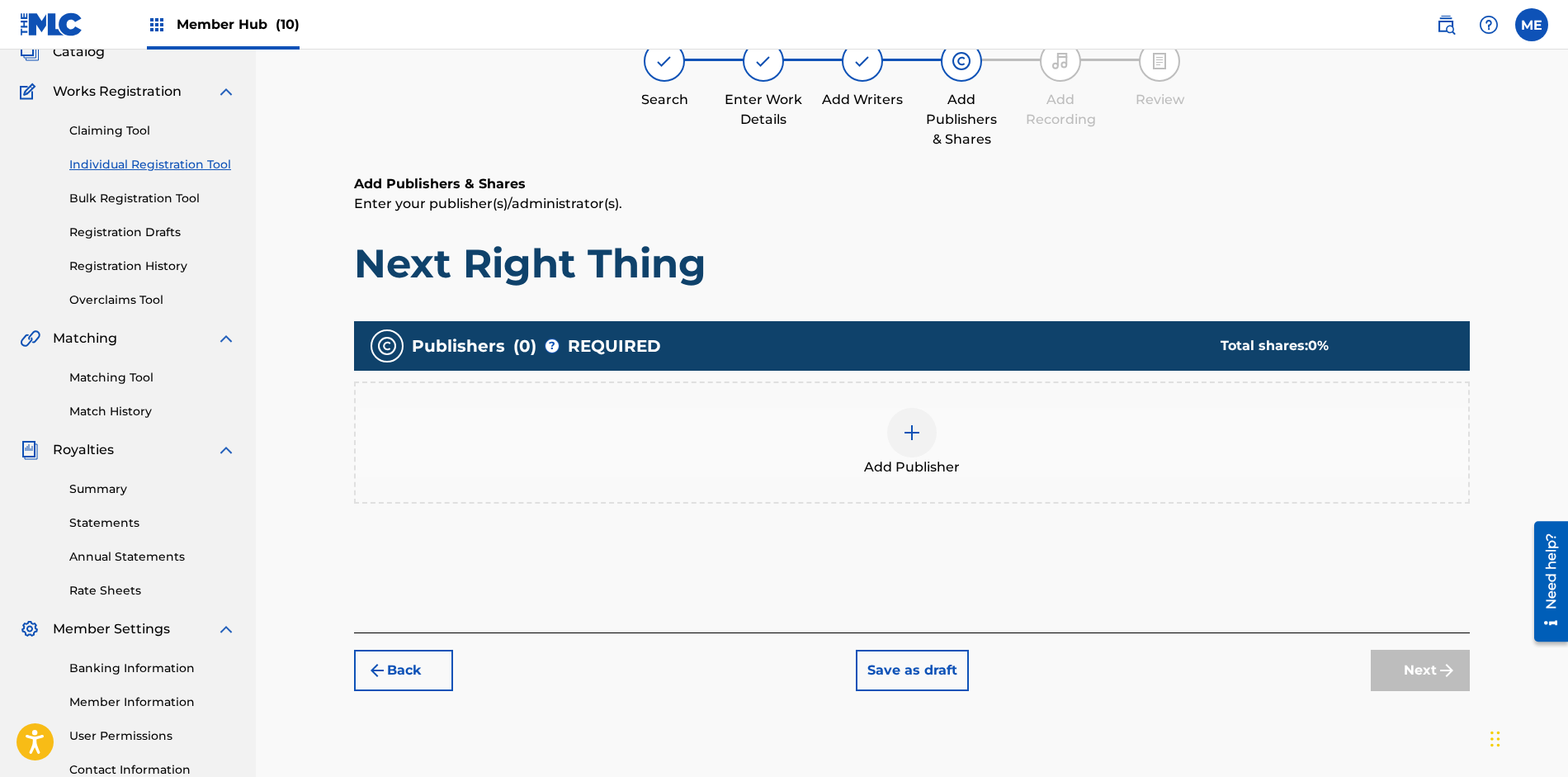
scroll to position [74, 0]
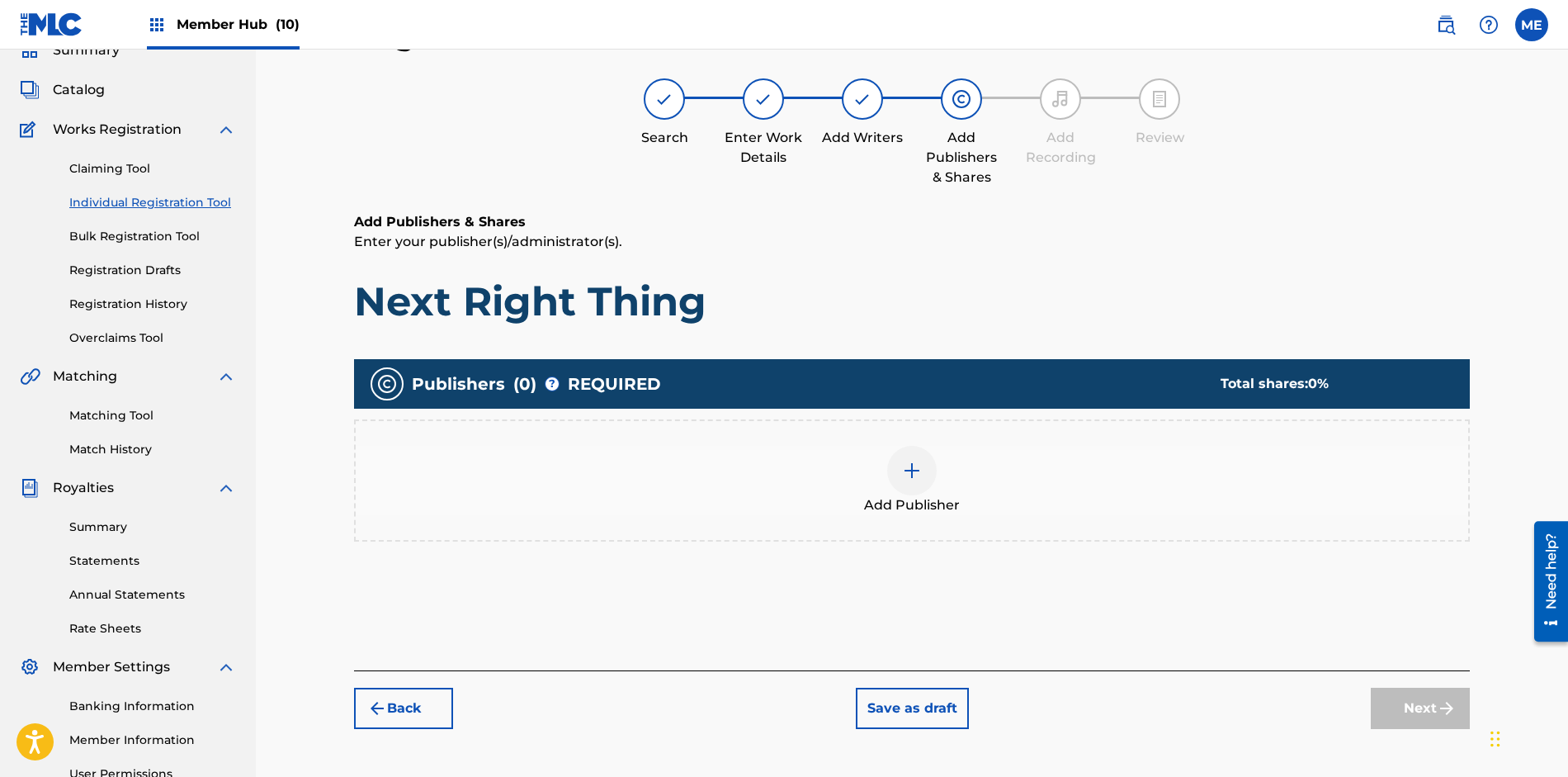
click at [916, 469] on img at bounding box center [911, 470] width 19 height 19
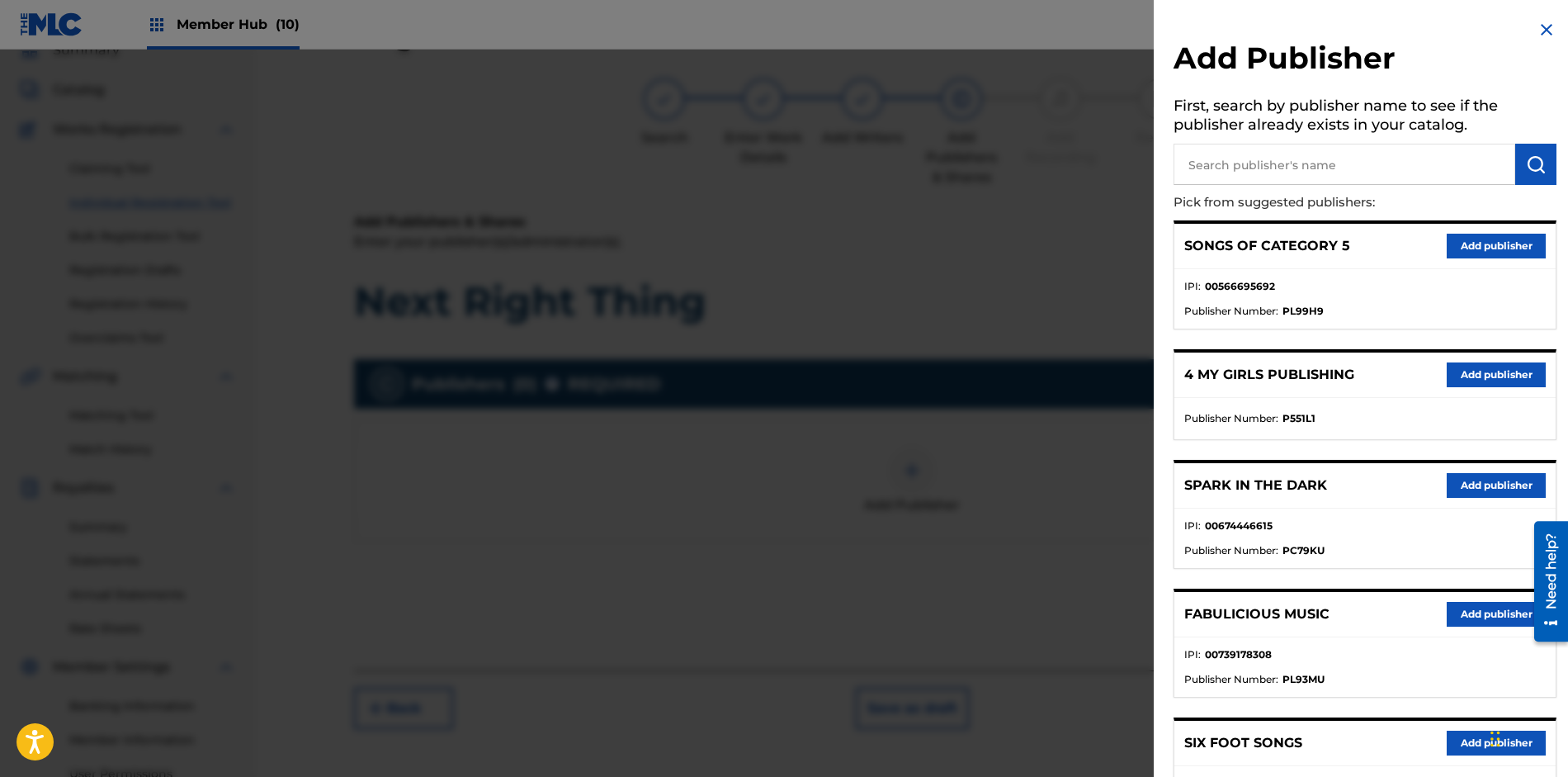
click at [1227, 155] on input "text" at bounding box center [1343, 164] width 341 height 42
type input "[PERSON_NAME] Music"
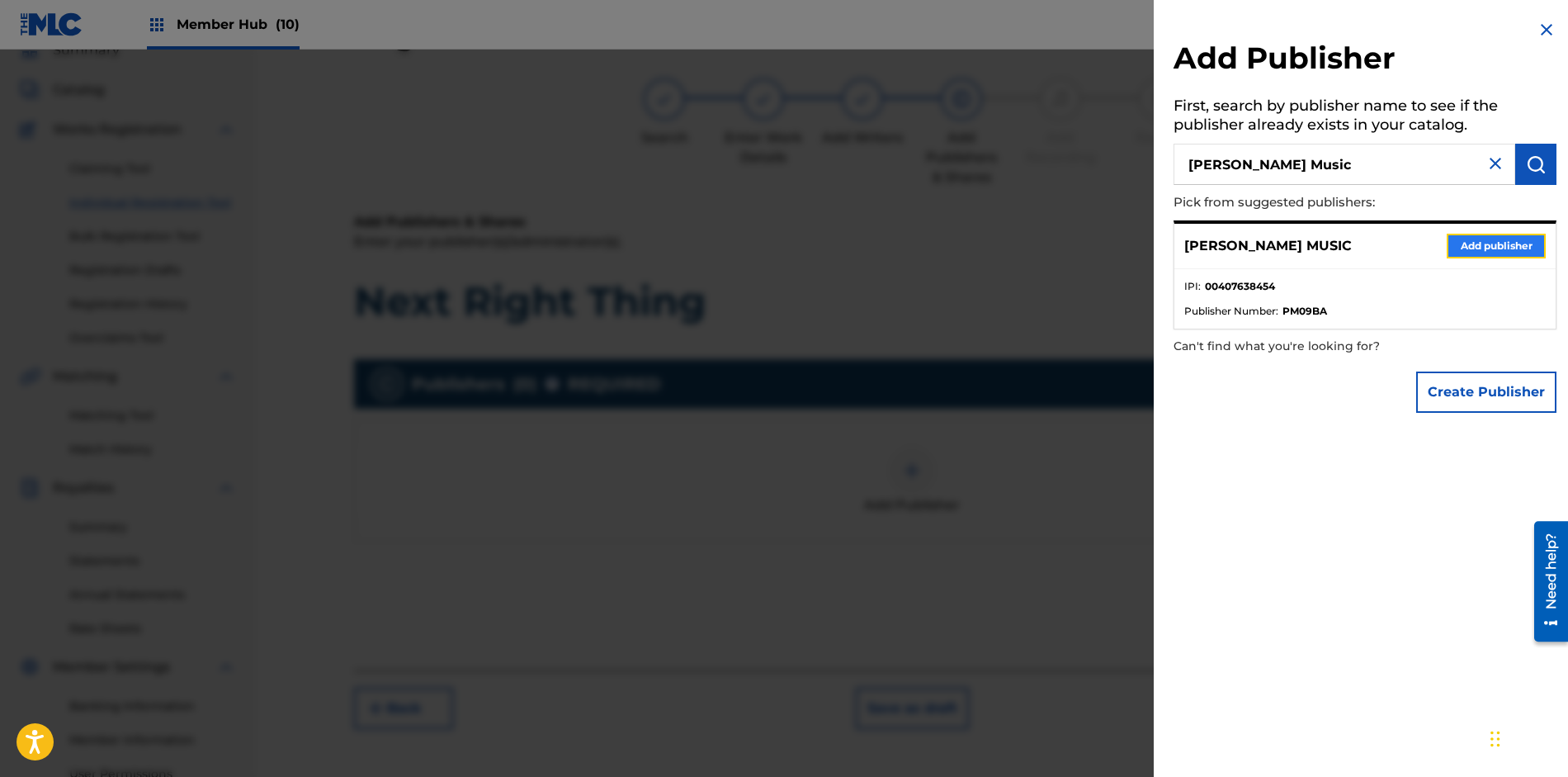
click at [1456, 242] on button "Add publisher" at bounding box center [1495, 246] width 99 height 25
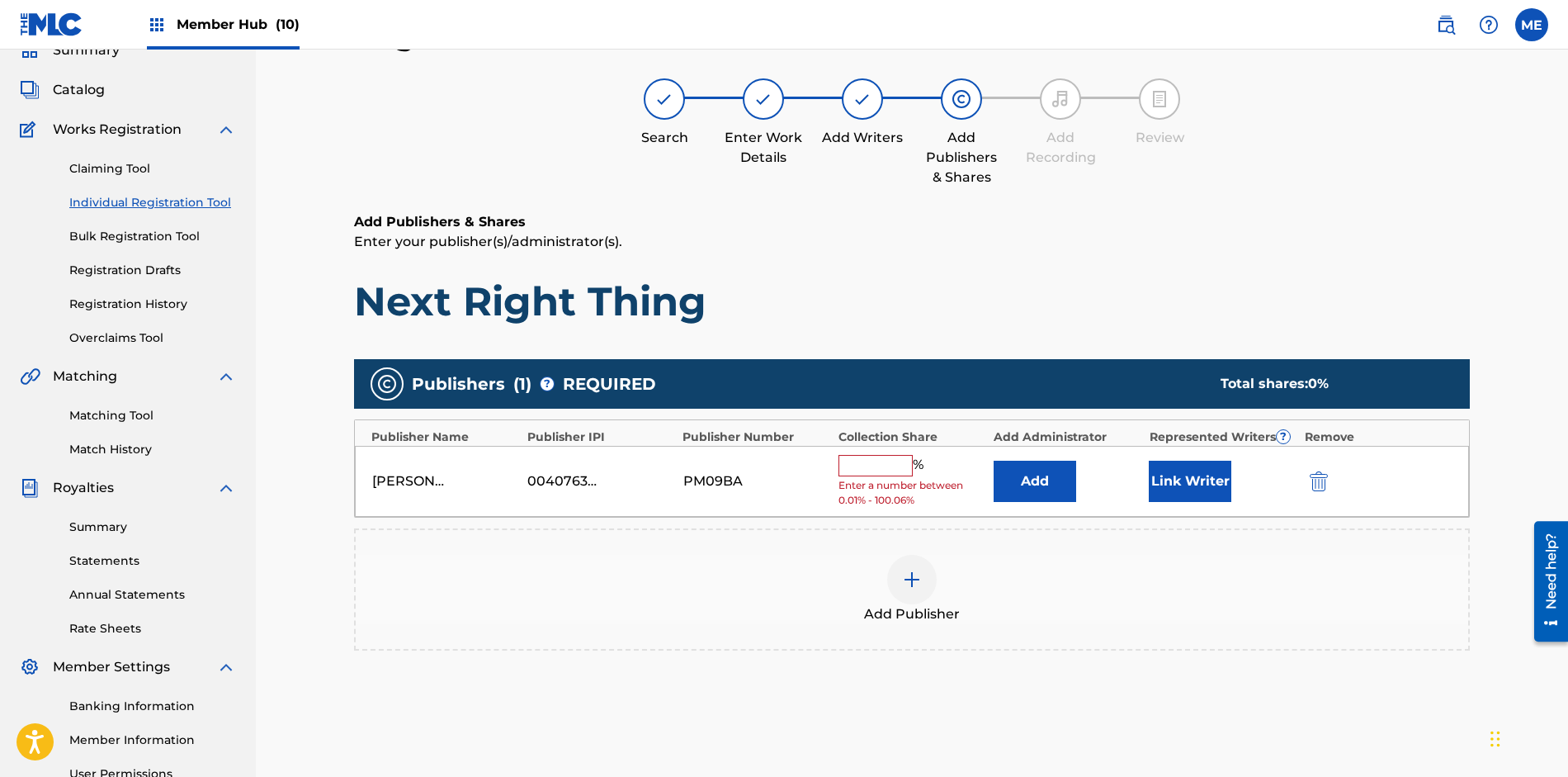
click at [870, 462] on input "text" at bounding box center [876, 465] width 74 height 21
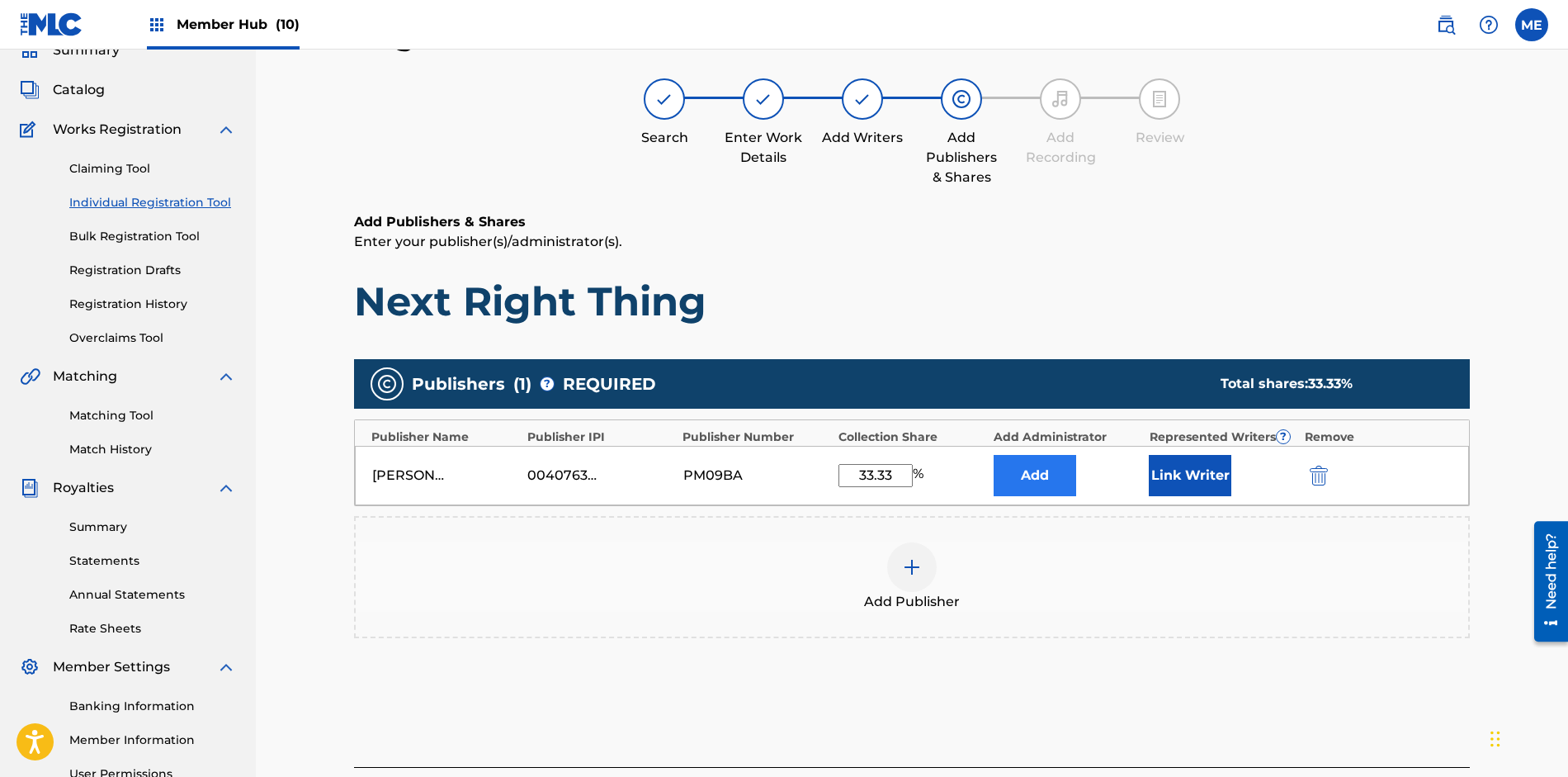
type input "33.33"
click at [1026, 466] on button "Add" at bounding box center [1034, 475] width 82 height 42
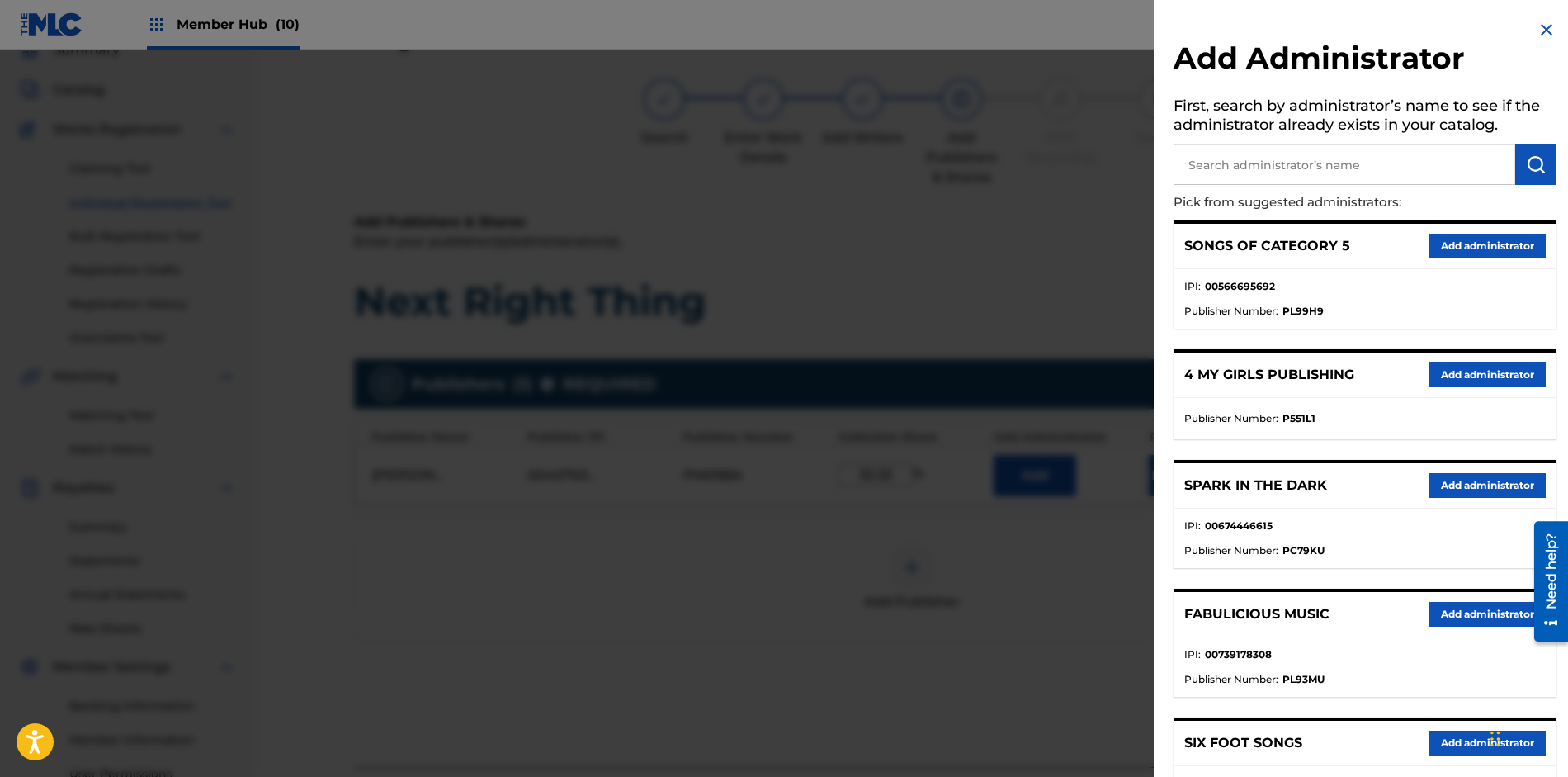
click at [1224, 158] on input "text" at bounding box center [1343, 164] width 341 height 42
type input "Do Write Music"
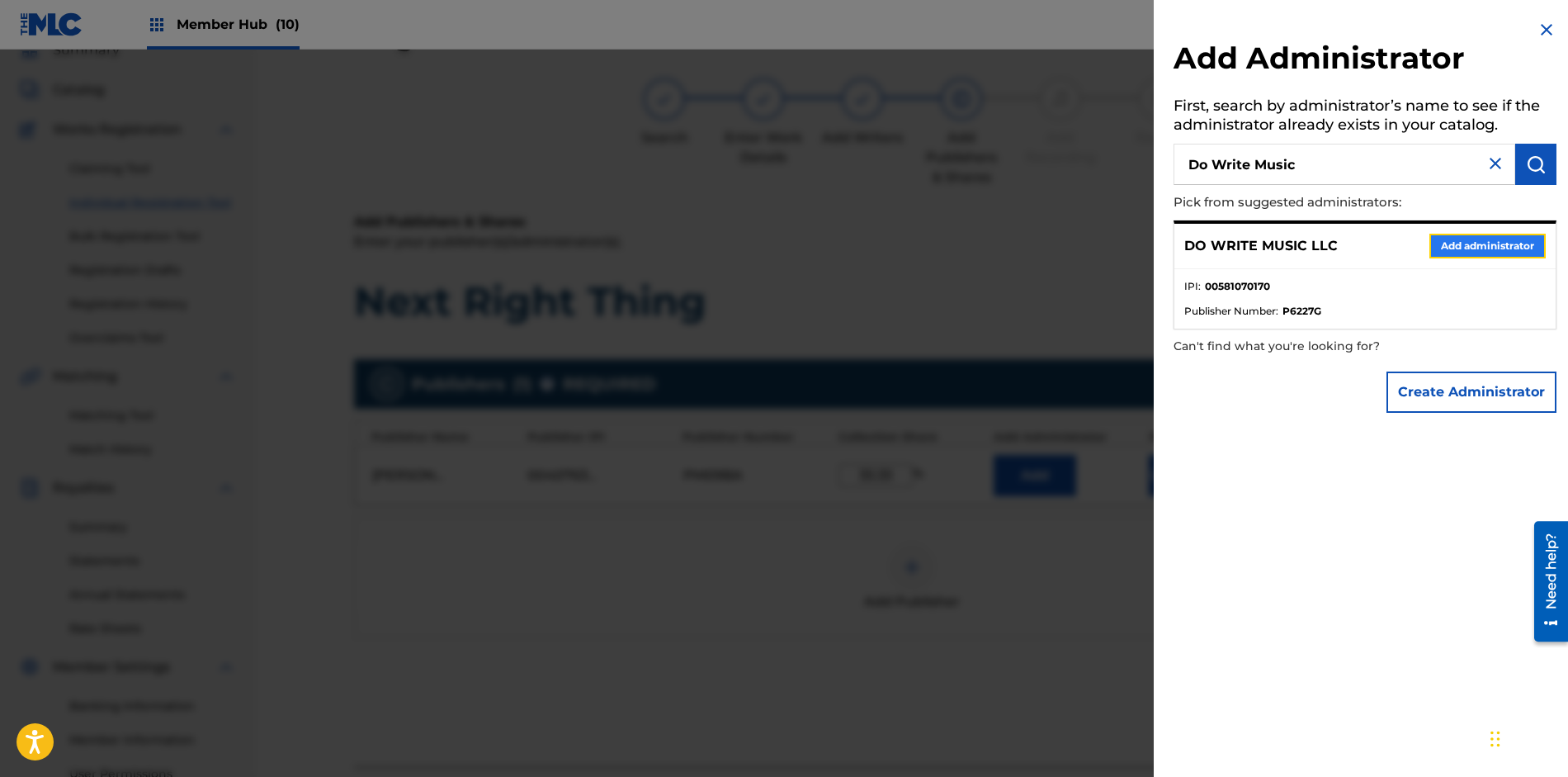
click at [1469, 242] on button "Add administrator" at bounding box center [1488, 246] width 116 height 25
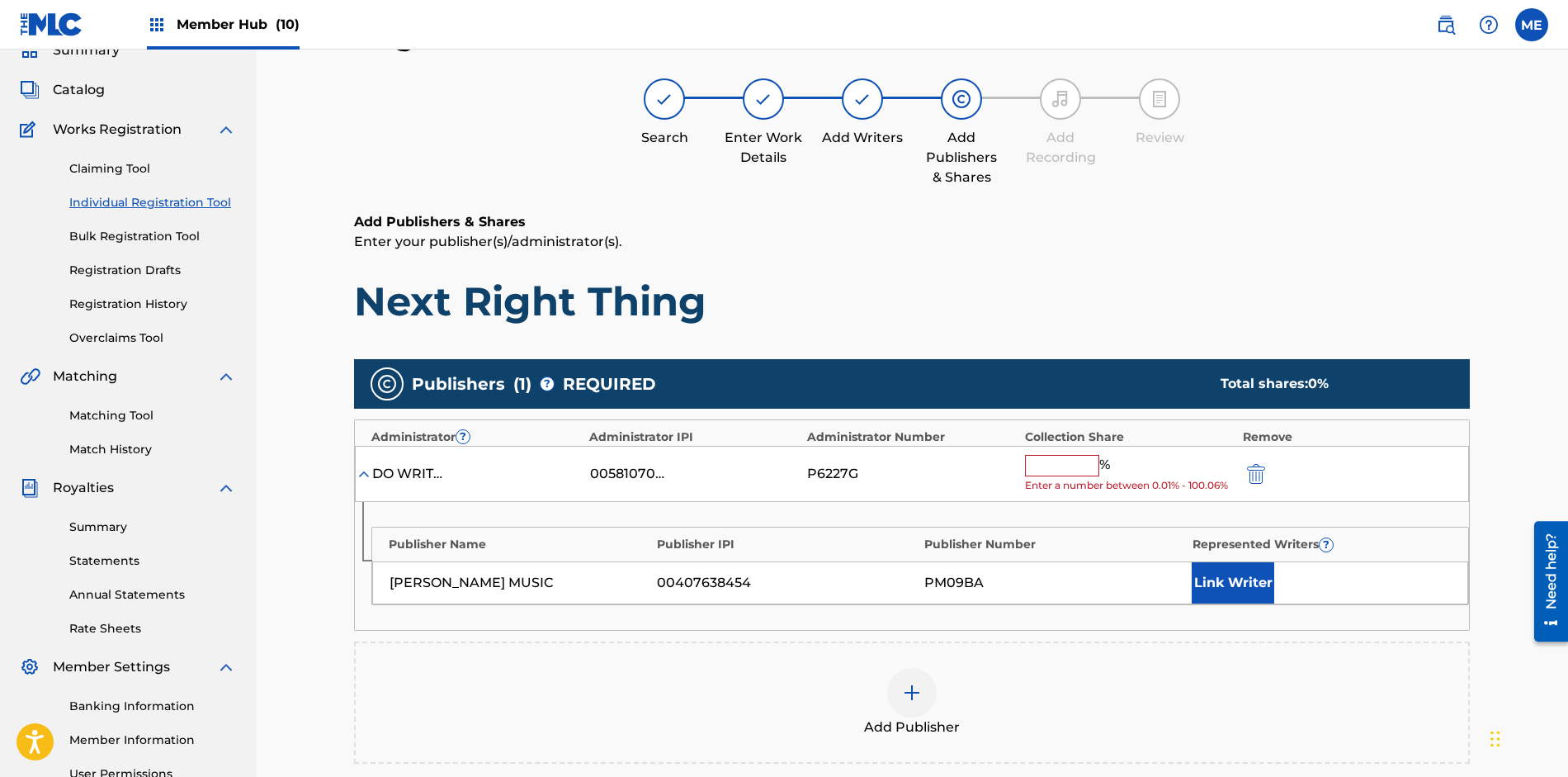
click at [1056, 463] on input "text" at bounding box center [1061, 465] width 74 height 21
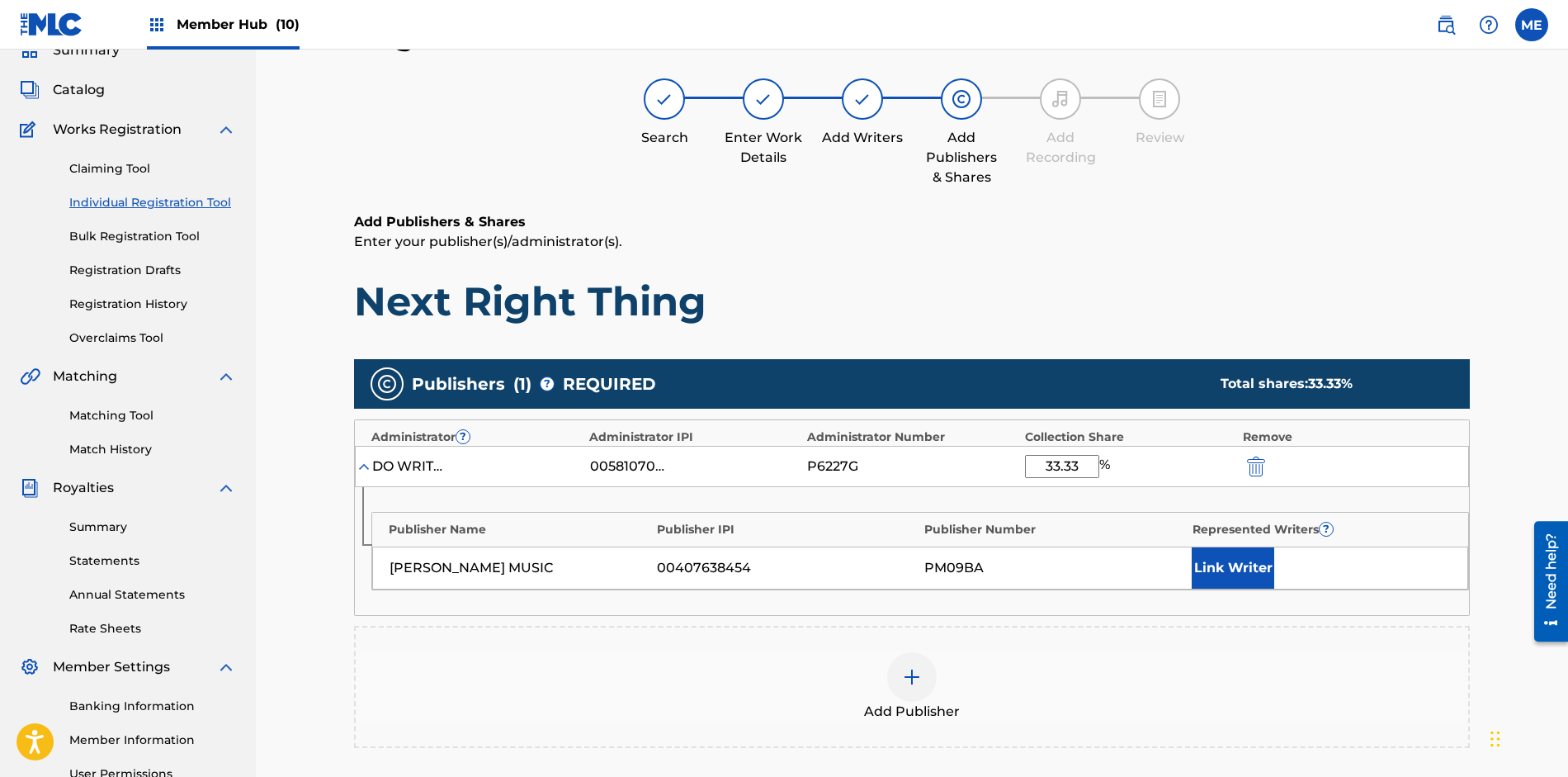
type input "33.33"
click at [937, 641] on div "Add Publisher" at bounding box center [912, 686] width 1116 height 122
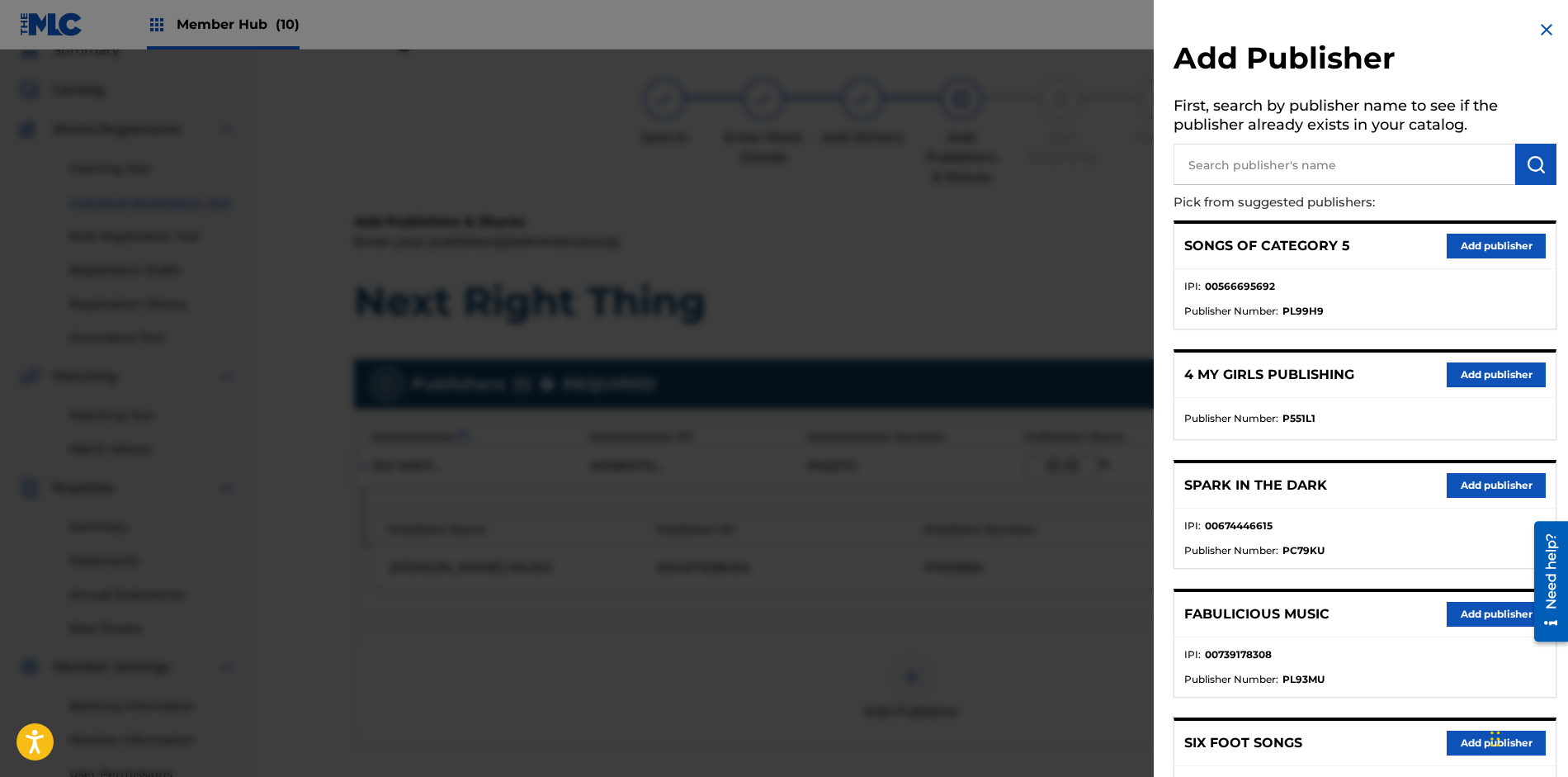
click at [1543, 29] on img at bounding box center [1546, 29] width 19 height 19
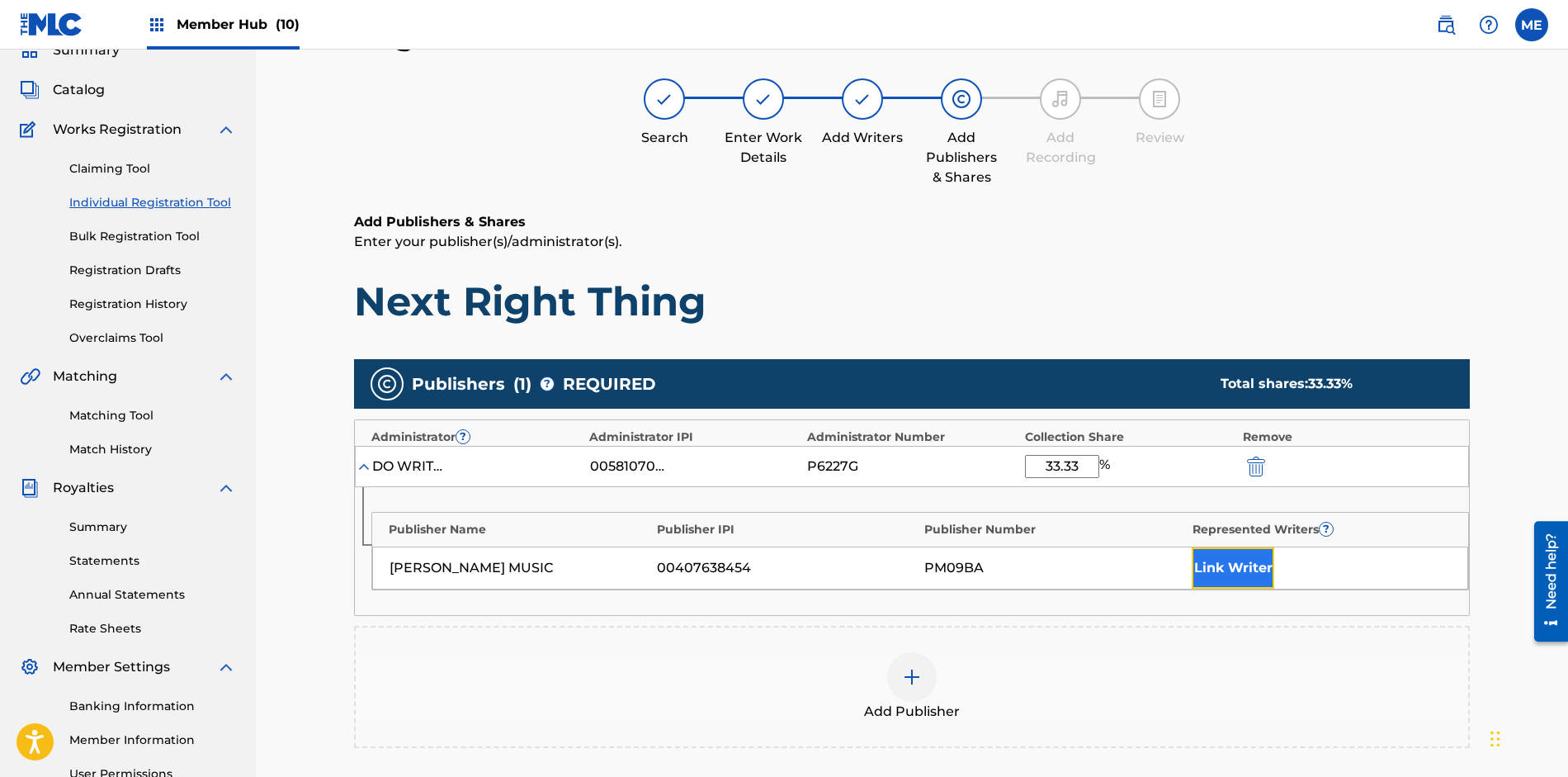
click at [1236, 569] on button "Link Writer" at bounding box center [1232, 568] width 82 height 42
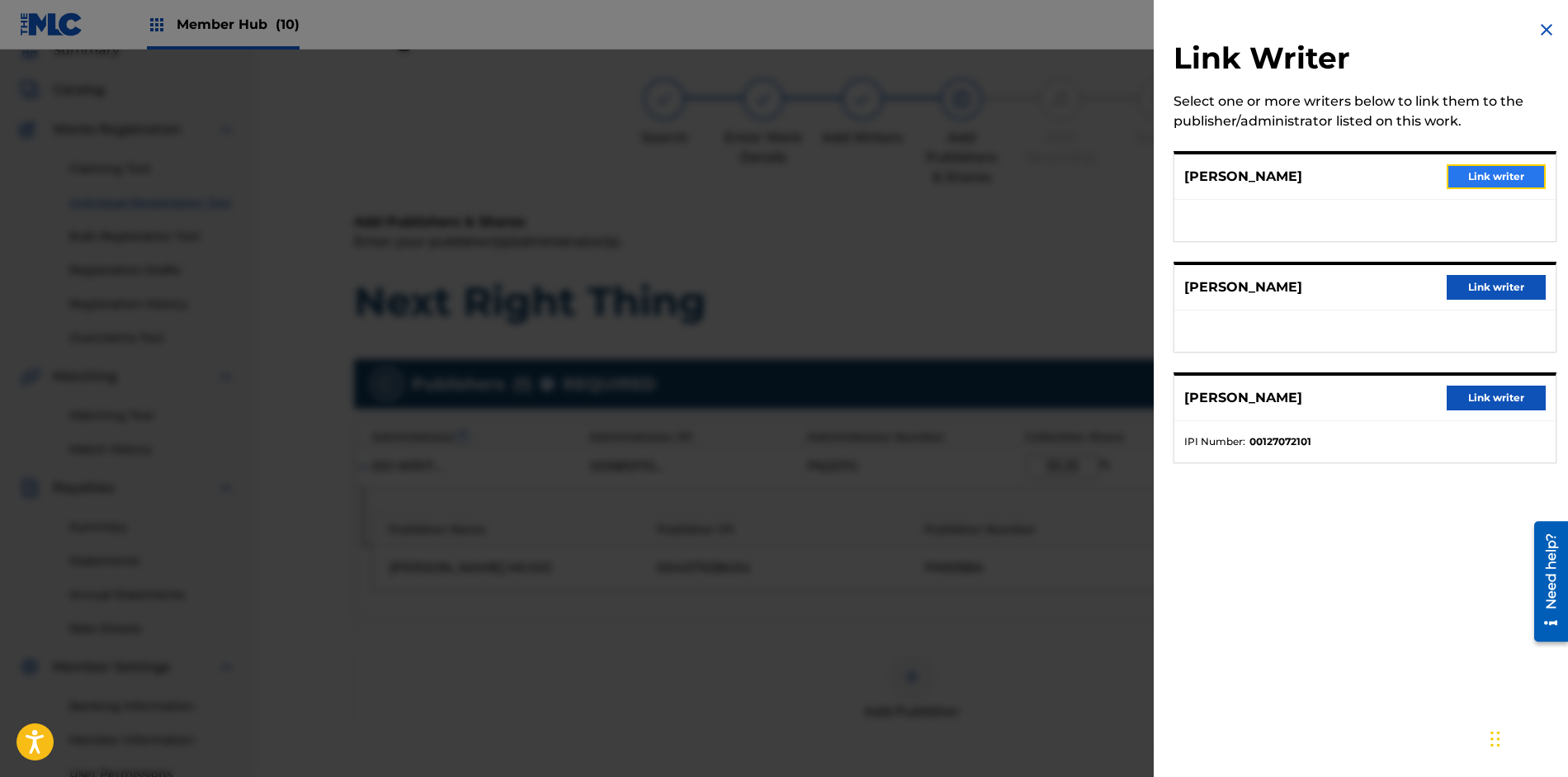
click at [1476, 178] on button "Link writer" at bounding box center [1495, 177] width 99 height 25
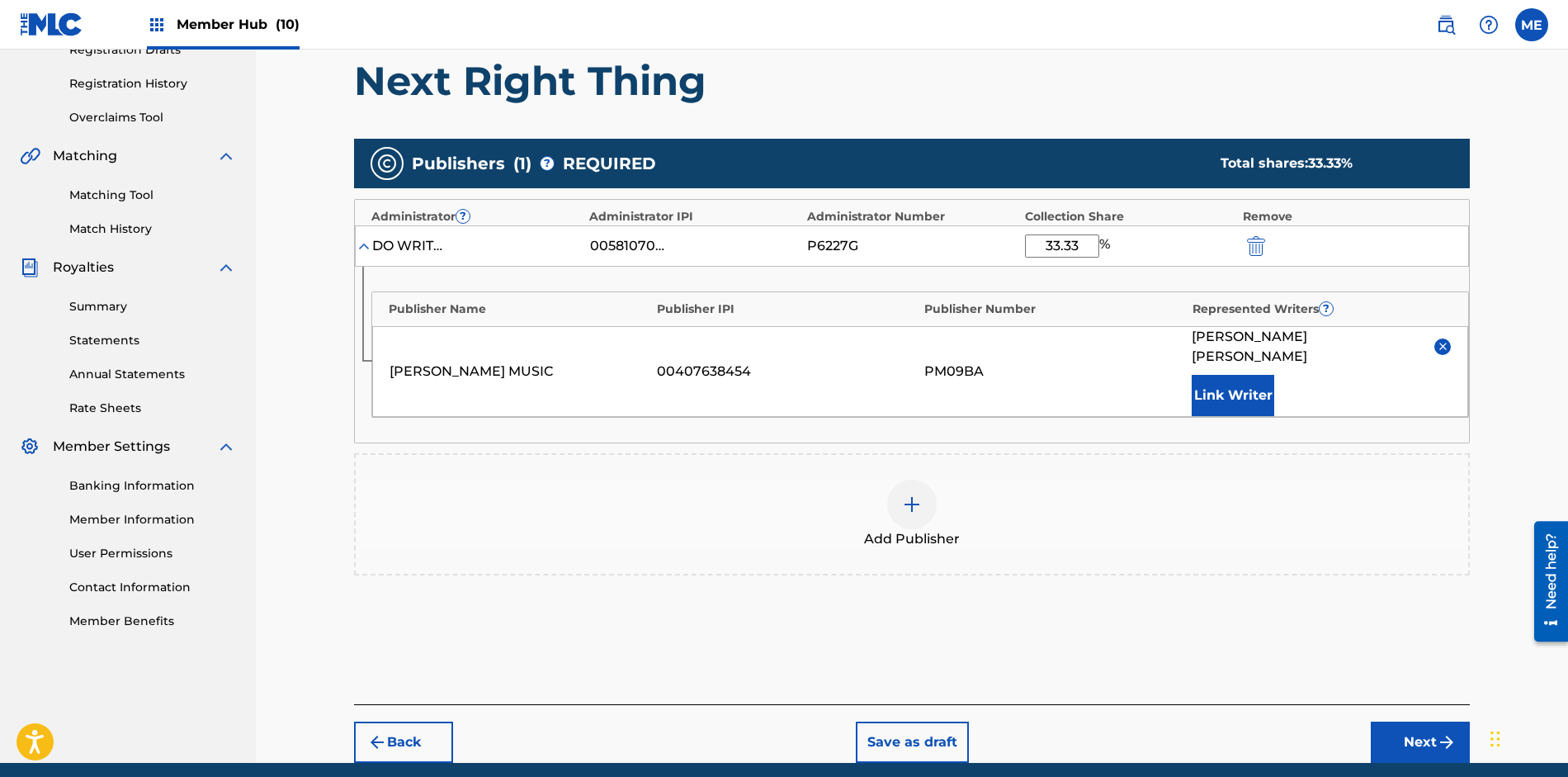
scroll to position [340, 0]
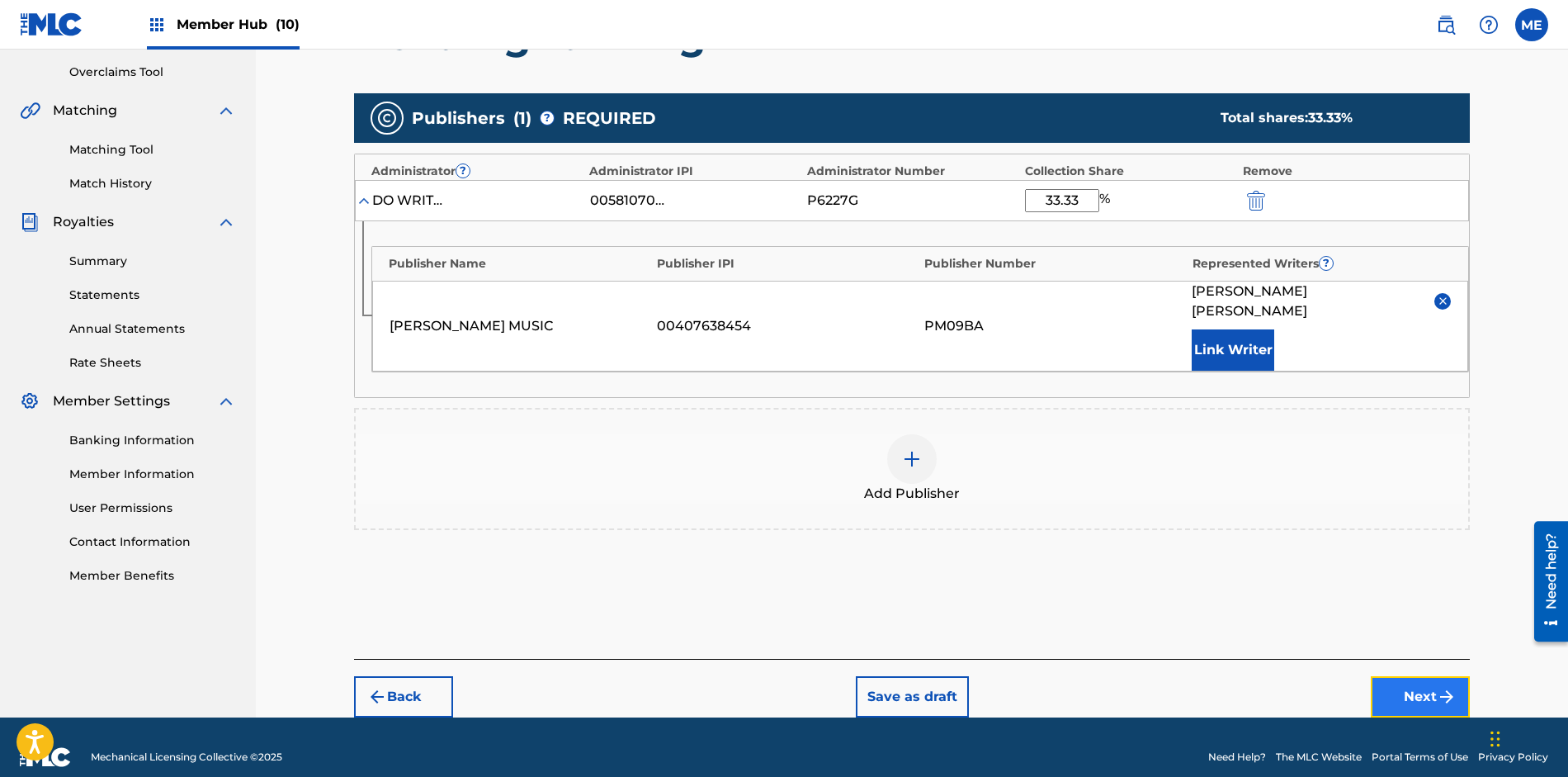
click at [1439, 687] on img "submit" at bounding box center [1446, 697] width 19 height 19
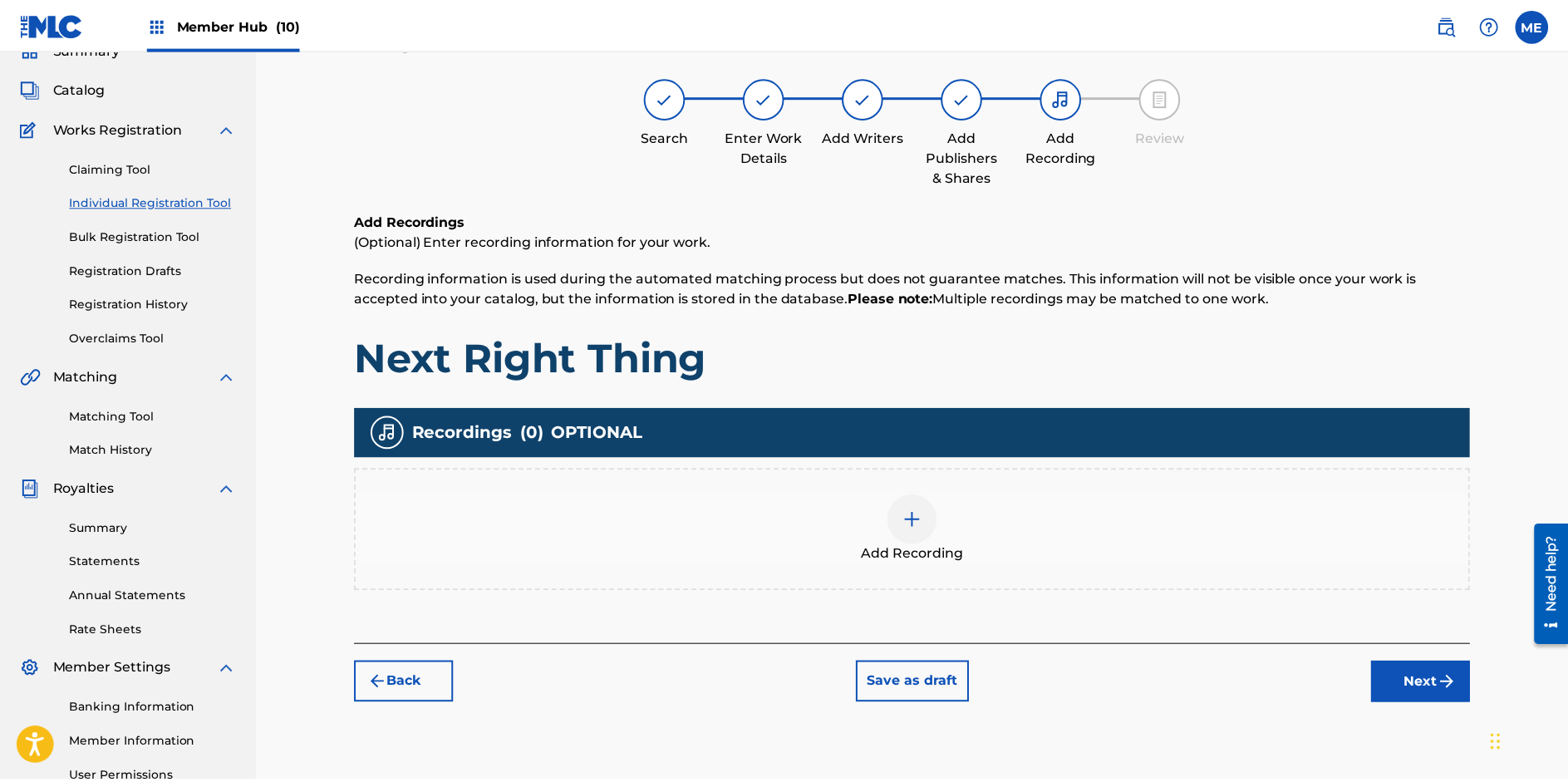
scroll to position [74, 0]
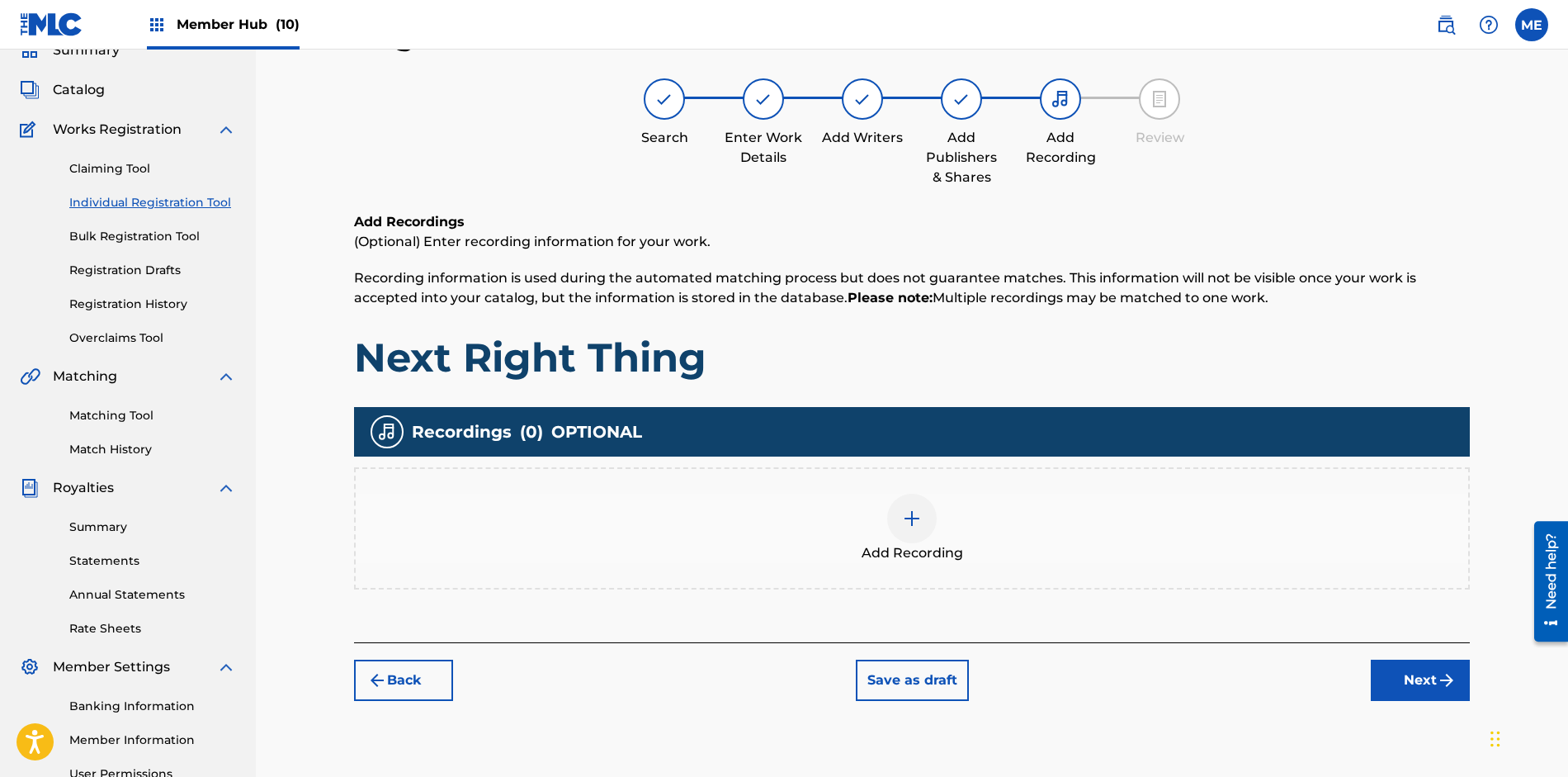
click at [911, 524] on img at bounding box center [911, 518] width 19 height 19
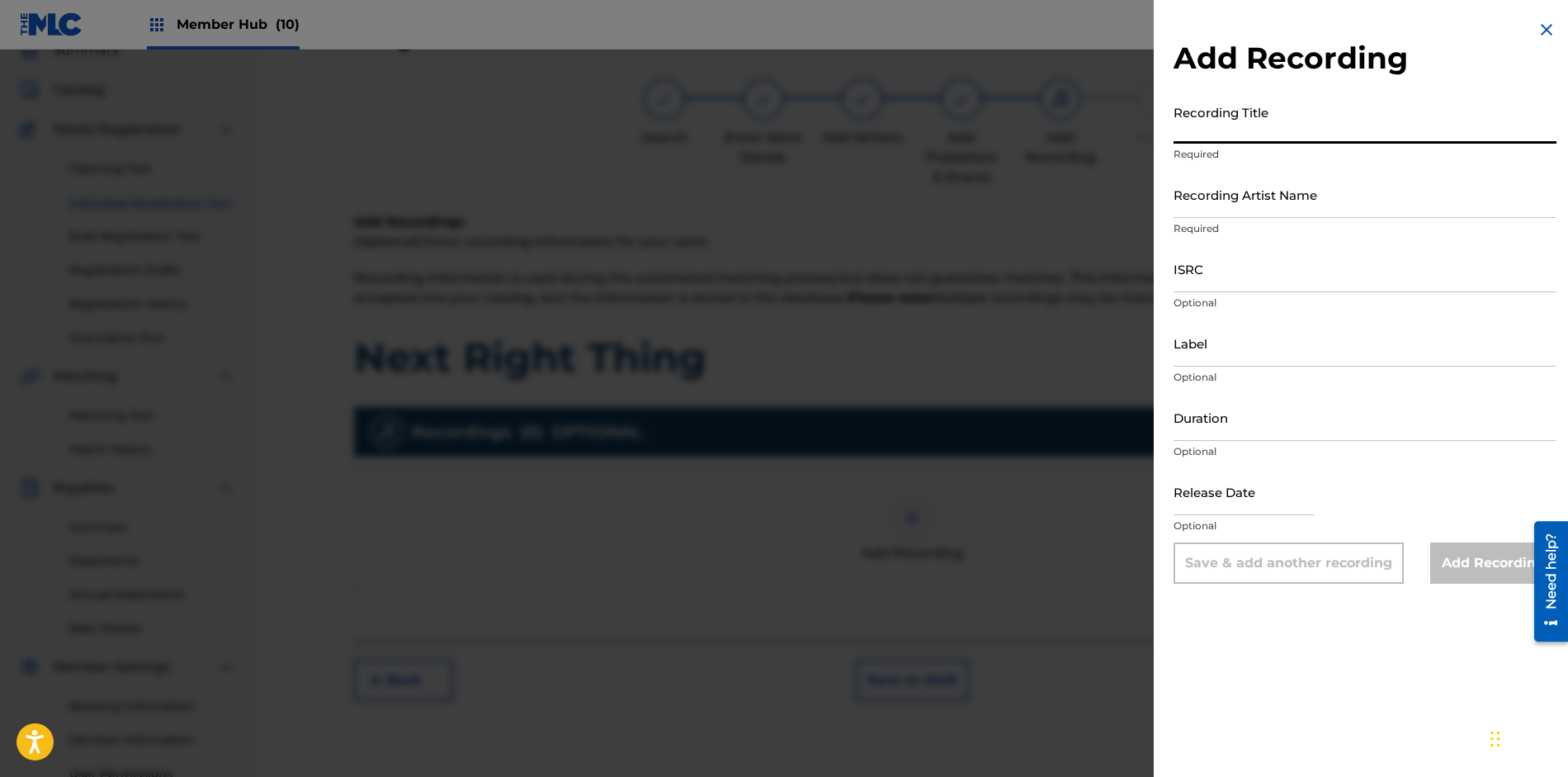
click at [1253, 119] on input "Recording Title" at bounding box center [1365, 119] width 383 height 47
type input "Next Right Thing"
click at [1235, 197] on input "Recording Artist Name" at bounding box center [1365, 194] width 383 height 47
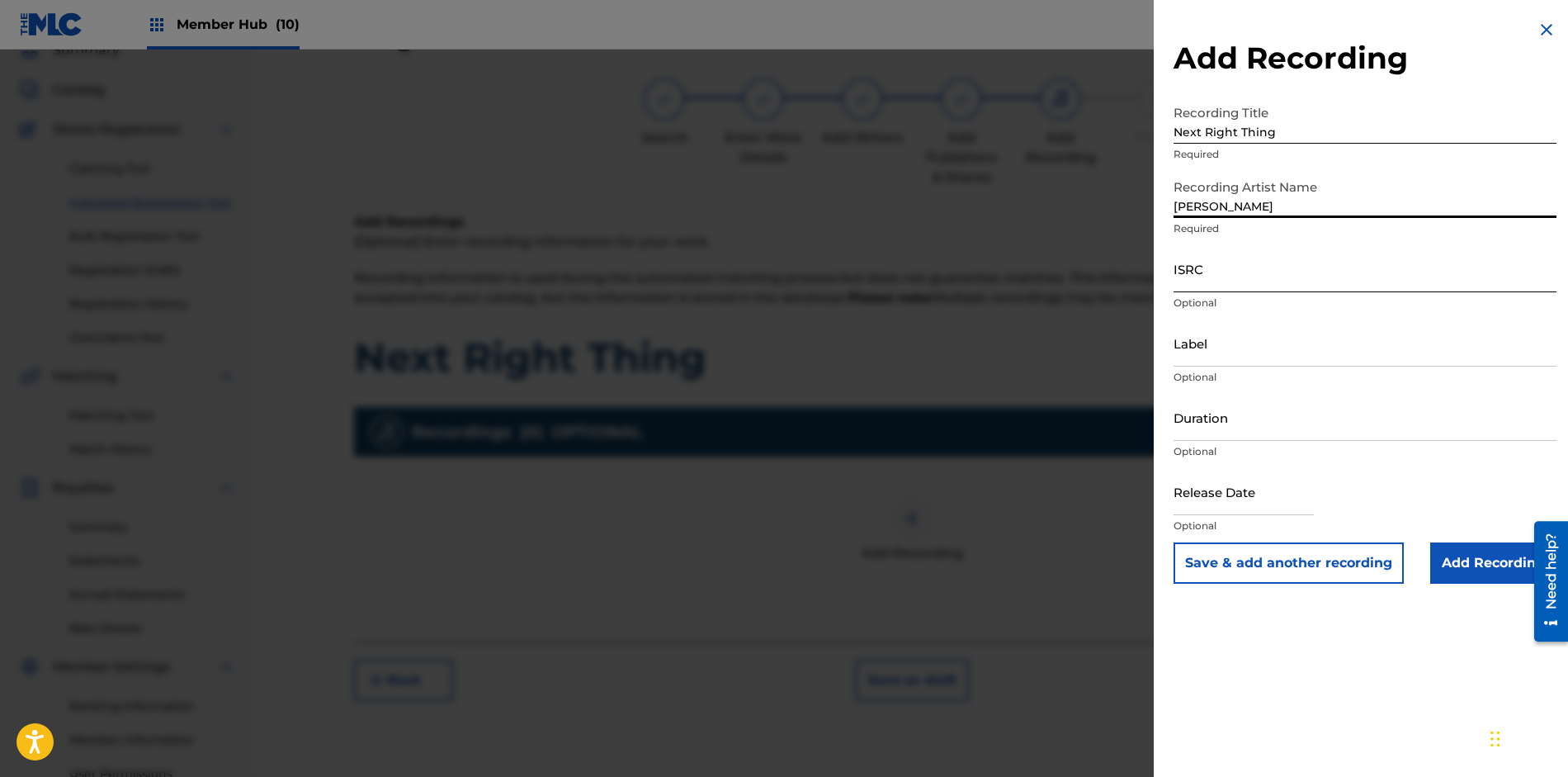
type input "[PERSON_NAME]"
click at [1241, 273] on input "ISRC" at bounding box center [1365, 268] width 383 height 47
select select "9"
select select "2025"
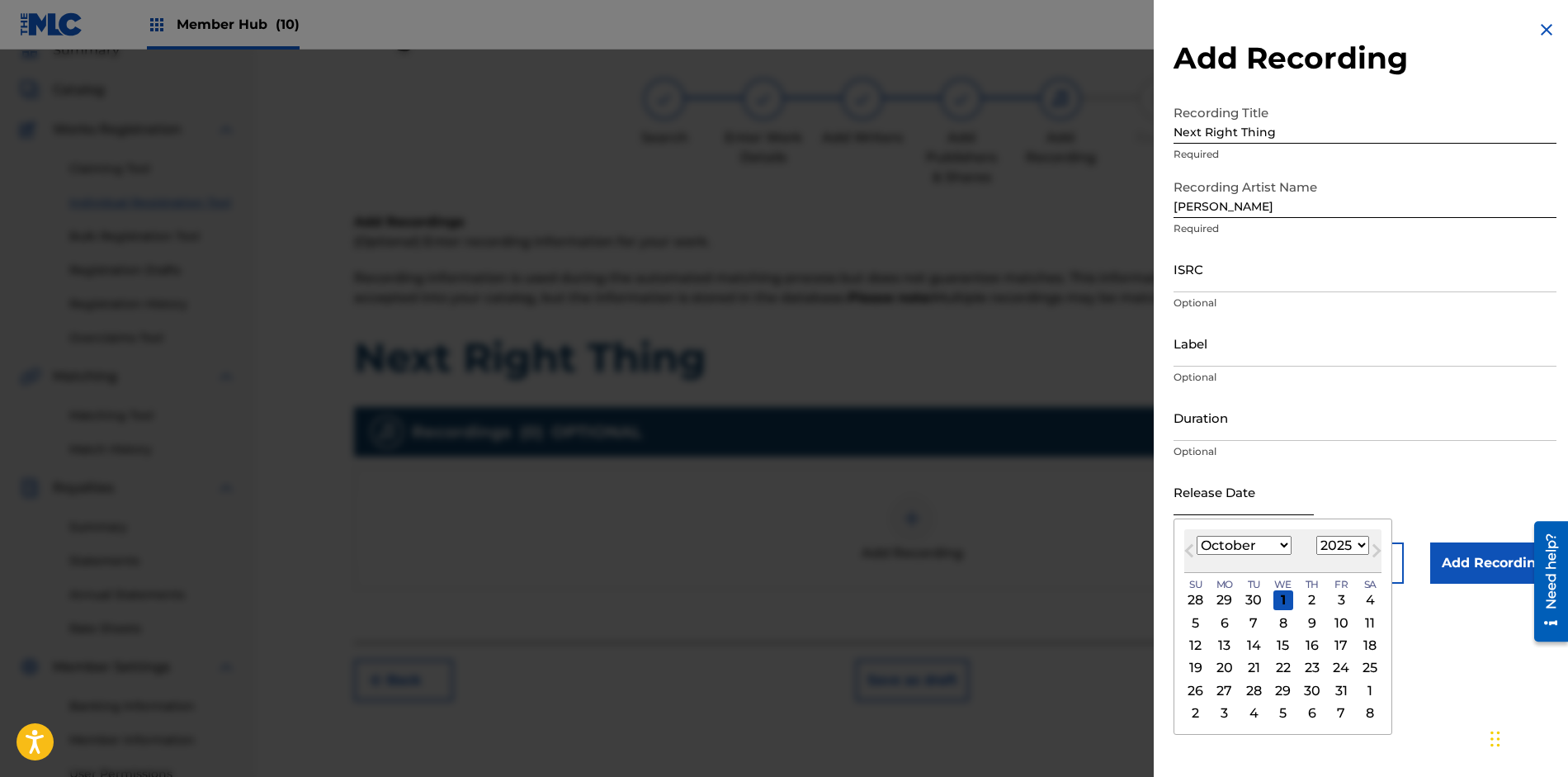
click at [1308, 499] on input "text" at bounding box center [1243, 491] width 141 height 47
click at [1280, 600] on div "1" at bounding box center [1282, 599] width 19 height 19
type input "[DATE]"
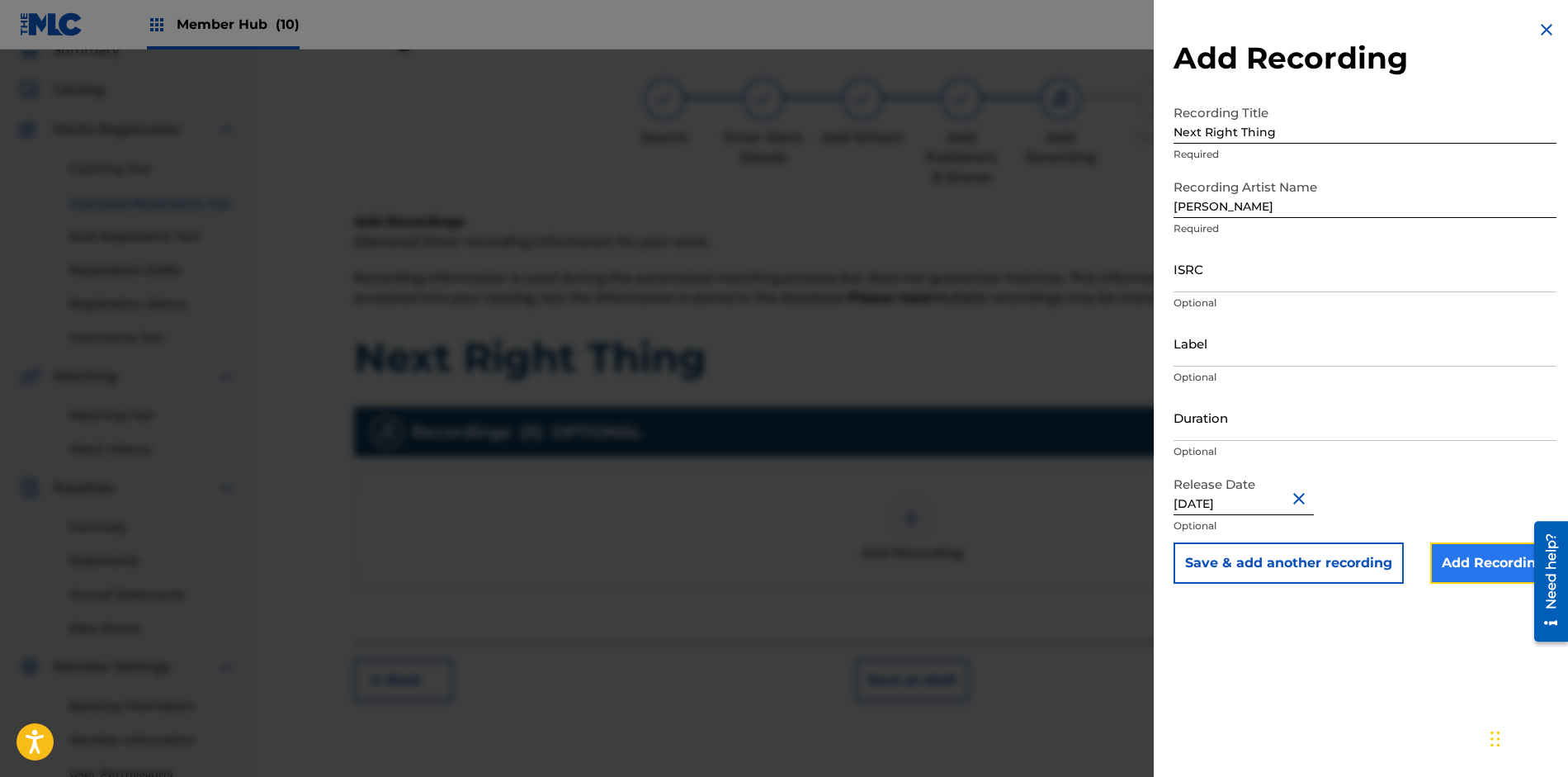
click at [1454, 561] on input "Add Recording" at bounding box center [1493, 562] width 127 height 42
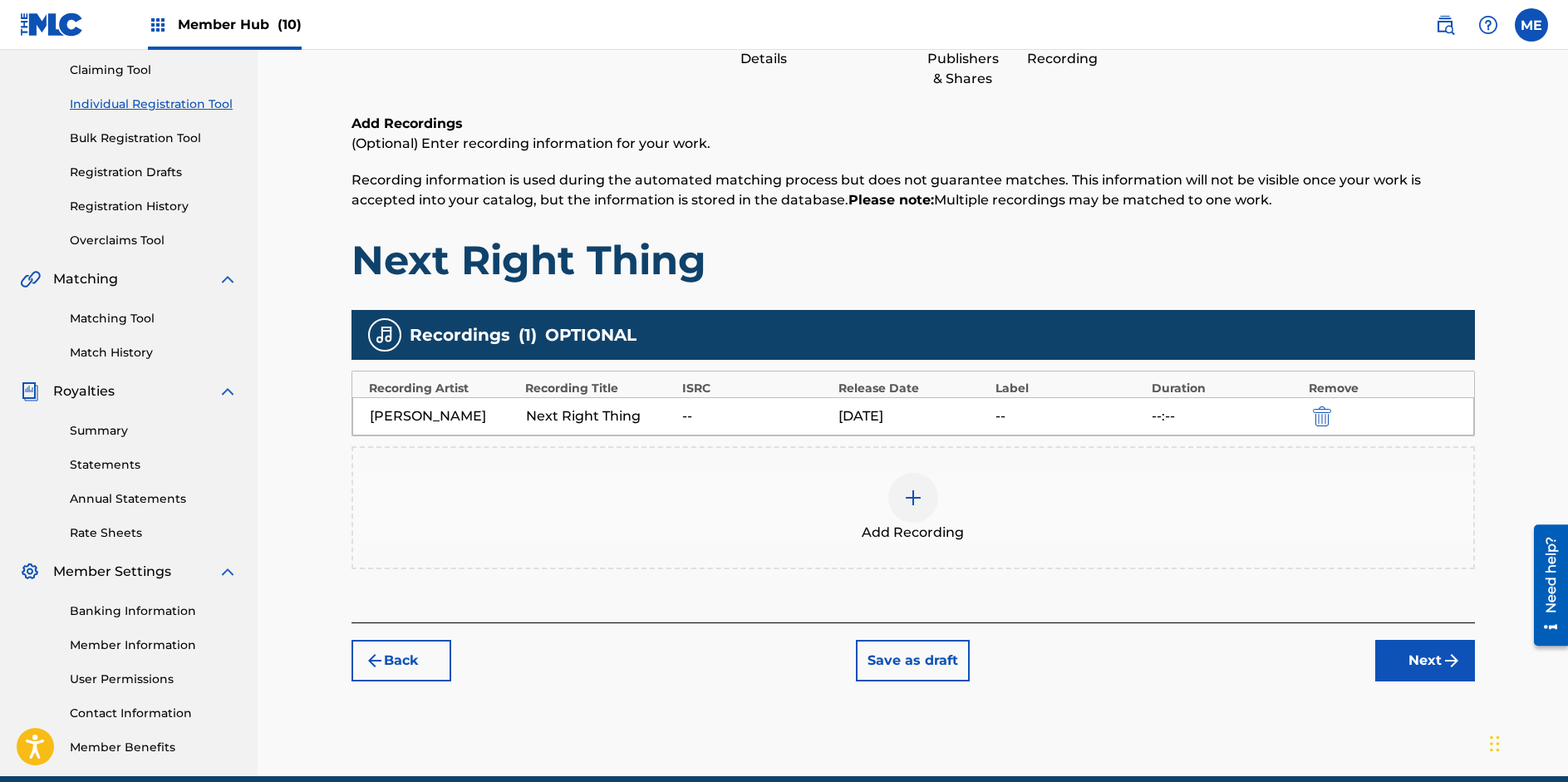
scroll to position [249, 0]
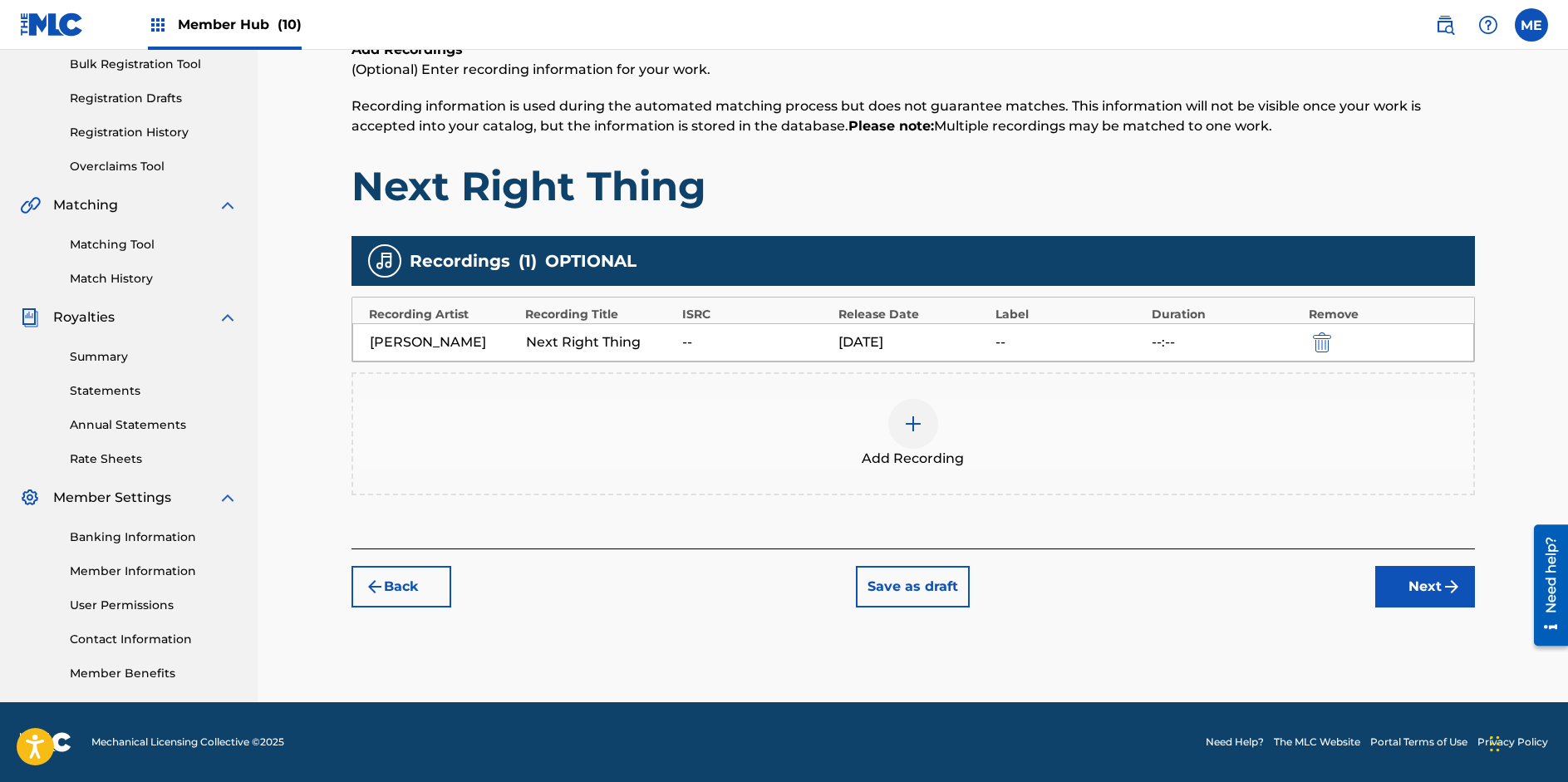
drag, startPoint x: 1572, startPoint y: 382, endPoint x: 4, endPoint y: 128, distance: 1588.4
click at [1426, 575] on button "Next" at bounding box center [1425, 586] width 100 height 42
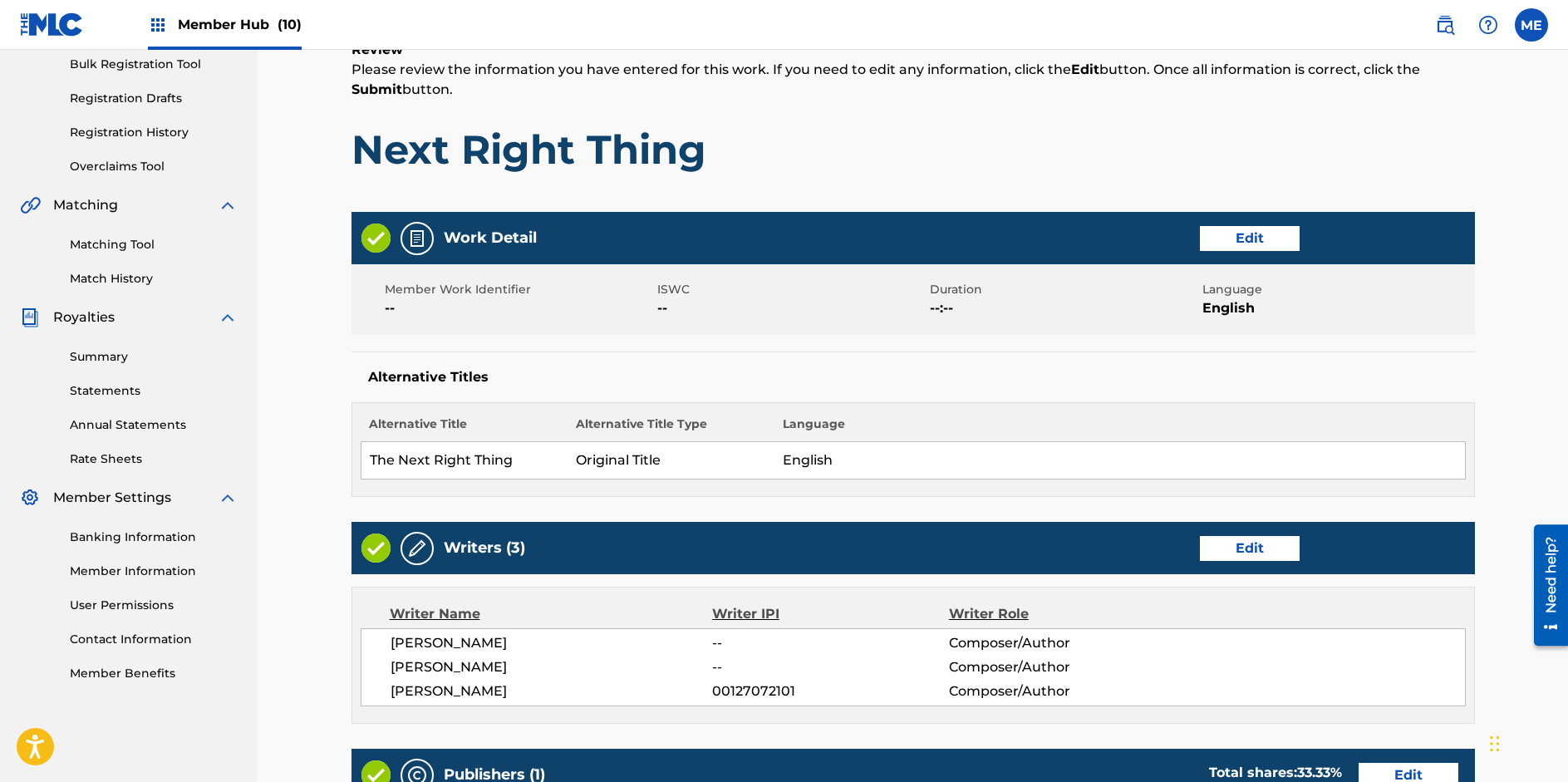
scroll to position [74, 0]
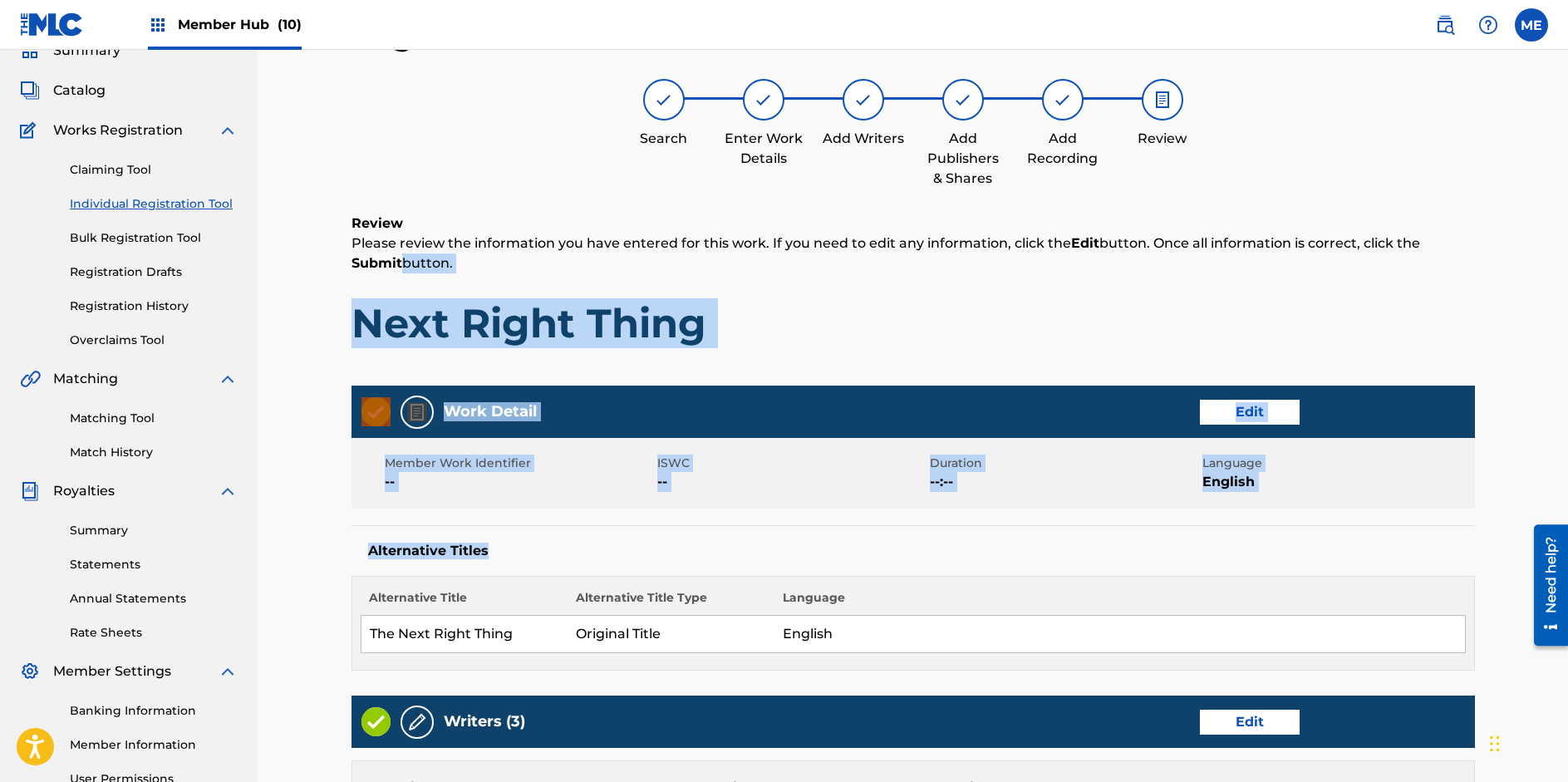
drag, startPoint x: 1567, startPoint y: 241, endPoint x: 1555, endPoint y: 516, distance: 275.3
click at [1555, 516] on div "Register Work Search Enter Work Details Add Writers Add Publishers & Shares Add…" at bounding box center [912, 706] width 1310 height 1462
click at [1507, 352] on div "Register Work Search Enter Work Details Add Writers Add Publishers & Shares Add…" at bounding box center [912, 706] width 1310 height 1462
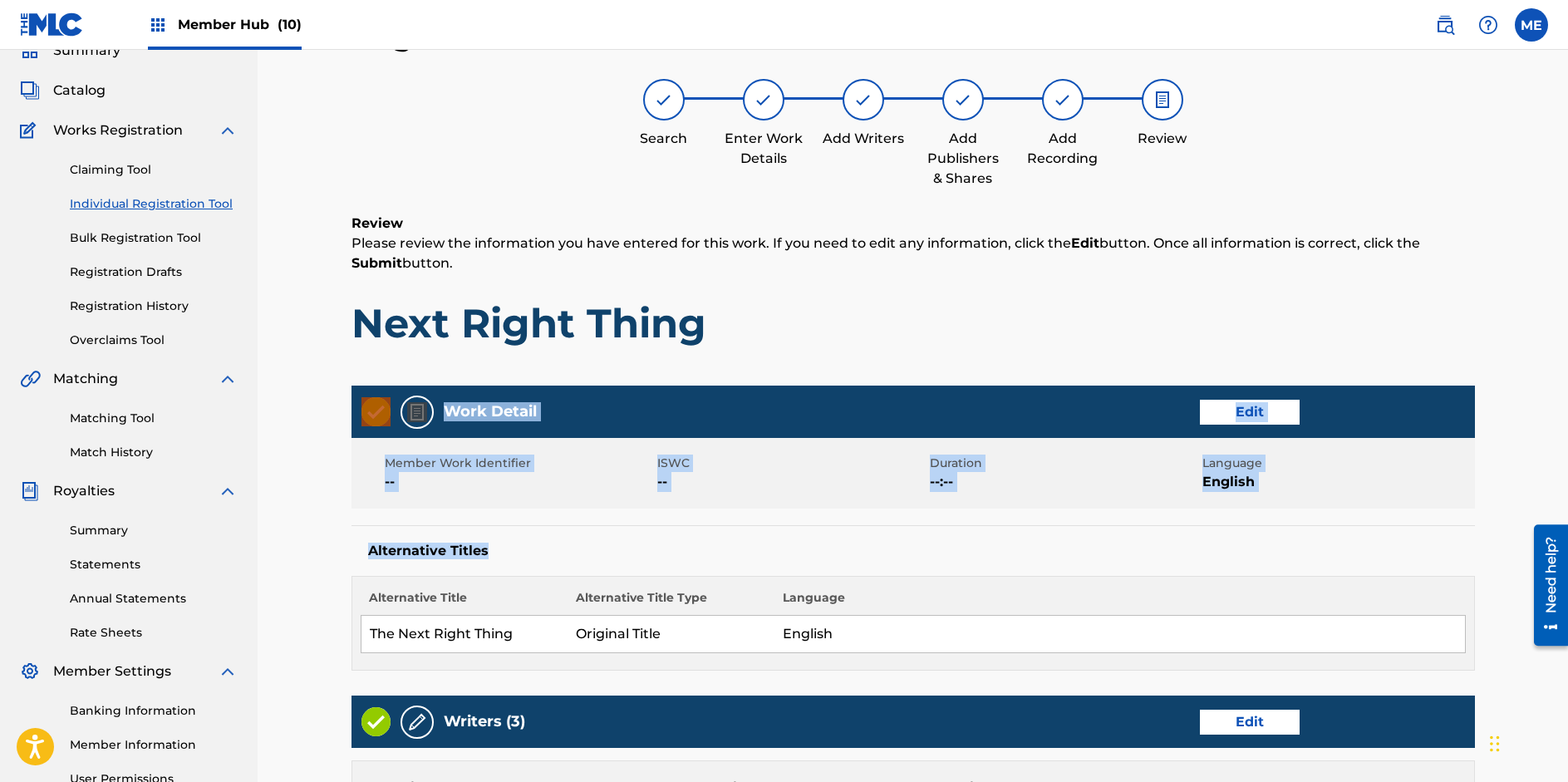
drag, startPoint x: 1567, startPoint y: 361, endPoint x: 1578, endPoint y: 616, distance: 255.2
click at [1568, 616] on html "Accessibility Screen-Reader Guide, Feedback, and Issue Reporting | New window C…" at bounding box center [784, 317] width 1568 height 782
click at [1510, 355] on div "Register Work Search Enter Work Details Add Writers Add Publishers & Shares Add…" at bounding box center [912, 706] width 1310 height 1462
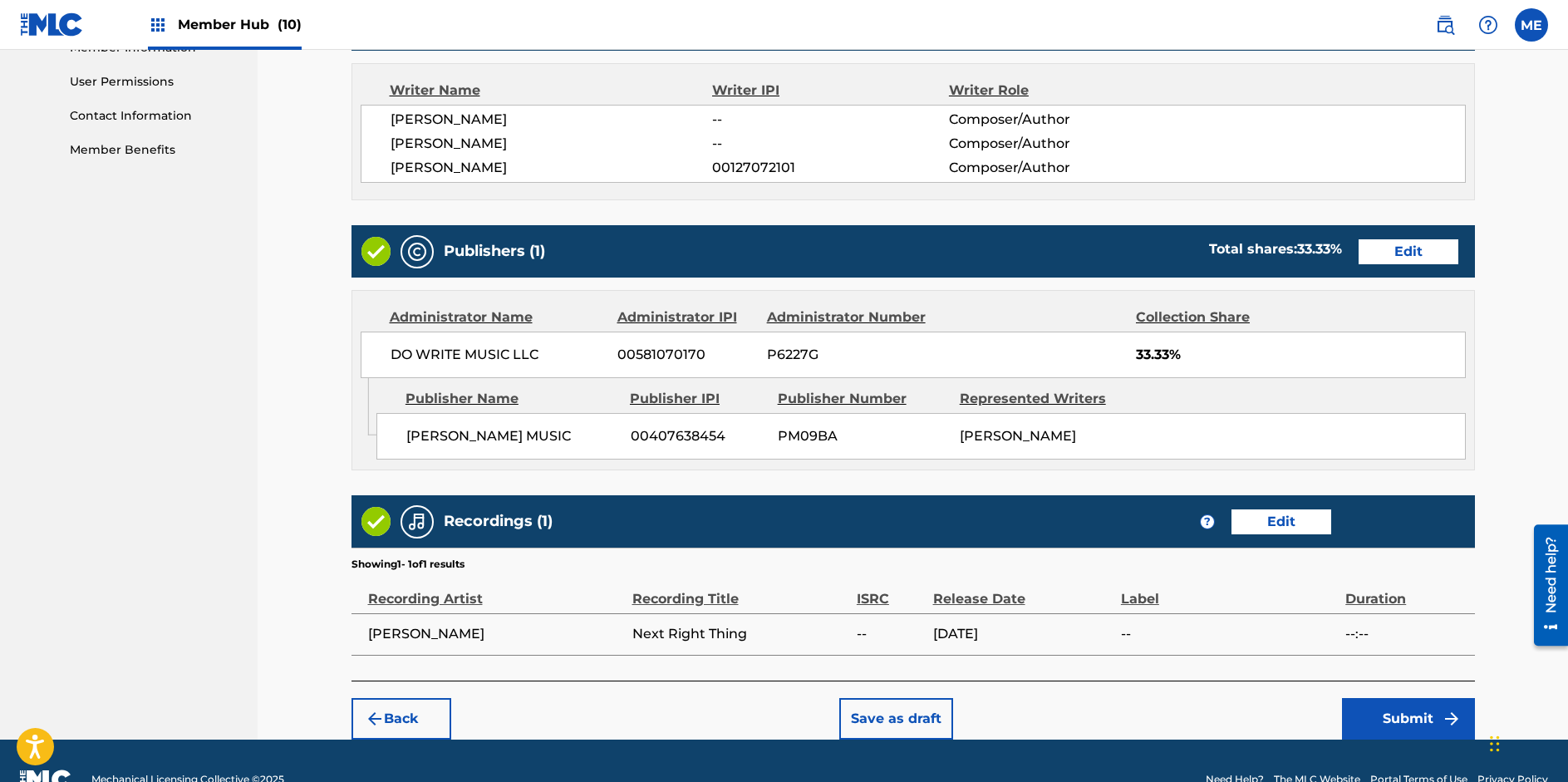
scroll to position [809, 0]
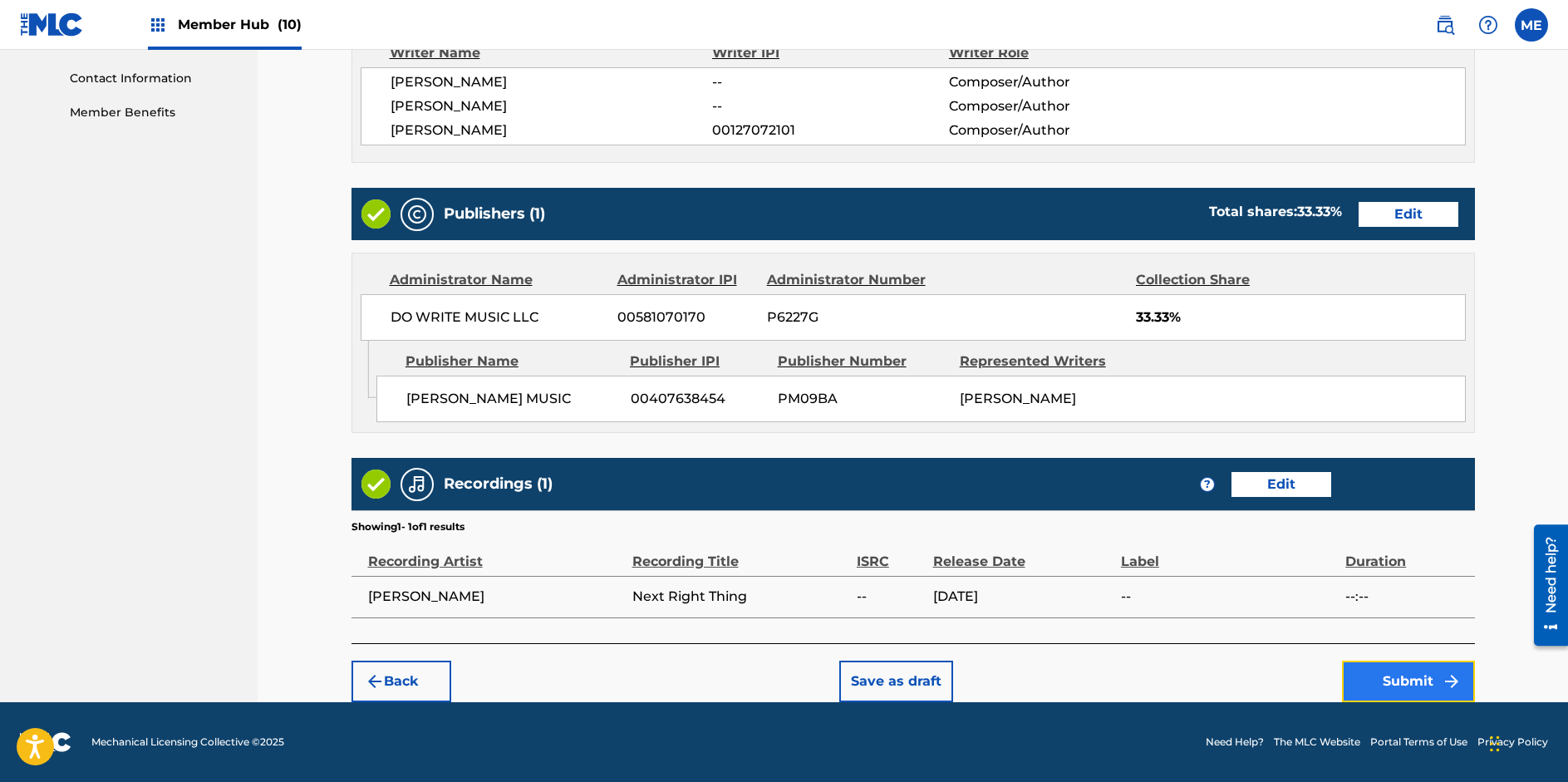
click at [1400, 679] on button "Submit" at bounding box center [1408, 681] width 133 height 42
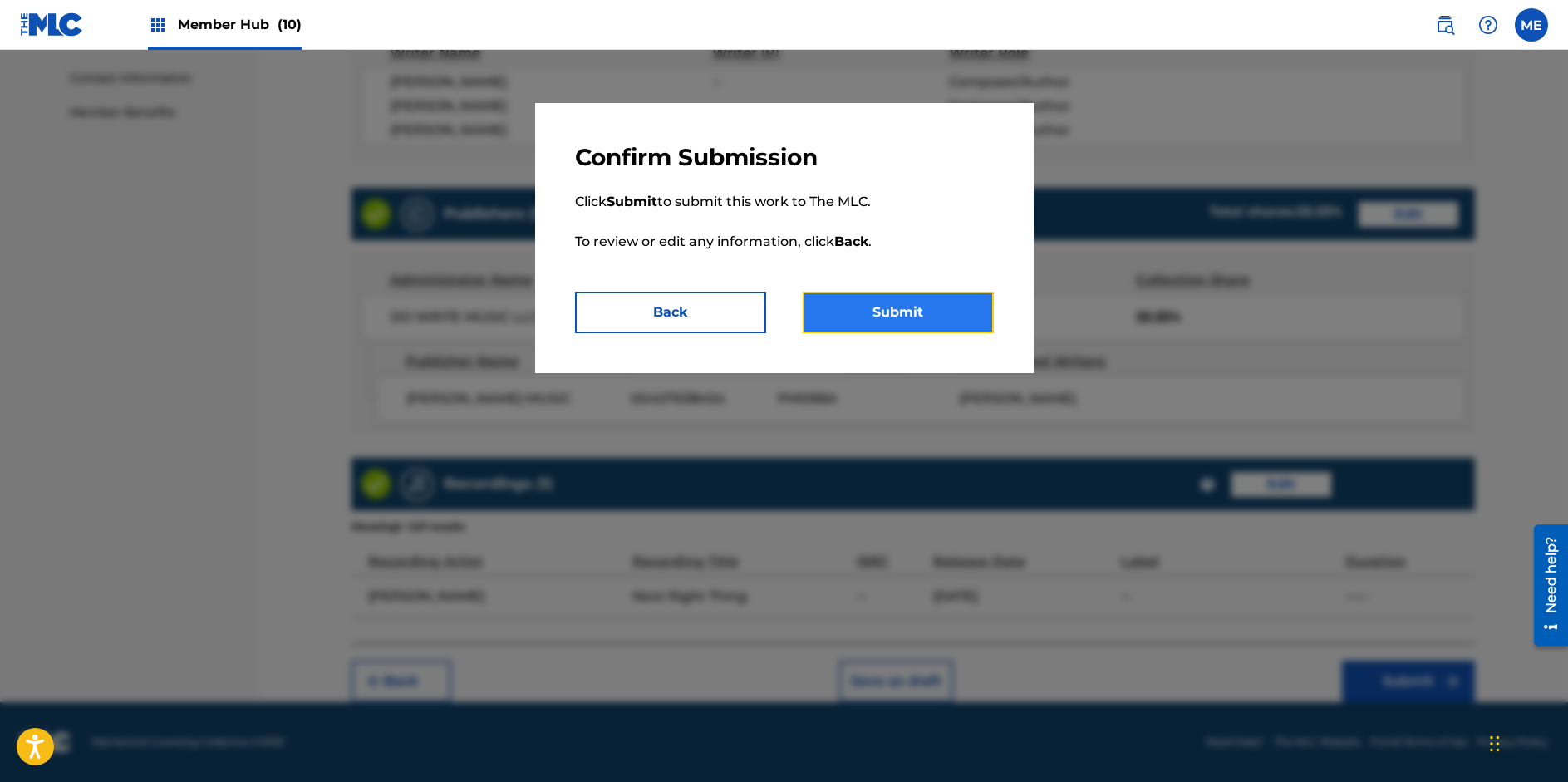
click at [919, 308] on button "Submit" at bounding box center [898, 312] width 191 height 42
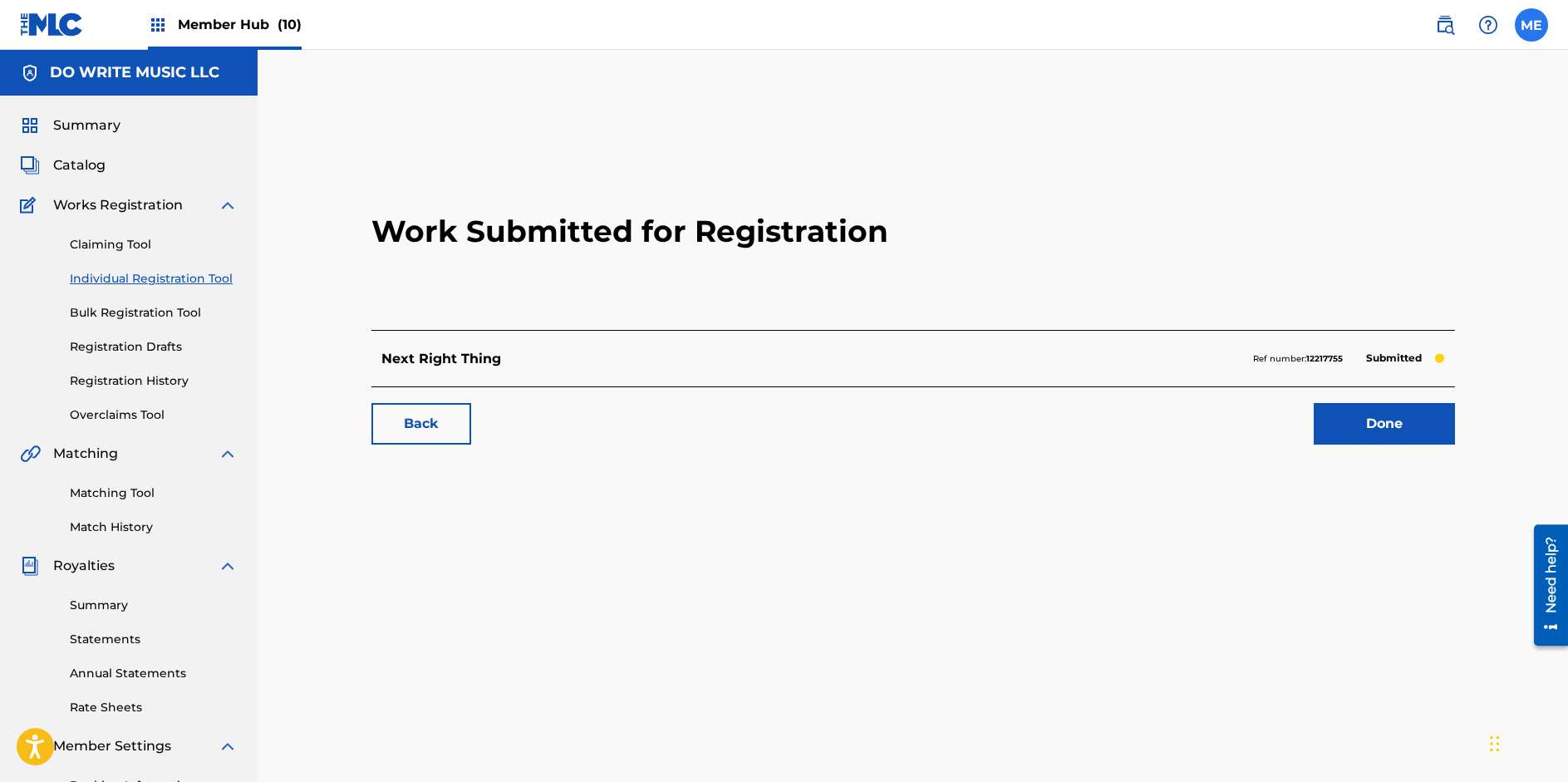
click at [1543, 27] on label at bounding box center [1532, 25] width 34 height 34
click at [1532, 25] on input "ME [PERSON_NAME] [EMAIL_ADDRESS][DOMAIN_NAME] Notification Preferences Profile …" at bounding box center [1532, 25] width 0 height 0
click at [1367, 237] on p "Log out" at bounding box center [1371, 236] width 39 height 15
click at [1532, 25] on input "ME [PERSON_NAME] [EMAIL_ADDRESS][DOMAIN_NAME] Notification Preferences Profile …" at bounding box center [1532, 25] width 0 height 0
